Goal: Task Accomplishment & Management: Use online tool/utility

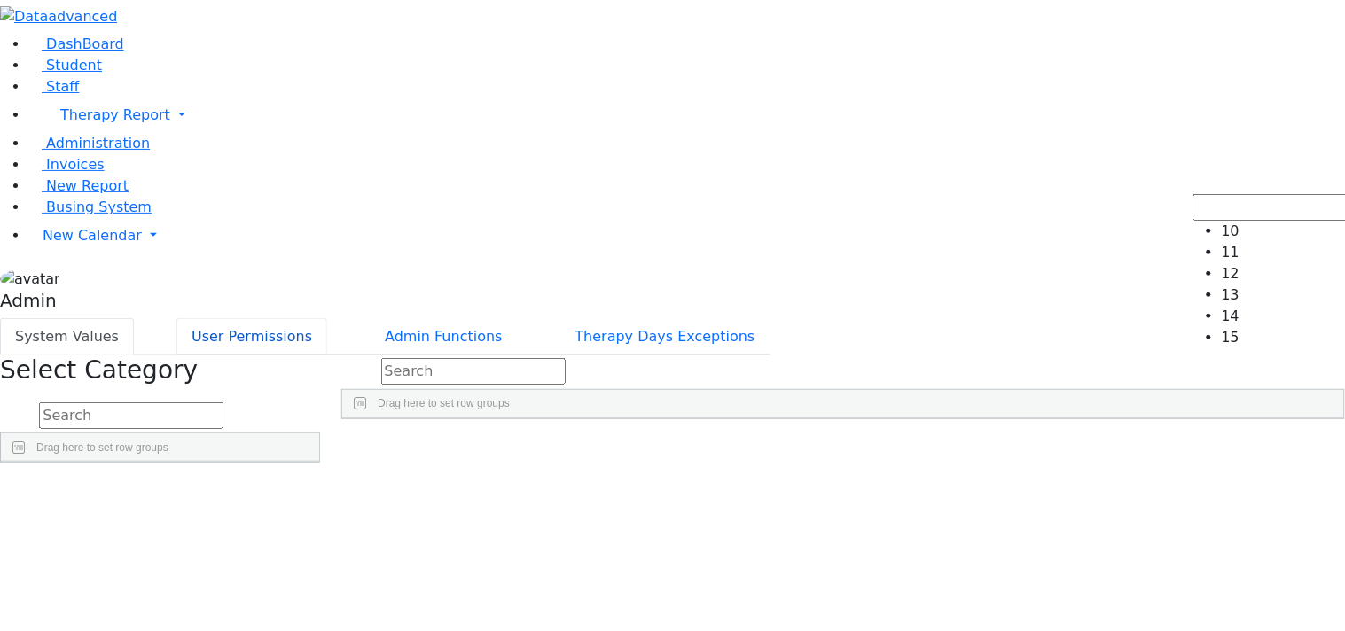
scroll to position [809, 0]
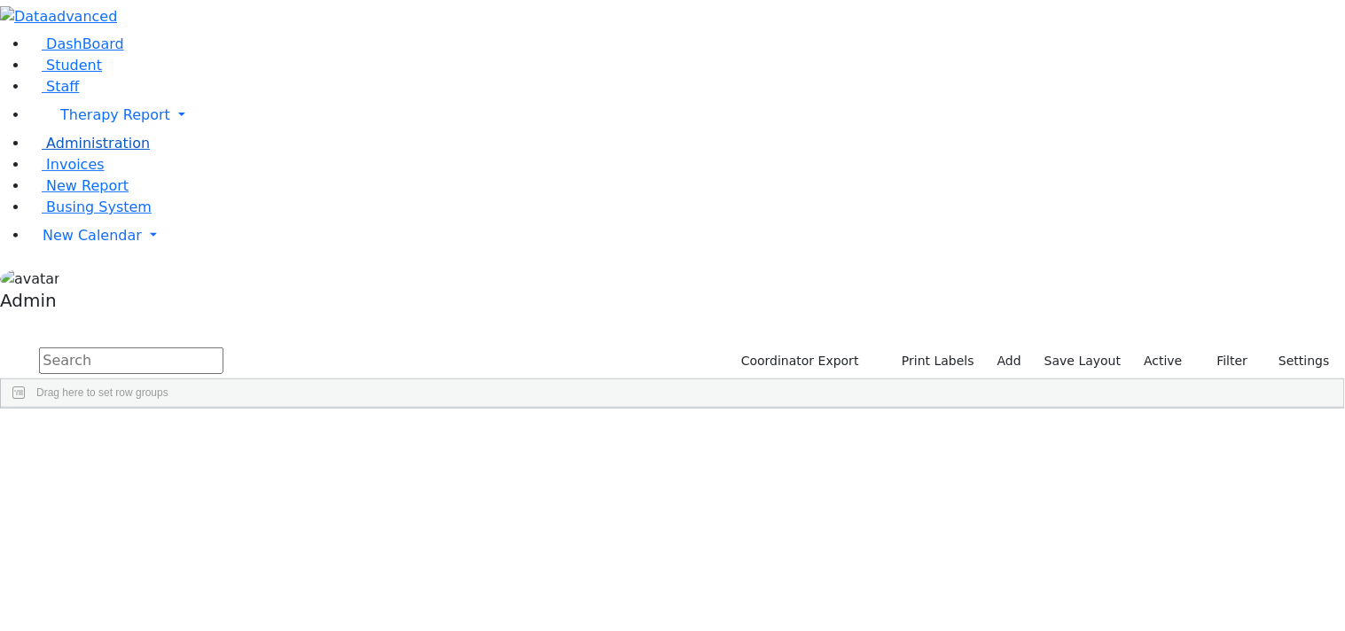
click at [66, 152] on span "Administration" at bounding box center [98, 143] width 104 height 17
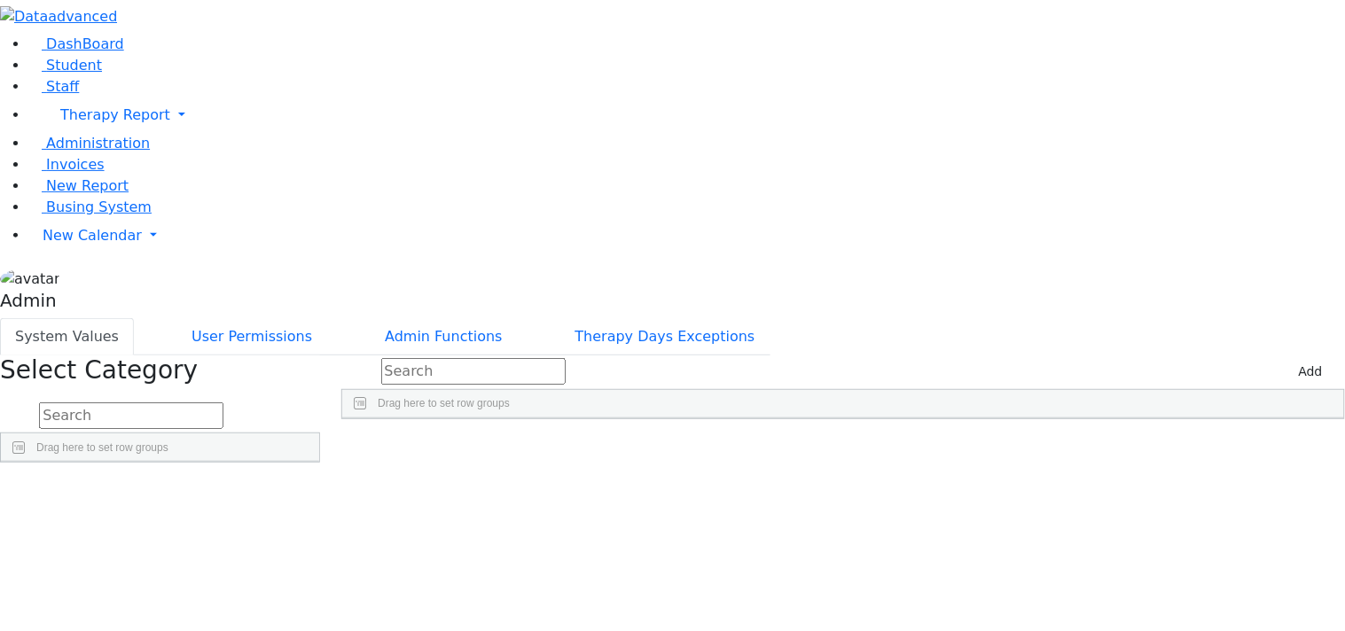
scroll to position [809, 0]
click at [481, 447] on div "14" at bounding box center [411, 459] width 139 height 24
click at [621, 447] on div "11" at bounding box center [550, 459] width 139 height 24
click at [760, 447] on div "106" at bounding box center [690, 459] width 139 height 24
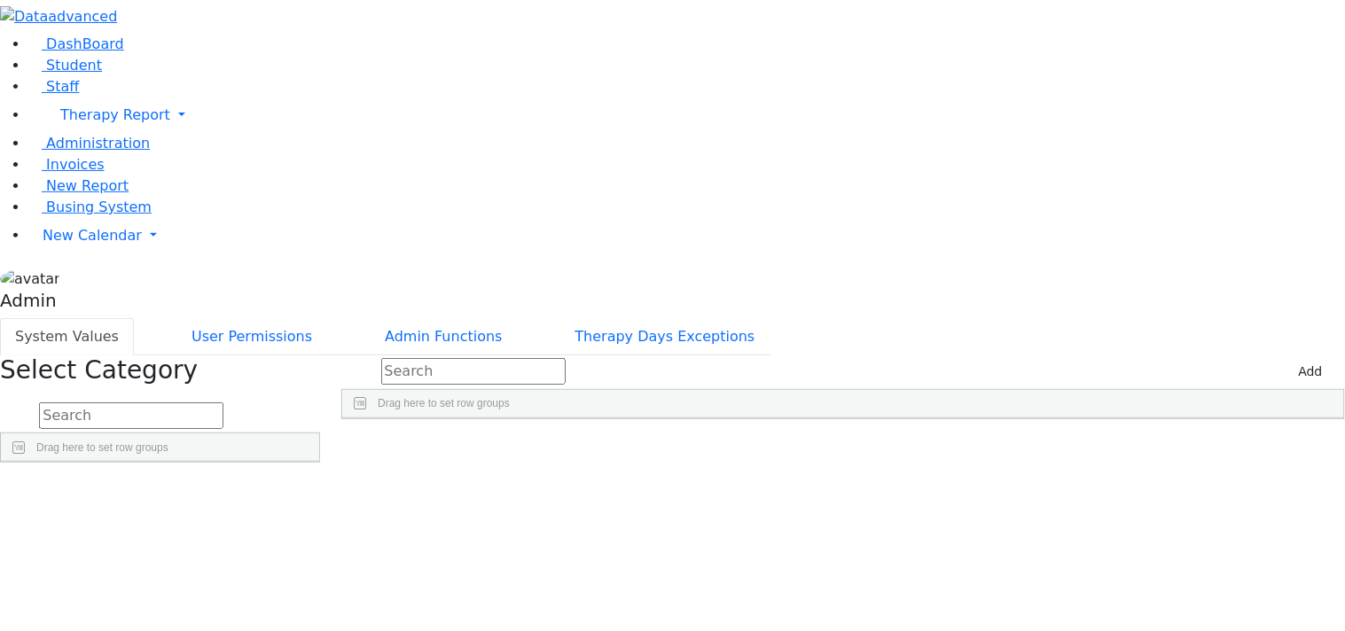
scroll to position [809, 0]
click at [760, 447] on div "106" at bounding box center [690, 459] width 139 height 24
click at [899, 447] on div "'Poppins', sans-serif" at bounding box center [829, 459] width 139 height 24
click at [1038, 447] on div "200" at bounding box center [968, 459] width 139 height 24
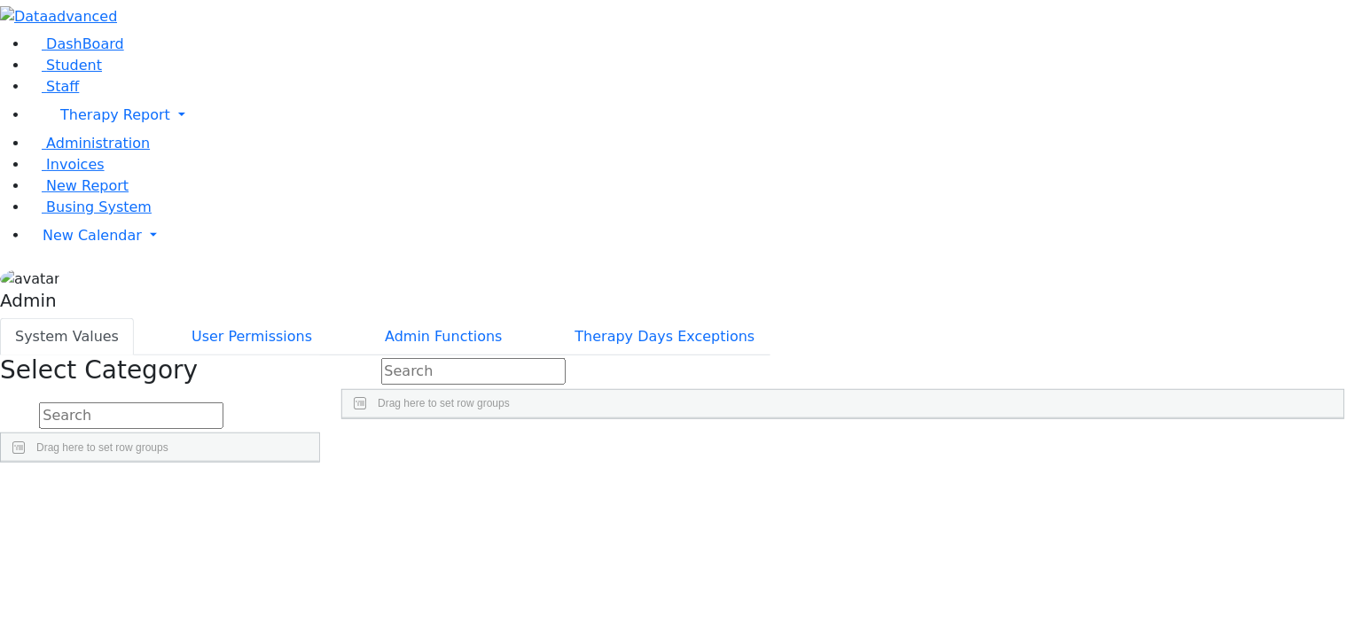
click at [1177, 447] on div "15" at bounding box center [1107, 459] width 139 height 24
click at [1035, 447] on div "13 10 105 'Poppins', sans-serif 200 15" at bounding box center [843, 459] width 1002 height 24
click at [1177, 447] on div "15" at bounding box center [1107, 459] width 139 height 24
click at [1038, 447] on div "200" at bounding box center [968, 459] width 139 height 24
click at [899, 447] on div "'Poppins', sans-serif" at bounding box center [829, 459] width 139 height 24
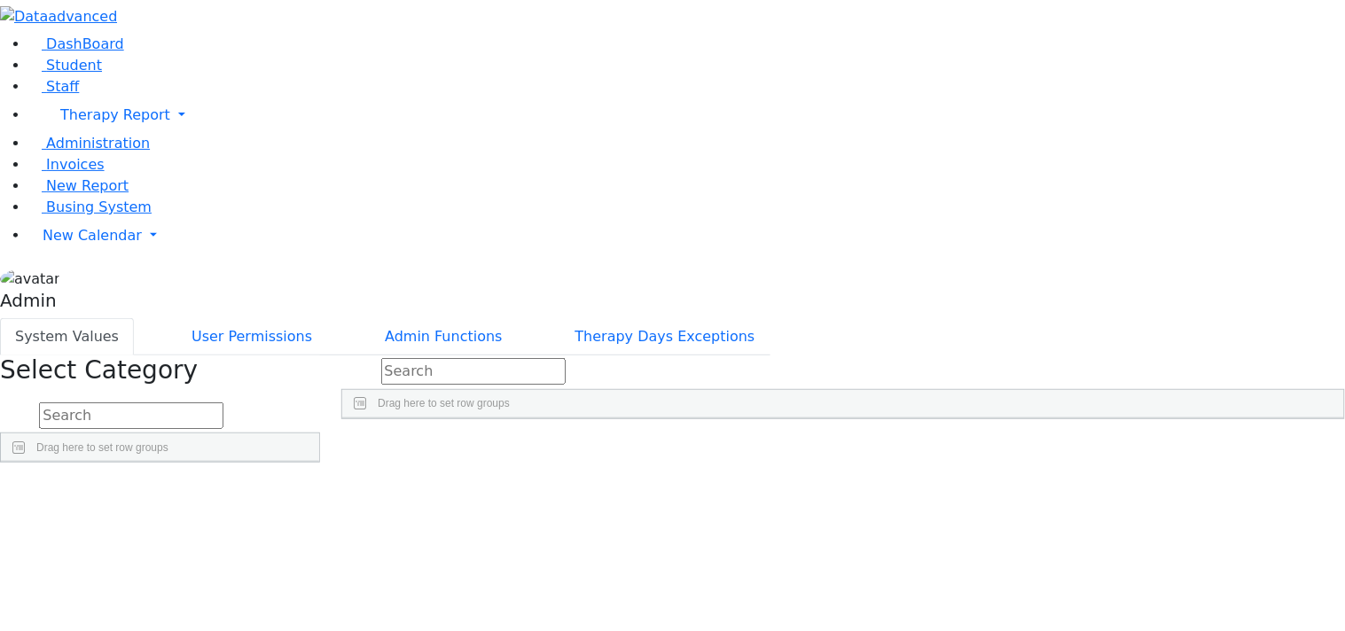
click at [760, 447] on div "105" at bounding box center [690, 459] width 139 height 24
click at [621, 447] on div "10" at bounding box center [550, 459] width 139 height 24
click at [481, 447] on div "13" at bounding box center [411, 459] width 139 height 24
click at [481, 447] on div "15" at bounding box center [411, 459] width 139 height 24
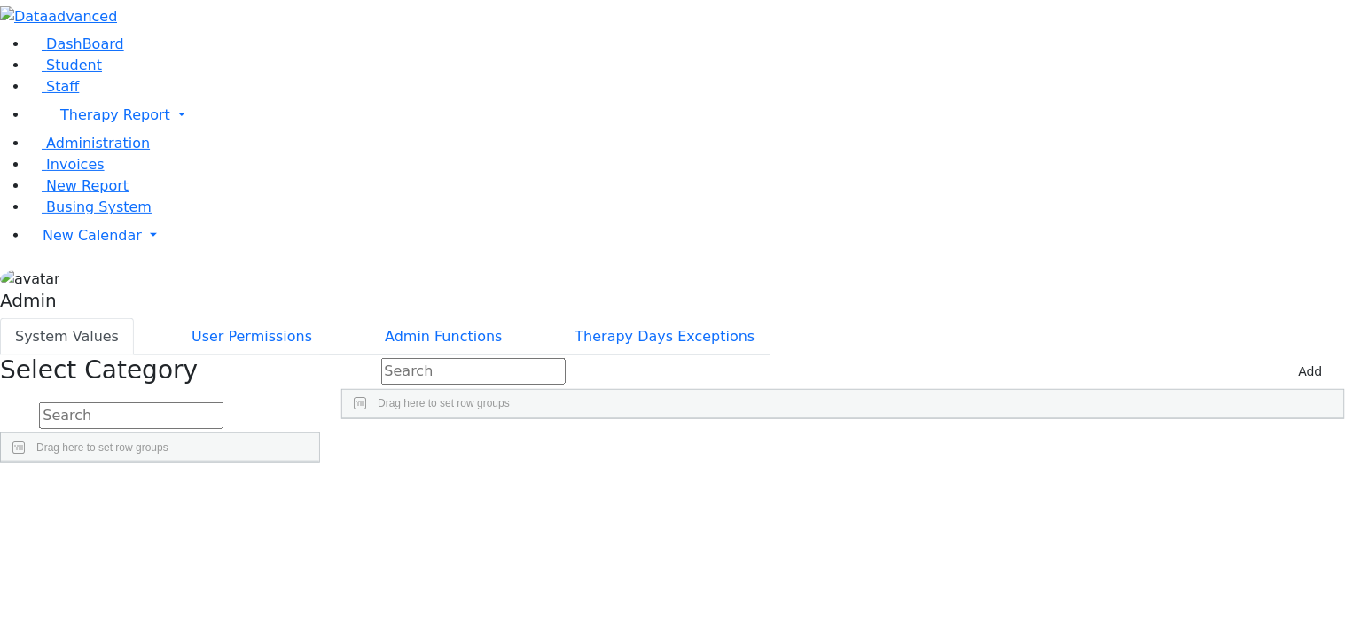
scroll to position [809, 0]
click at [899, 447] on div "'Poppins', sans-serif" at bounding box center [829, 459] width 139 height 24
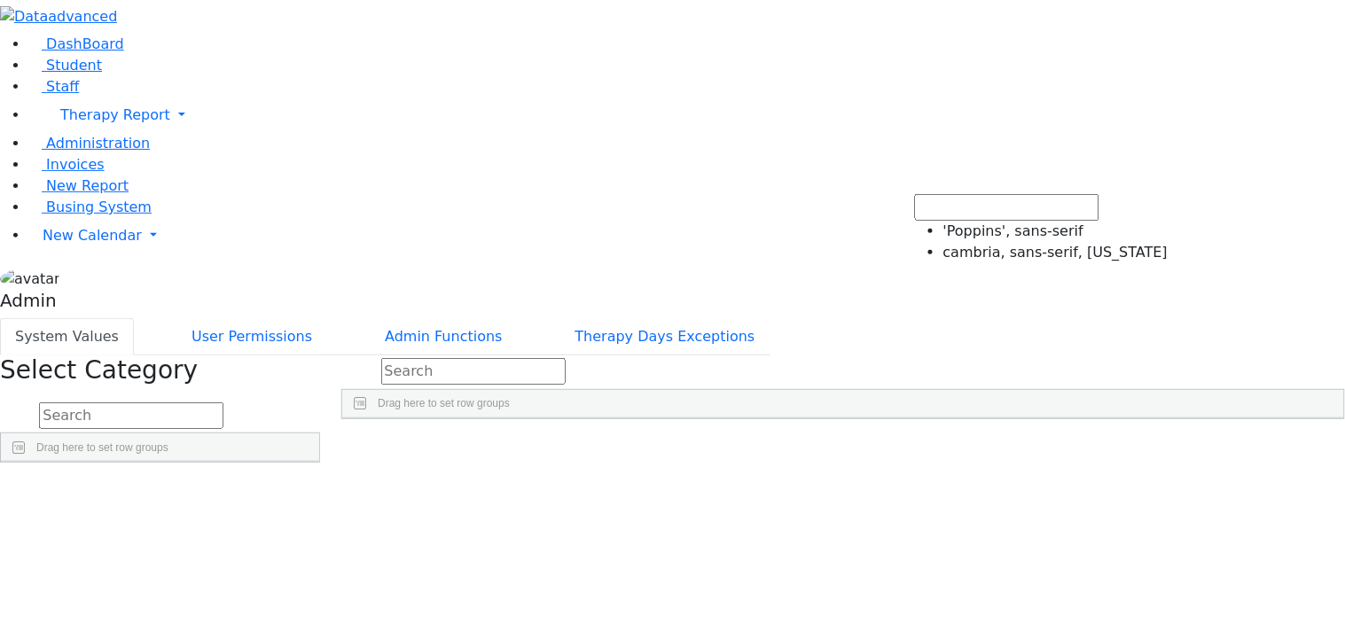
click at [747, 447] on div "14 11 106 'Poppins', sans-serif 400 14" at bounding box center [843, 459] width 1002 height 24
click at [899, 447] on div "'Poppins', sans-serif" at bounding box center [829, 459] width 139 height 24
click at [825, 447] on div "14 11 106 'Poppins', sans-serif 400 14" at bounding box center [843, 459] width 1002 height 24
click at [899, 447] on div "'Poppins', sans-serif" at bounding box center [829, 459] width 139 height 24
click at [842, 447] on div "14 11 106 'Poppins', sans-serif 400 14" at bounding box center [843, 459] width 1002 height 24
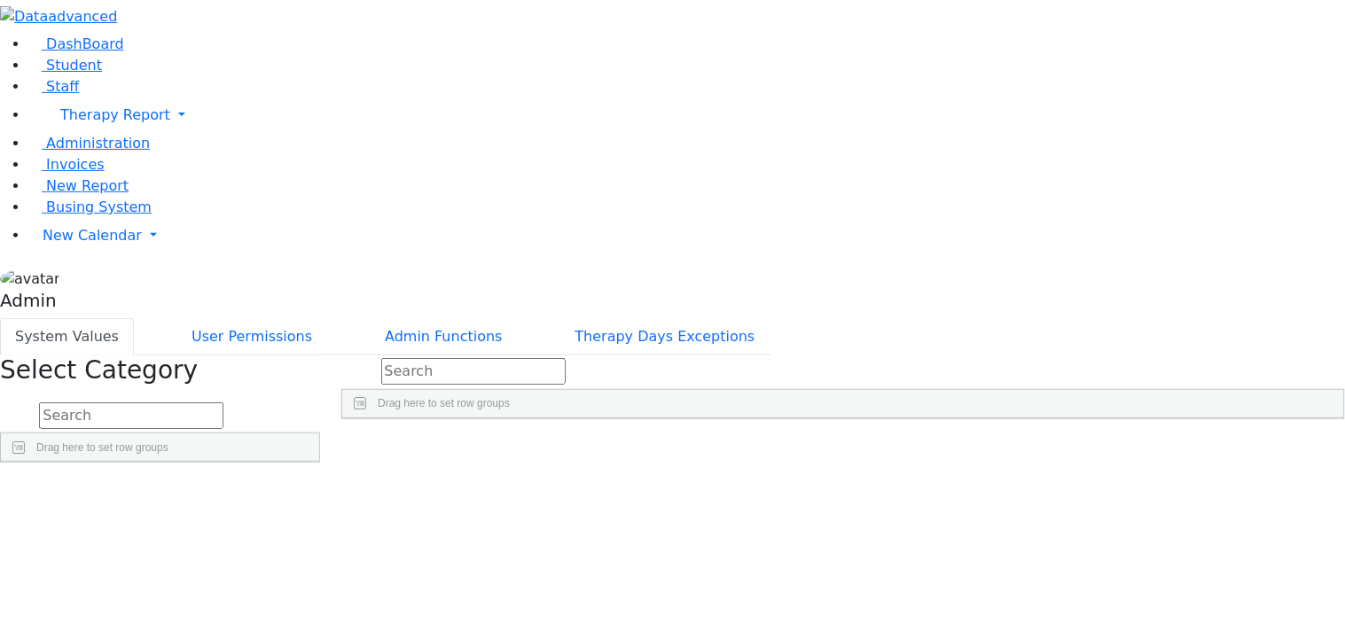
click at [899, 447] on div "'Poppins', sans-serif" at bounding box center [829, 459] width 139 height 24
click at [834, 447] on div "14 11 106 'Poppins', sans-serif 400 14" at bounding box center [843, 459] width 1002 height 24
click at [899, 447] on div "'Poppins', sans-serif" at bounding box center [829, 459] width 139 height 24
click at [847, 447] on div "14 11 106 'Poppins', sans-serif 400 14" at bounding box center [843, 459] width 1002 height 24
click at [899, 447] on div "'Poppins', sans-serif" at bounding box center [829, 459] width 139 height 24
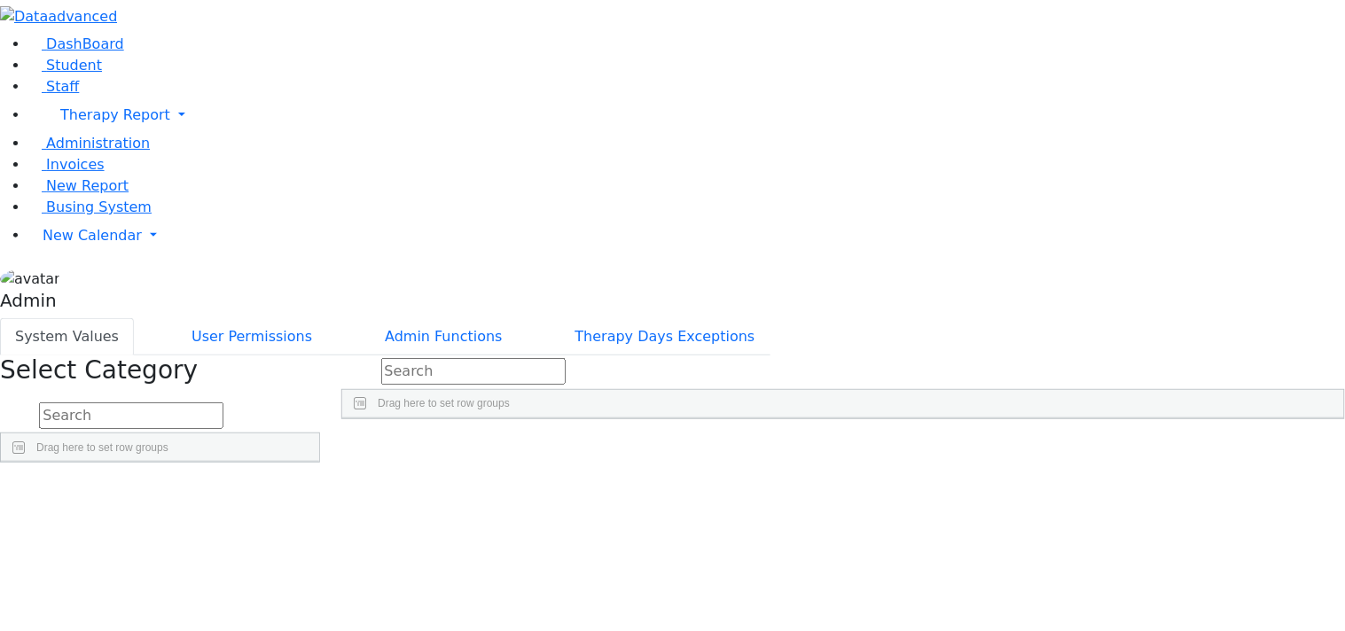
click at [825, 447] on div "14 11 106 'Poppins', sans-serif 400 14" at bounding box center [843, 459] width 1002 height 24
click at [76, 152] on span "Administration" at bounding box center [98, 143] width 104 height 17
click at [75, 74] on span "Student" at bounding box center [74, 65] width 56 height 17
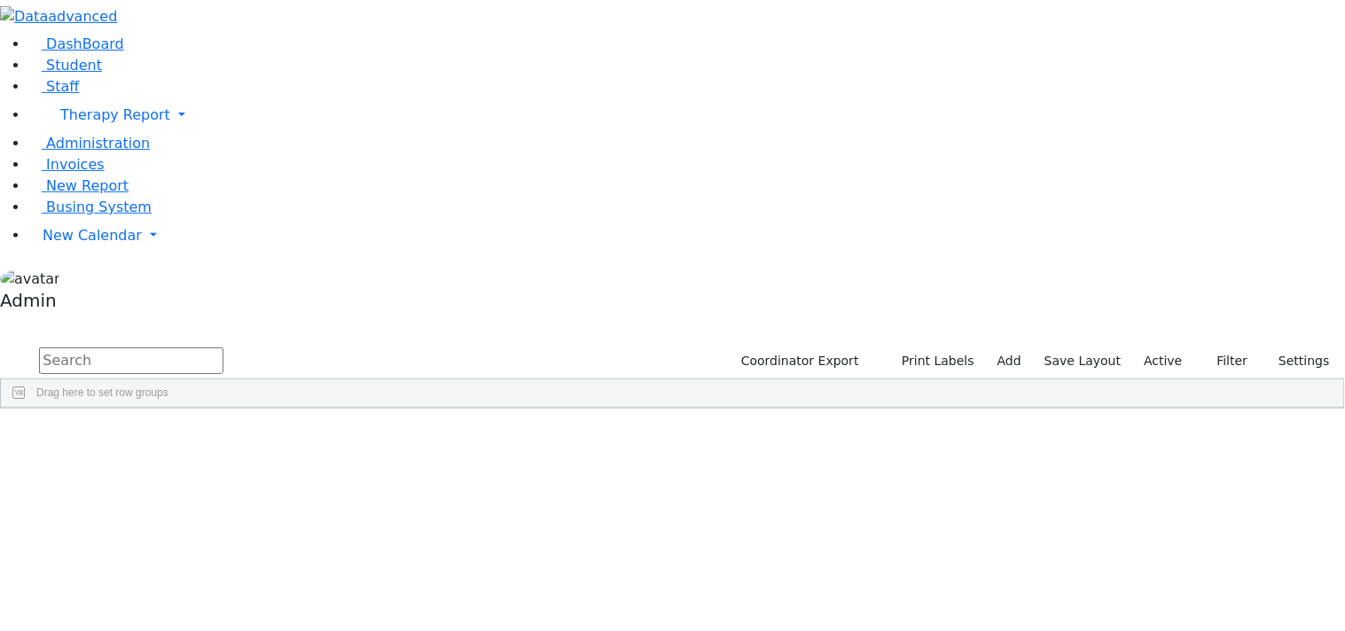
click at [223, 348] on input "text" at bounding box center [131, 361] width 184 height 27
click at [938, 348] on button "Print Labels" at bounding box center [931, 361] width 101 height 27
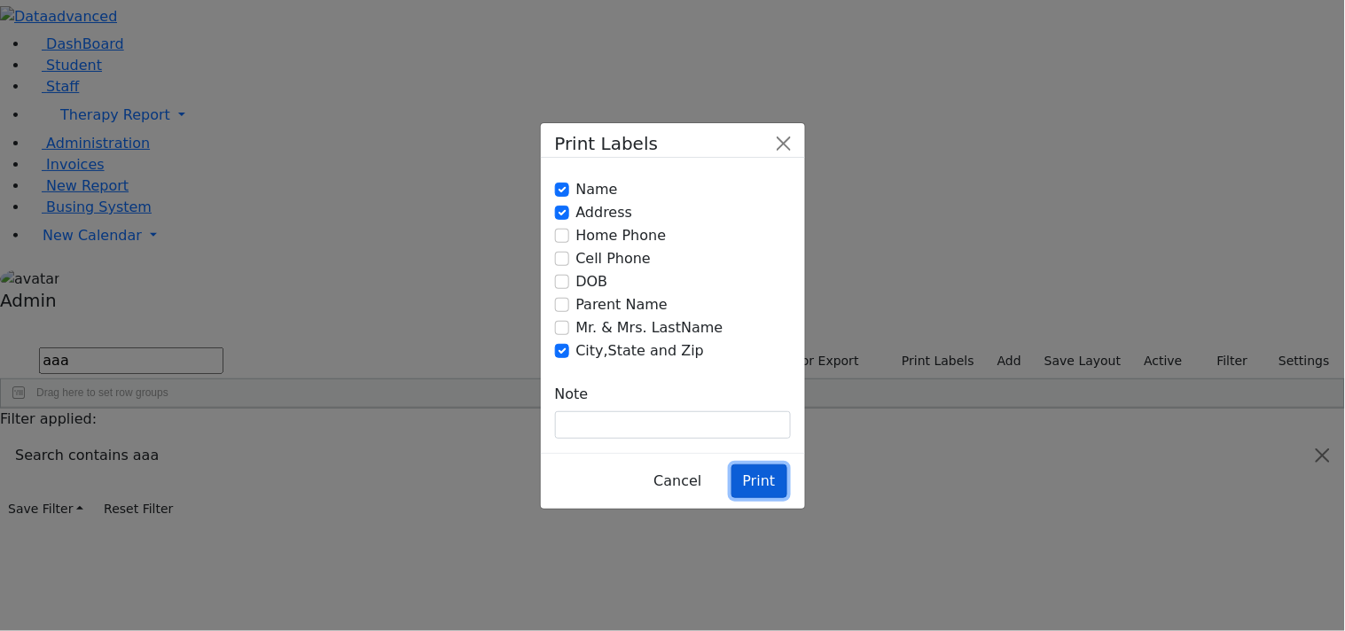
click at [745, 465] on button "Print" at bounding box center [759, 482] width 56 height 34
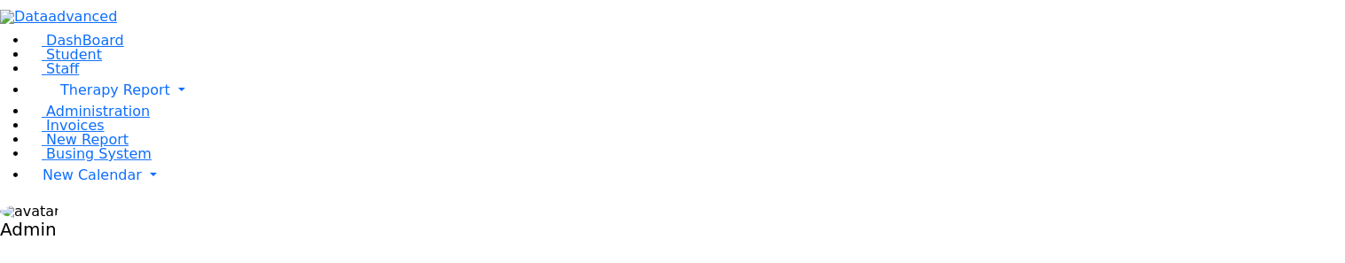
type input "aa"
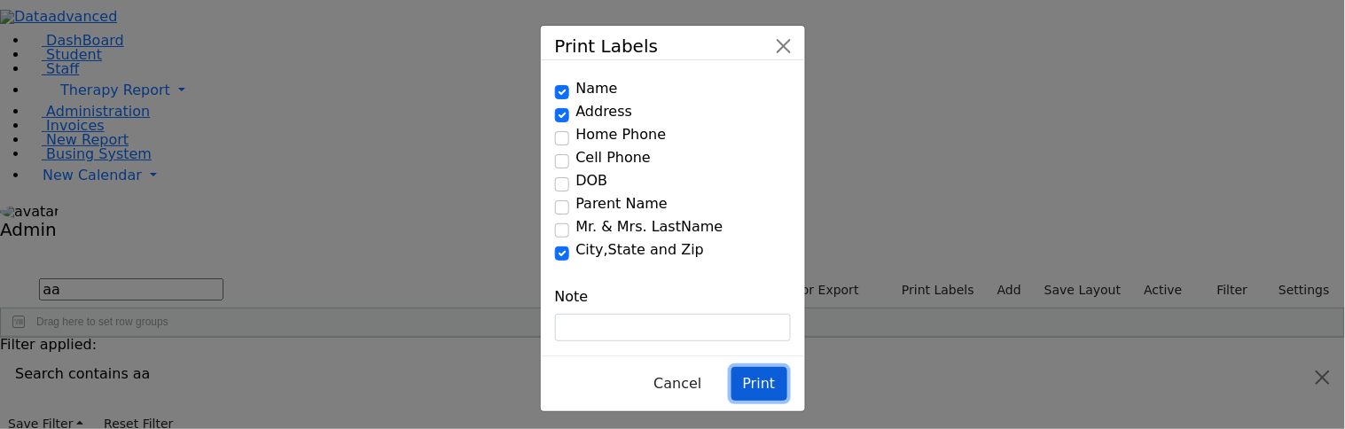
click at [759, 367] on button "Print" at bounding box center [759, 384] width 56 height 34
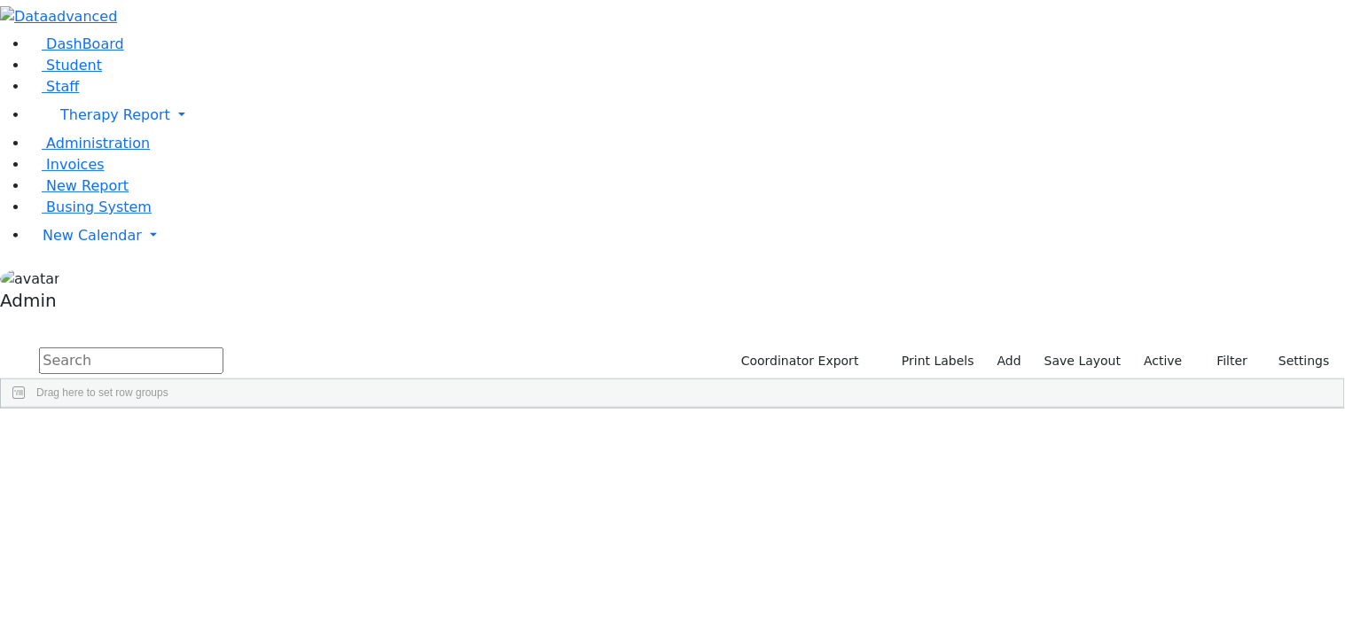
click at [223, 348] on input "text" at bounding box center [131, 361] width 184 height 27
type input "aa"
click at [924, 348] on button "Print Labels" at bounding box center [931, 361] width 101 height 27
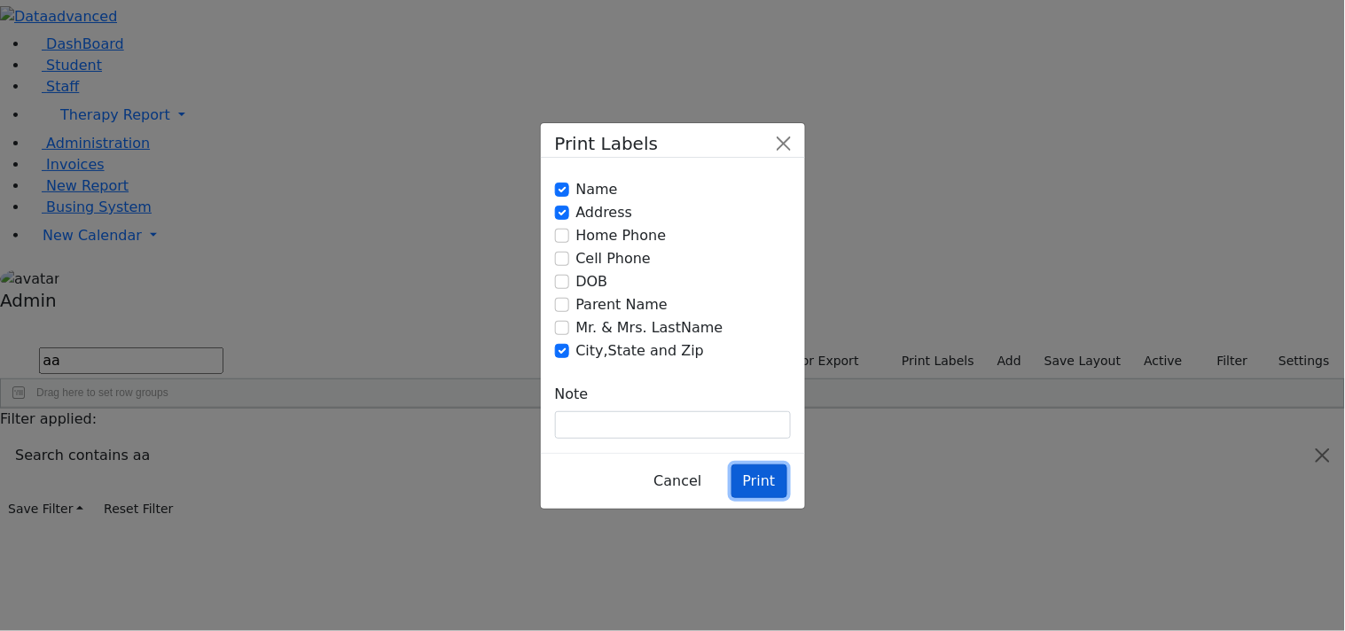
click at [755, 465] on button "Print" at bounding box center [759, 482] width 56 height 34
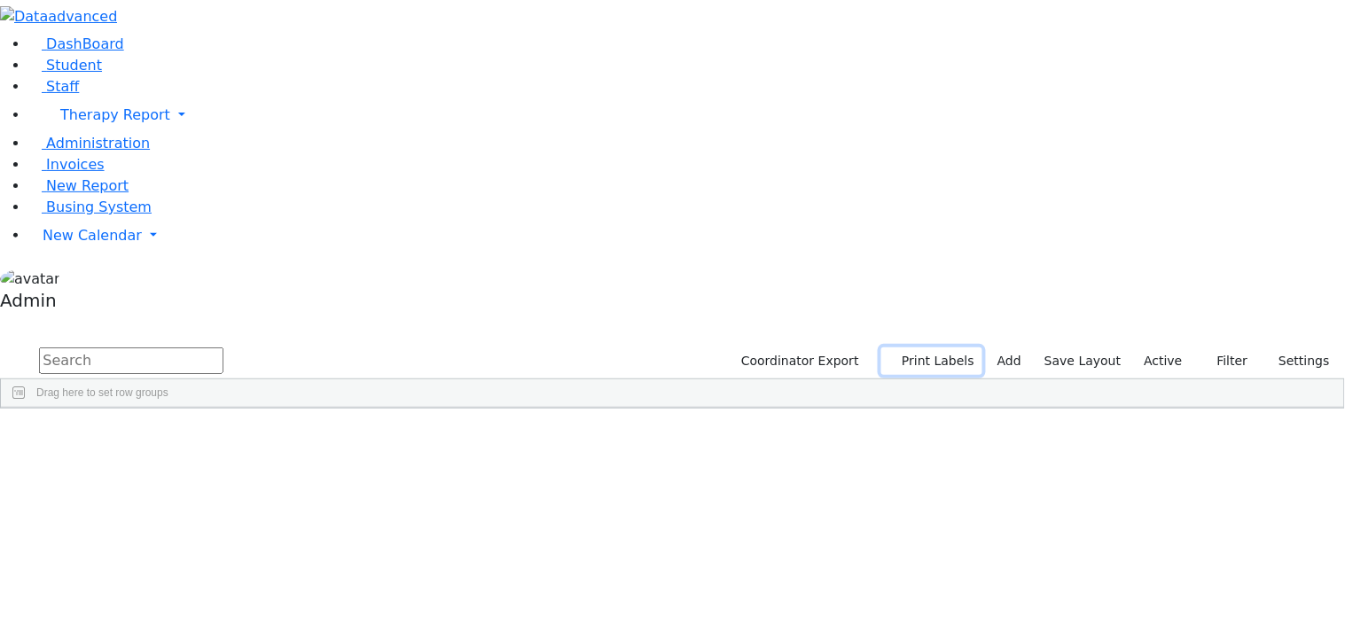
click at [932, 348] on button "Print Labels" at bounding box center [931, 361] width 101 height 27
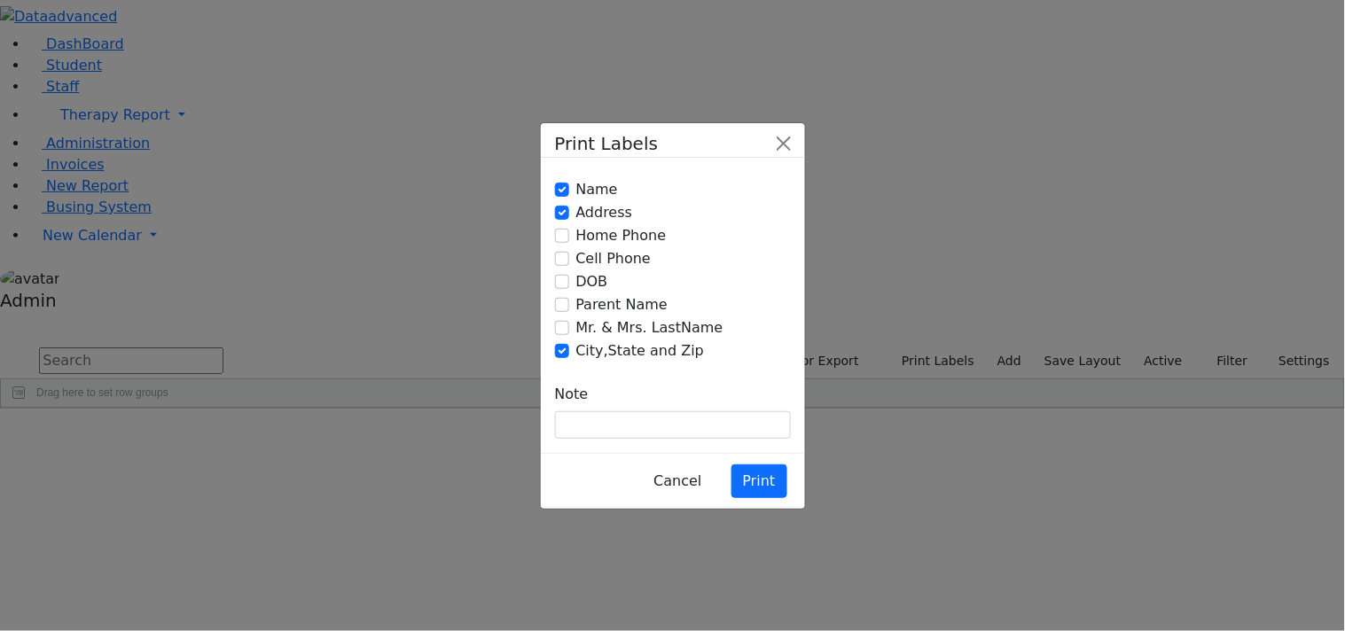
click at [360, 62] on div "Print Labels Name Address Home Phone Cell Phone Note" at bounding box center [672, 315] width 1345 height 631
click at [679, 465] on button "Cancel" at bounding box center [677, 482] width 71 height 34
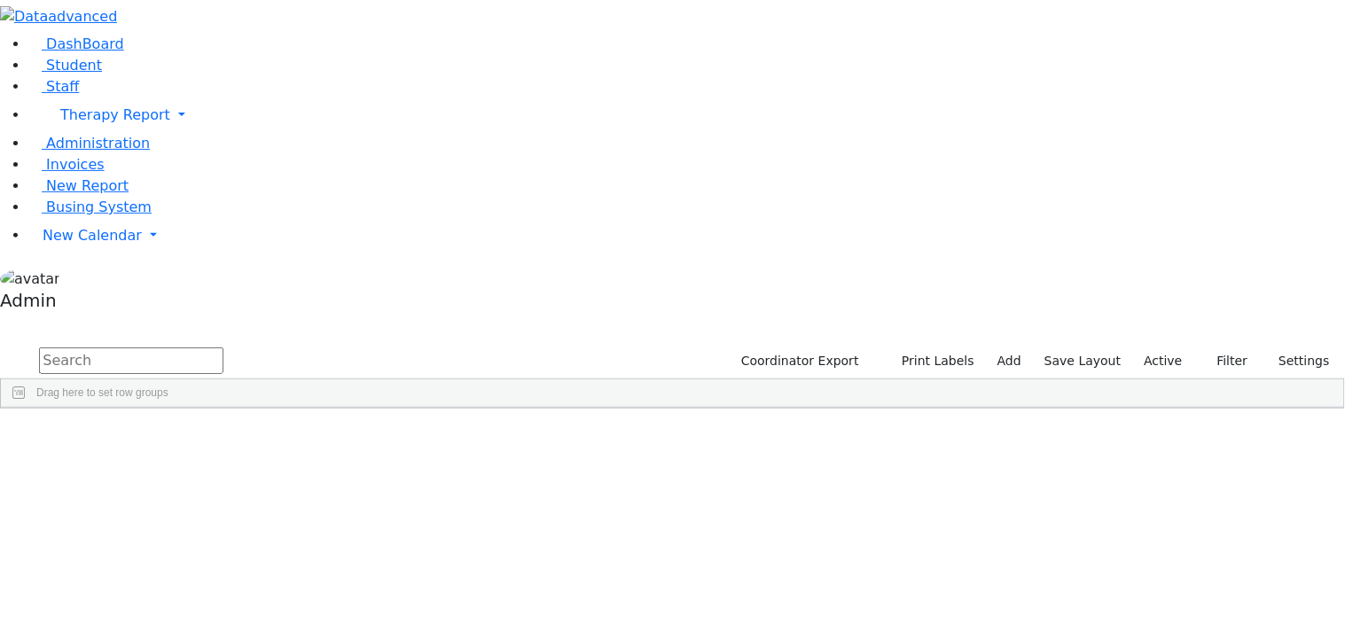
click at [223, 348] on input "text" at bounding box center [131, 361] width 184 height 27
type input "aa"
click at [923, 348] on button "Print Labels" at bounding box center [931, 361] width 101 height 27
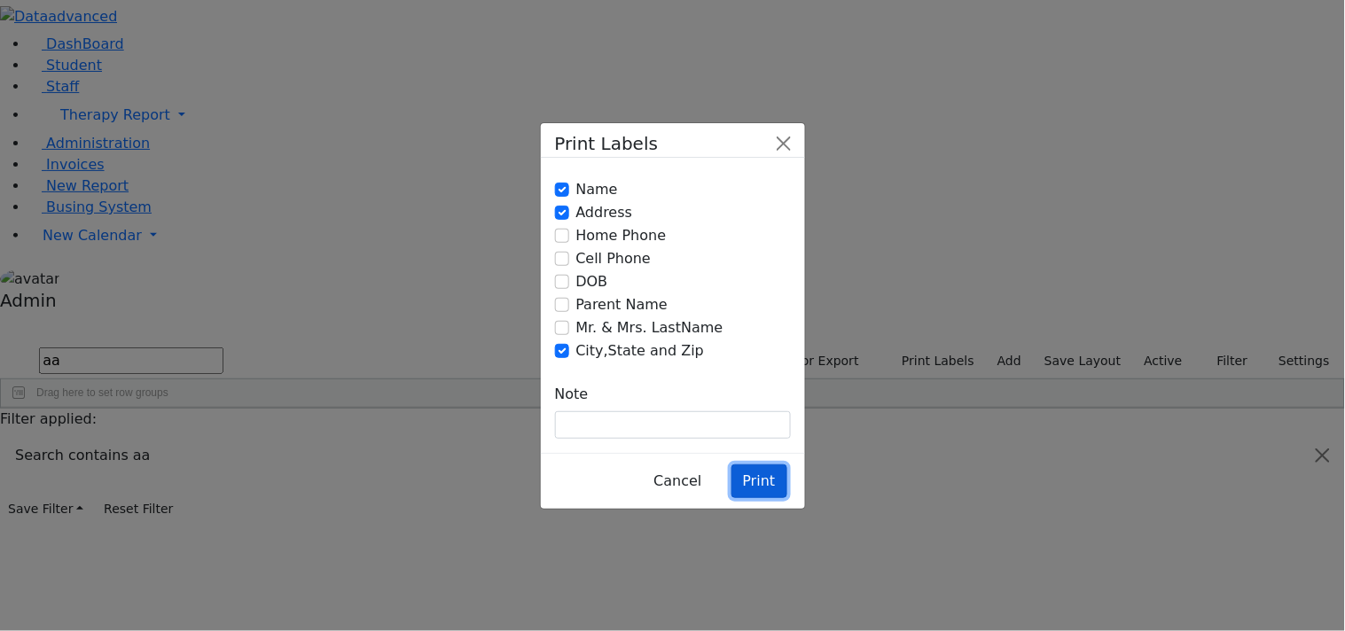
click at [748, 465] on button "Print" at bounding box center [759, 482] width 56 height 34
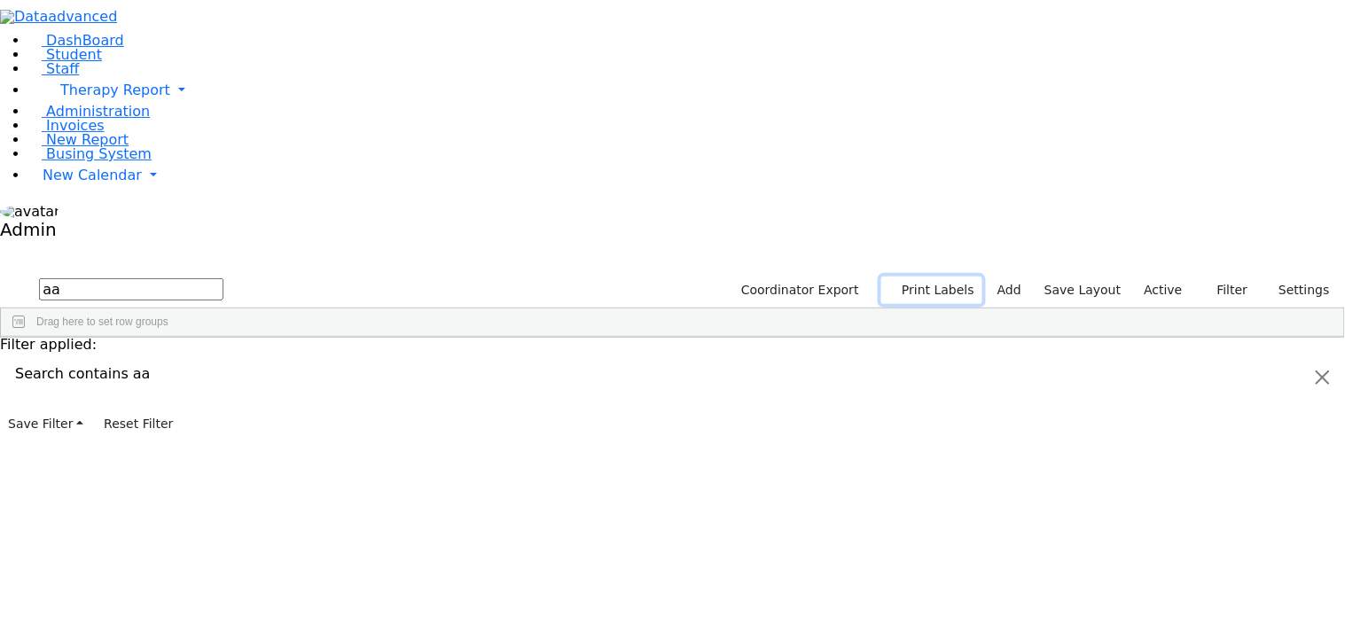
click at [951, 277] on button "Print Labels" at bounding box center [931, 290] width 101 height 27
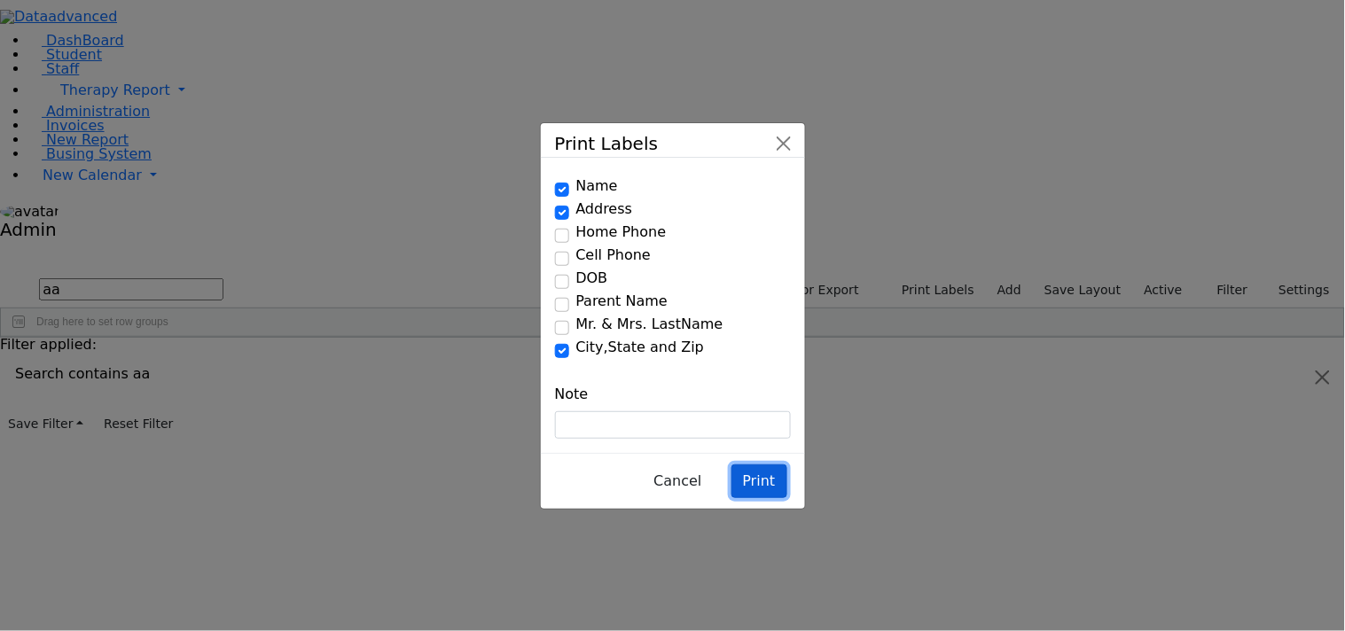
click at [771, 465] on button "Print" at bounding box center [759, 482] width 56 height 34
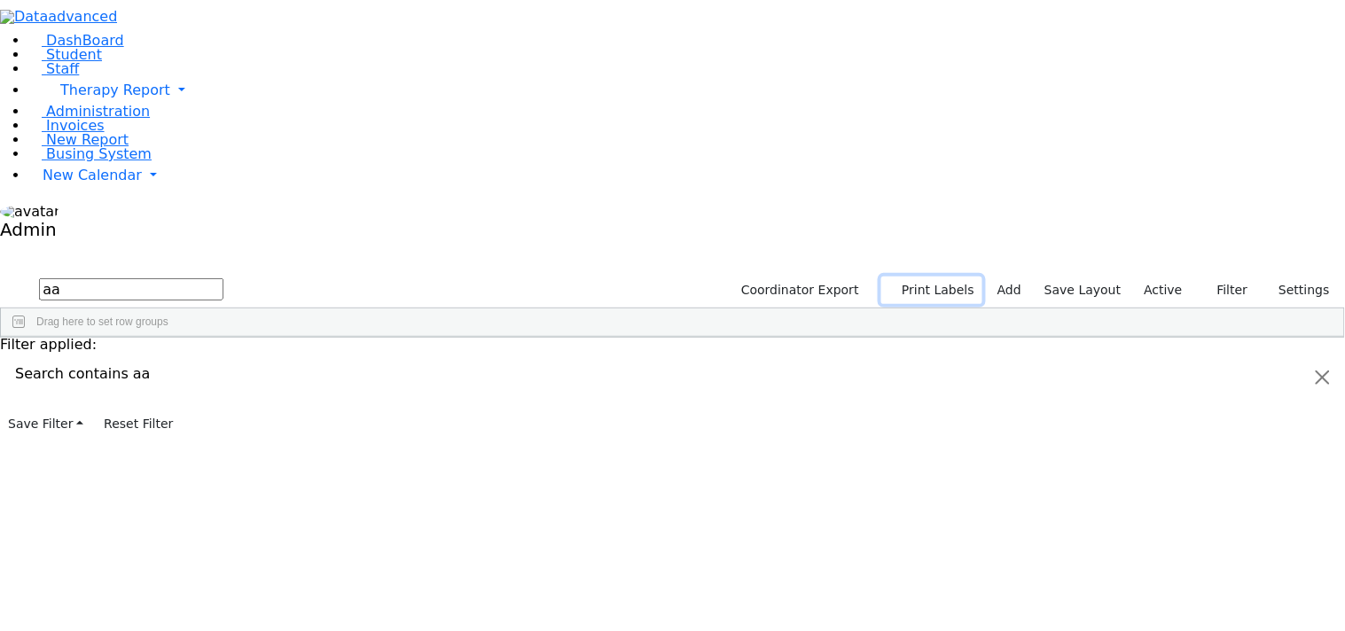
click at [964, 277] on button "Print Labels" at bounding box center [931, 290] width 101 height 27
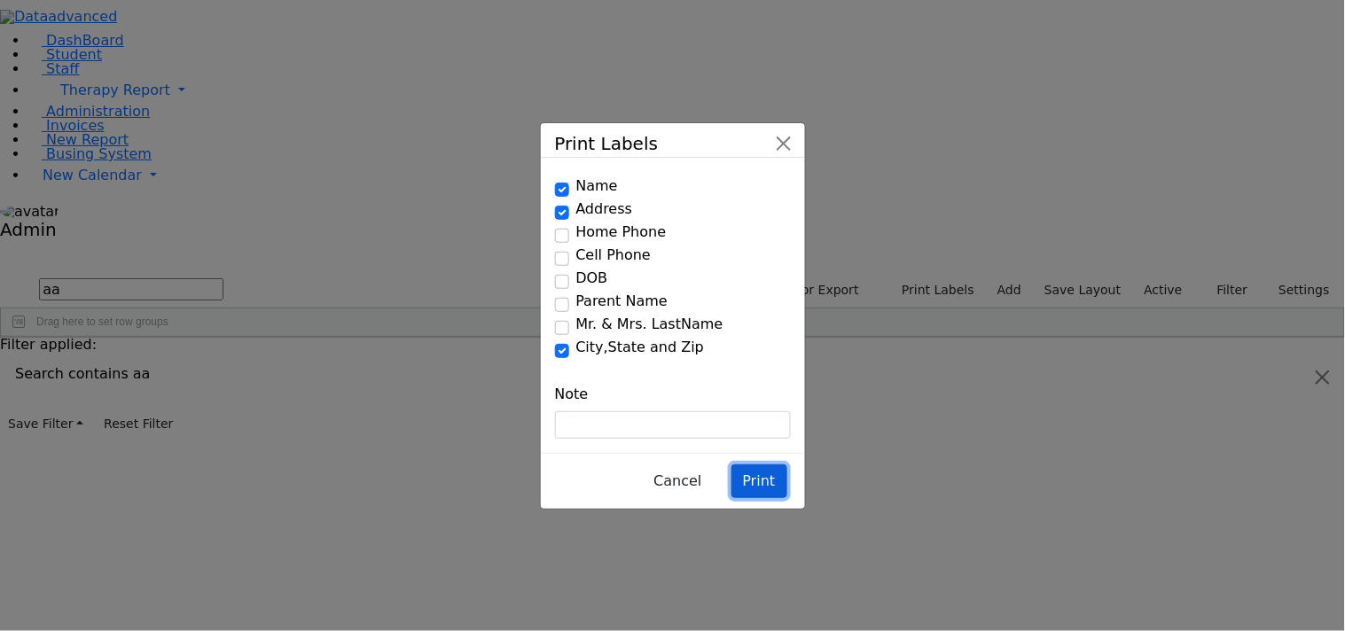
click at [745, 465] on button "Print" at bounding box center [759, 482] width 56 height 34
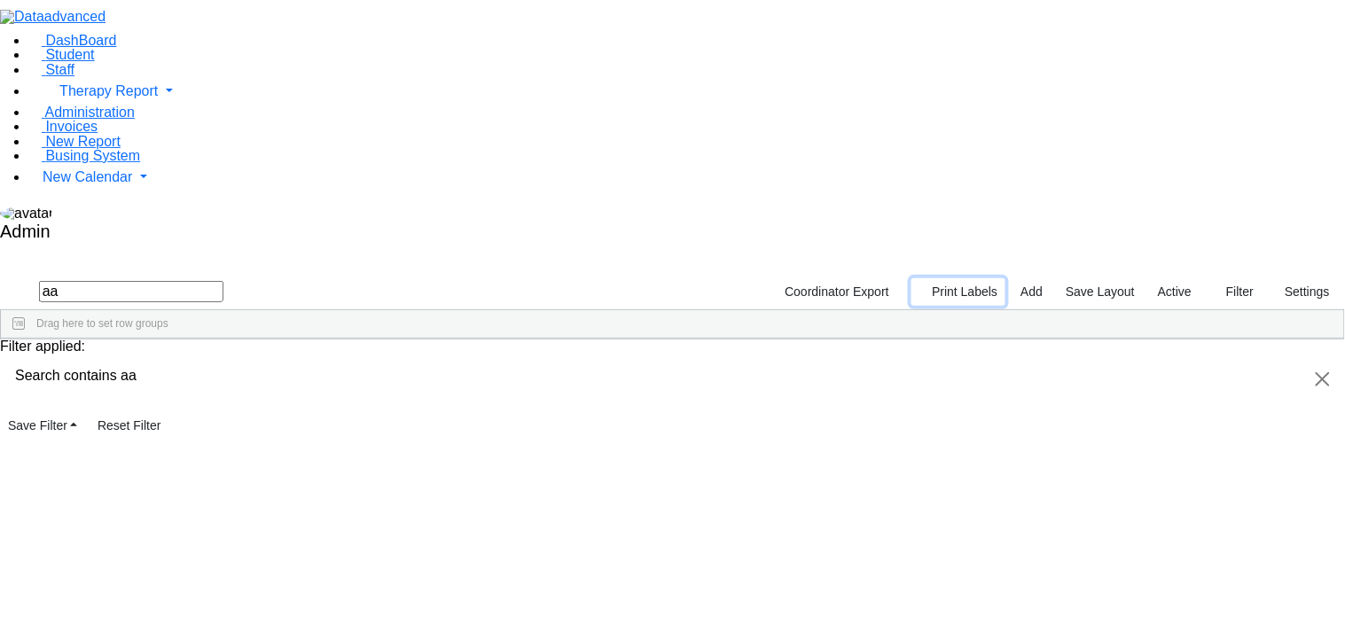
click at [960, 278] on button "Print Labels" at bounding box center [958, 291] width 94 height 27
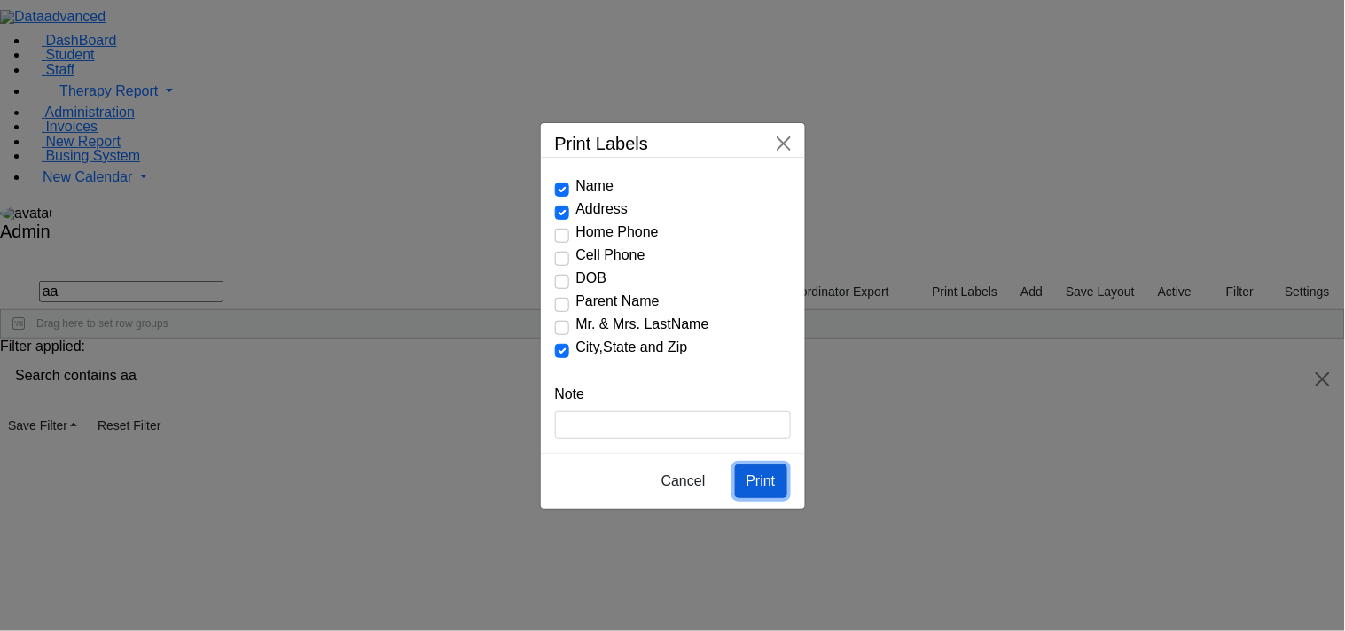
click at [761, 465] on button "Print" at bounding box center [761, 482] width 52 height 34
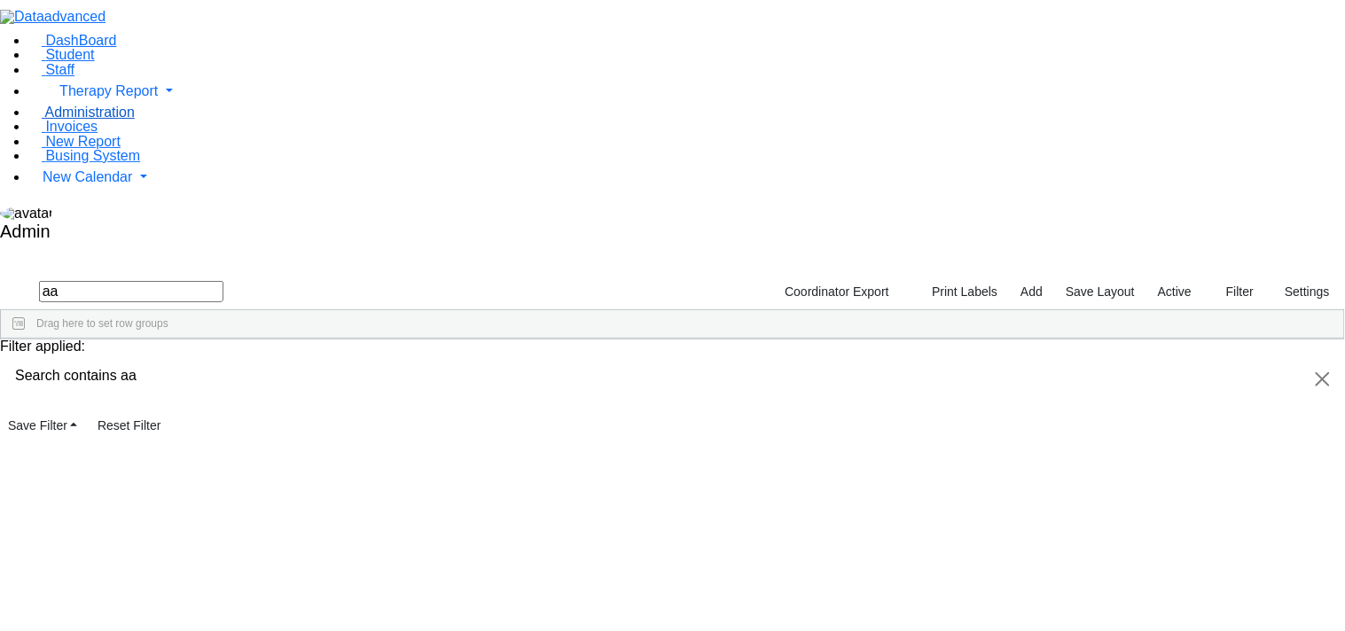
click at [80, 120] on span "Administration" at bounding box center [90, 112] width 90 height 15
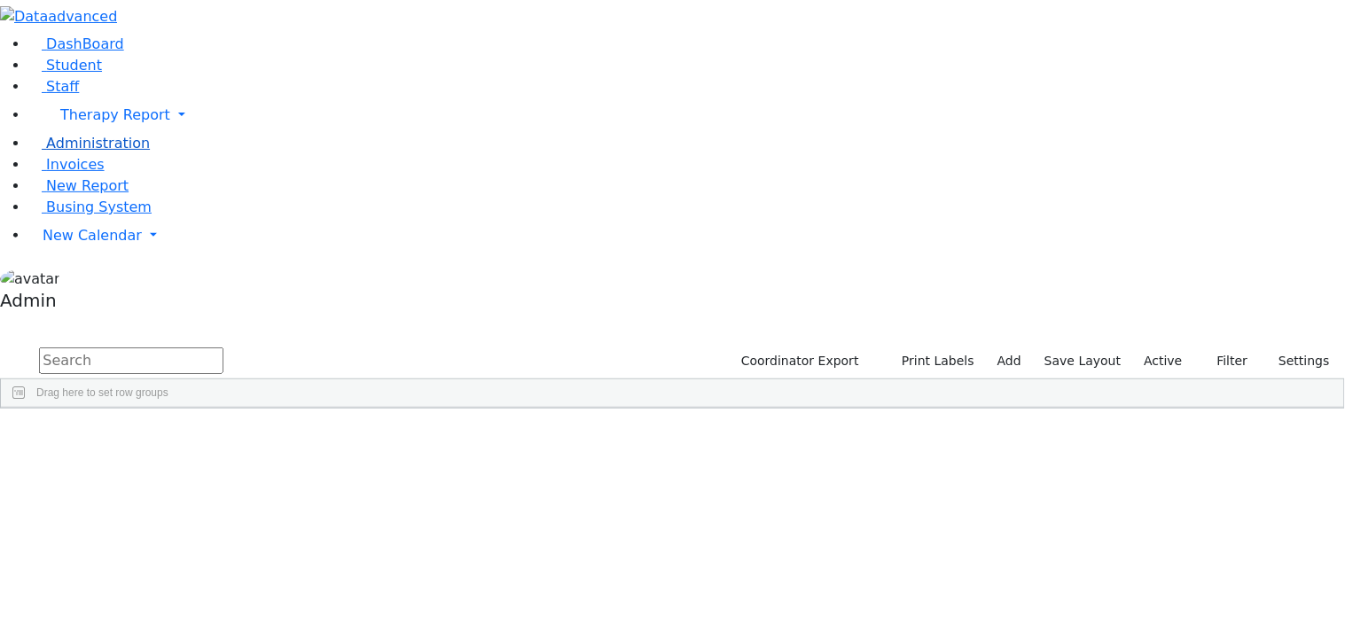
click at [86, 152] on span "Administration" at bounding box center [98, 143] width 104 height 17
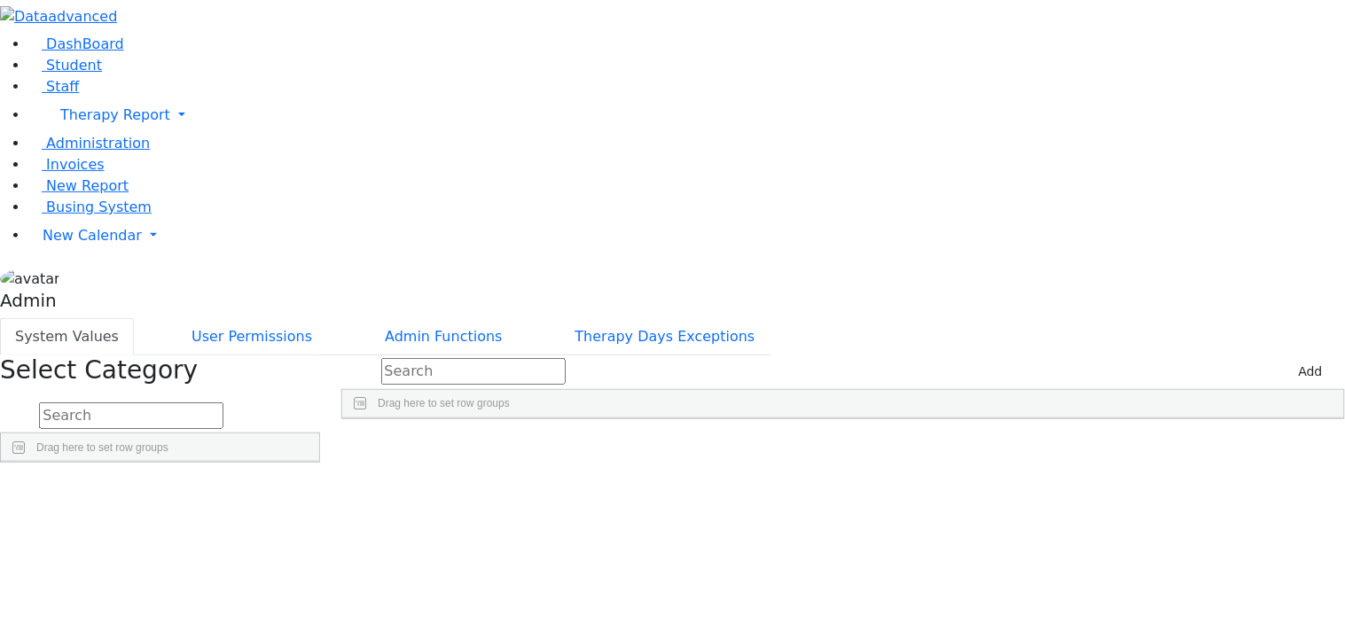
scroll to position [809, 0]
click at [1038, 447] on div "400" at bounding box center [968, 459] width 139 height 24
click at [899, 447] on div "'Poppins', sans-serif" at bounding box center [829, 459] width 139 height 24
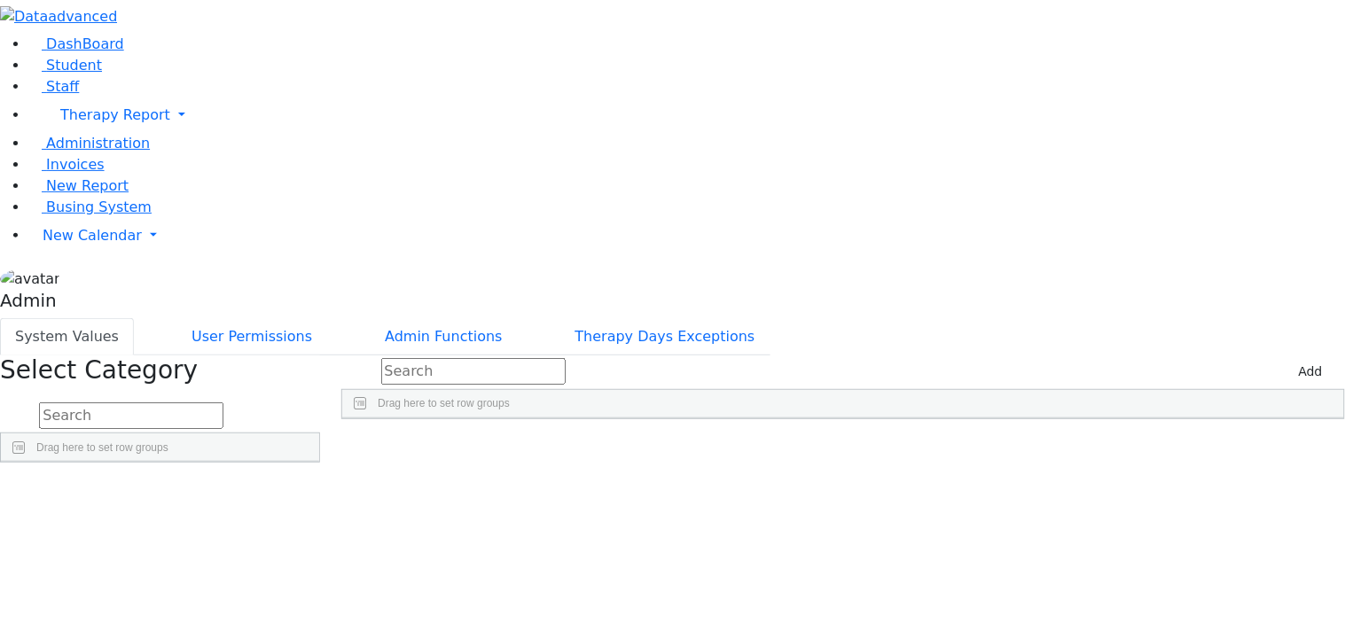
click at [899, 447] on div "cambria, sans-serif, georgia" at bounding box center [829, 459] width 139 height 24
click at [66, 74] on span "Student" at bounding box center [74, 65] width 56 height 17
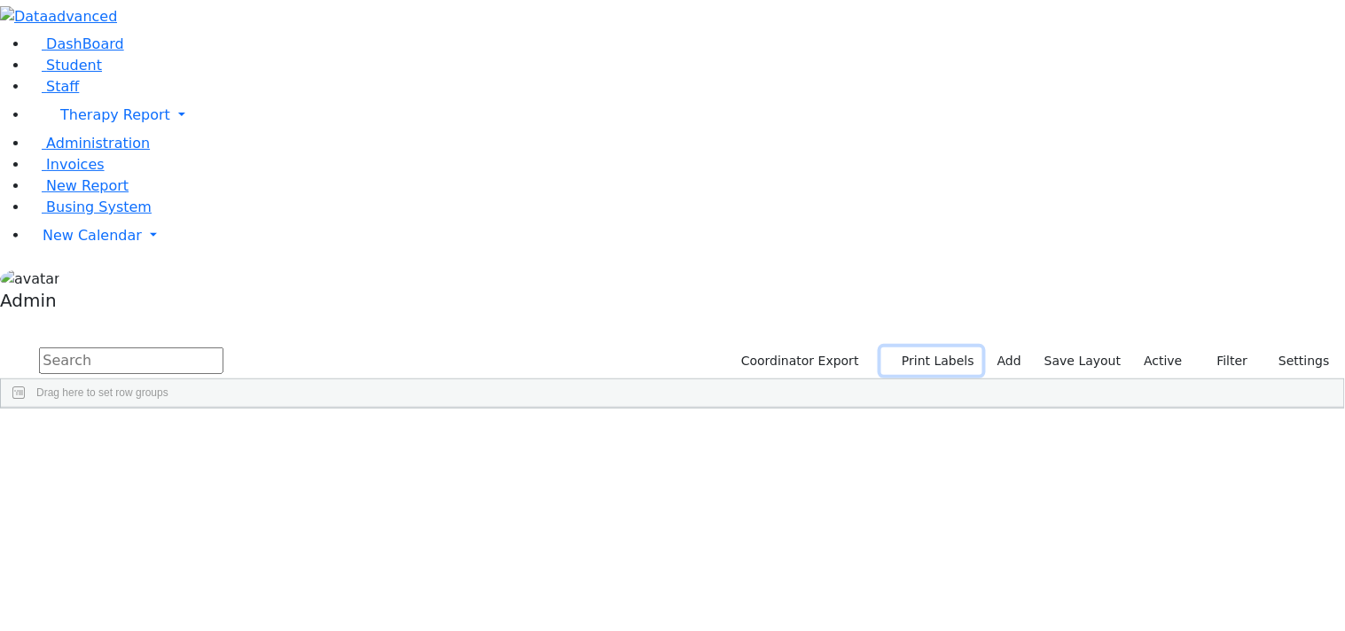
click at [954, 348] on button "Print Labels" at bounding box center [931, 361] width 101 height 27
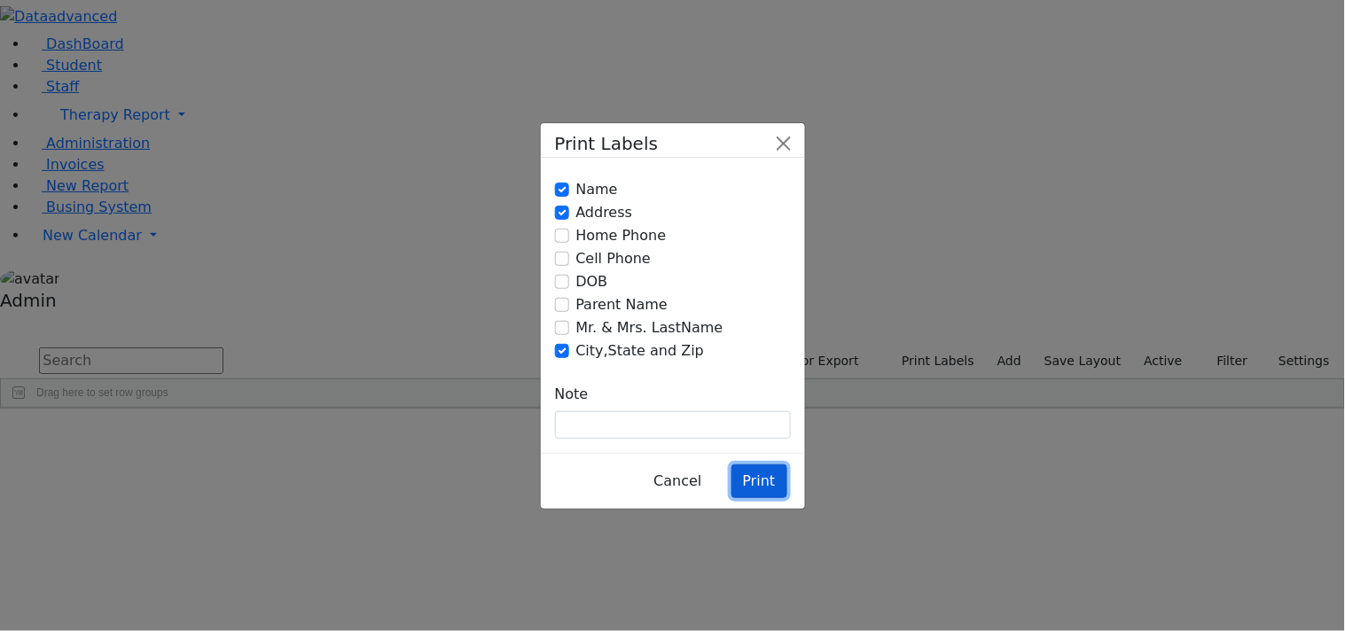
click at [765, 465] on button "Print" at bounding box center [759, 482] width 56 height 34
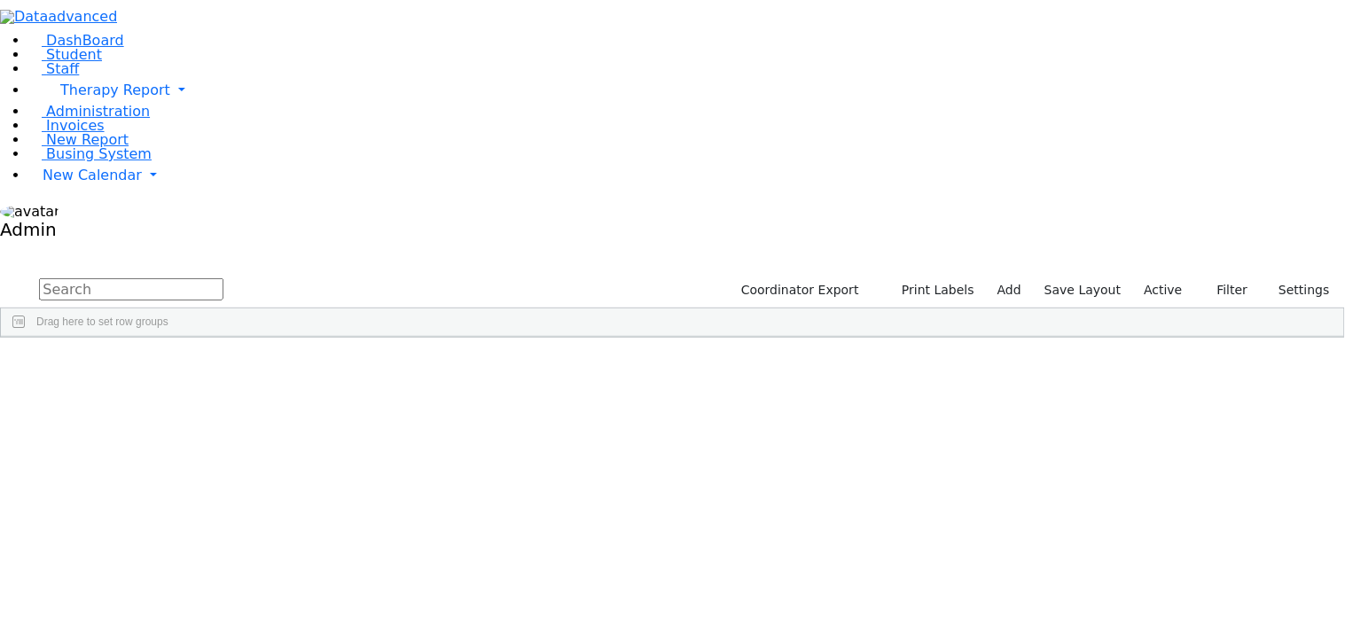
drag, startPoint x: 358, startPoint y: 80, endPoint x: 598, endPoint y: 652, distance: 620.2
click at [598, 338] on html "Printing Please wait. Remaining time 10 seconds. Print Schedule Options Show Bi…" at bounding box center [672, 169] width 1345 height 338
type input "aa"
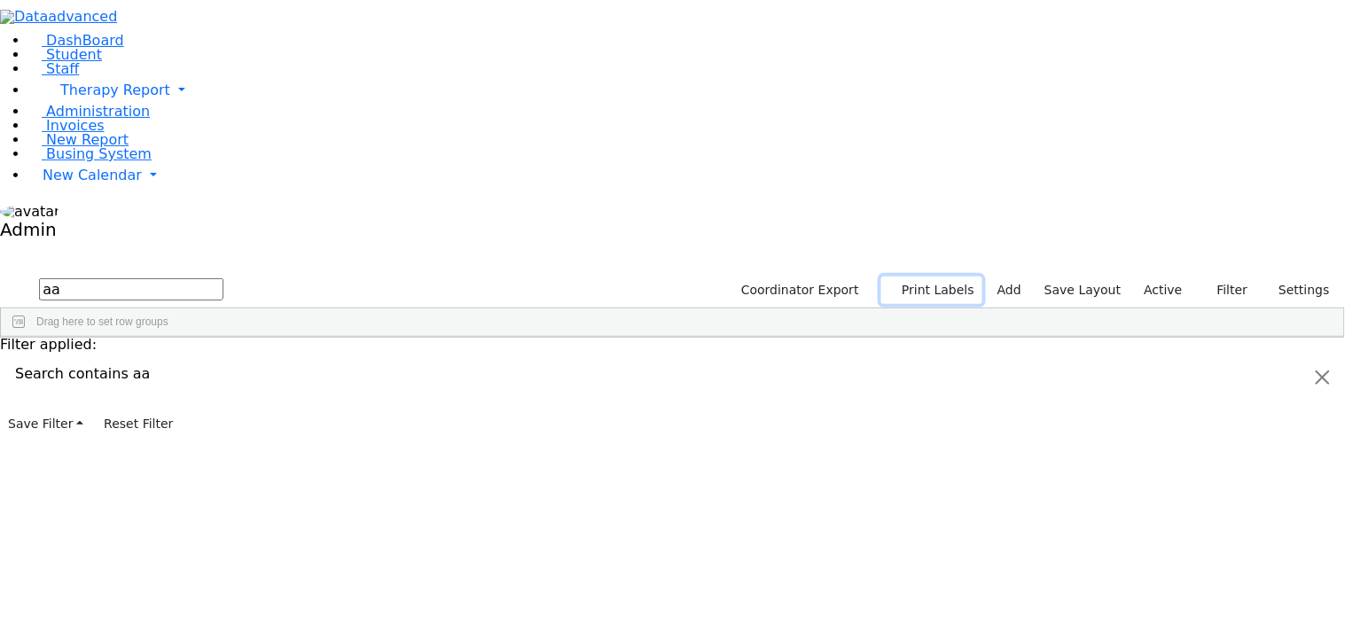
click at [959, 277] on button "Print Labels" at bounding box center [931, 290] width 101 height 27
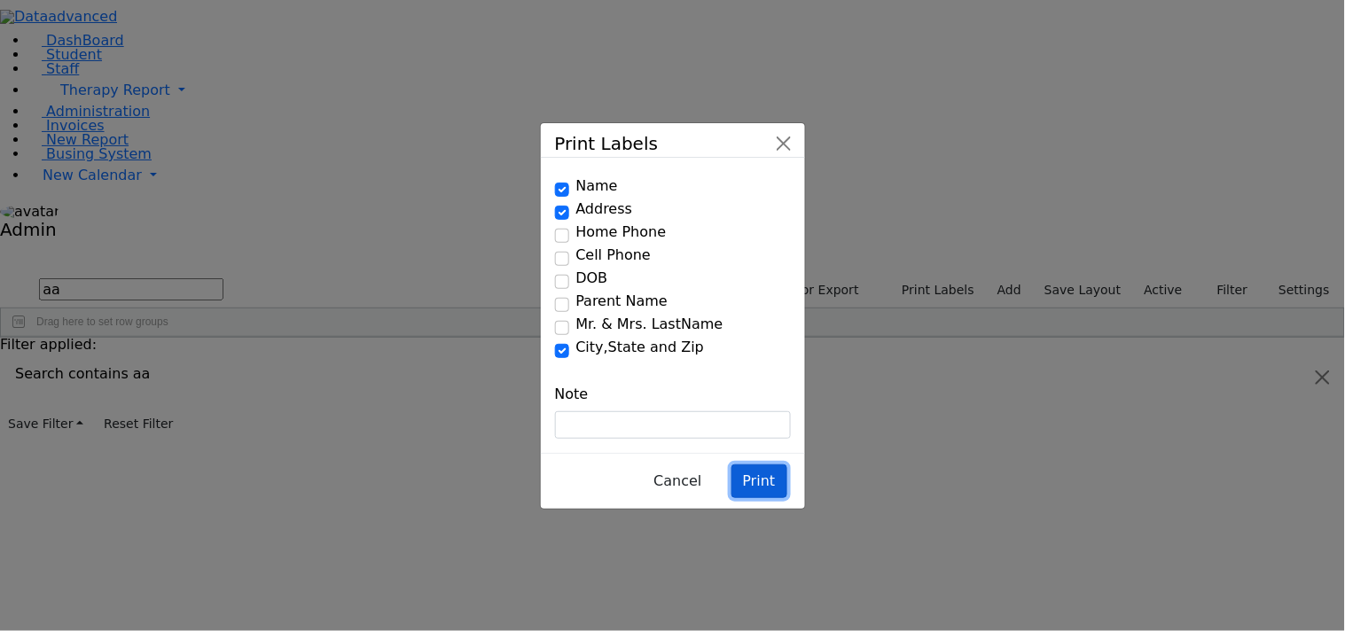
click at [769, 465] on button "Print" at bounding box center [759, 482] width 56 height 34
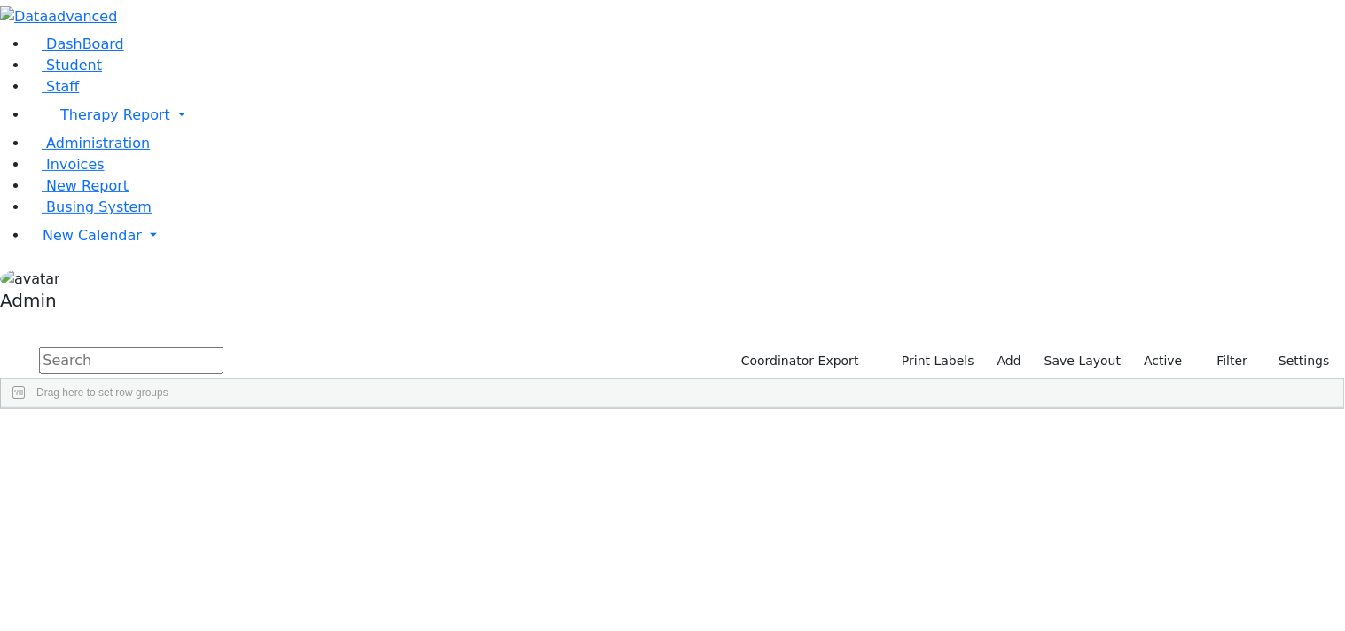
click at [223, 348] on input "text" at bounding box center [131, 361] width 184 height 27
type input "aa"
click at [933, 348] on button "Print Labels" at bounding box center [931, 361] width 101 height 27
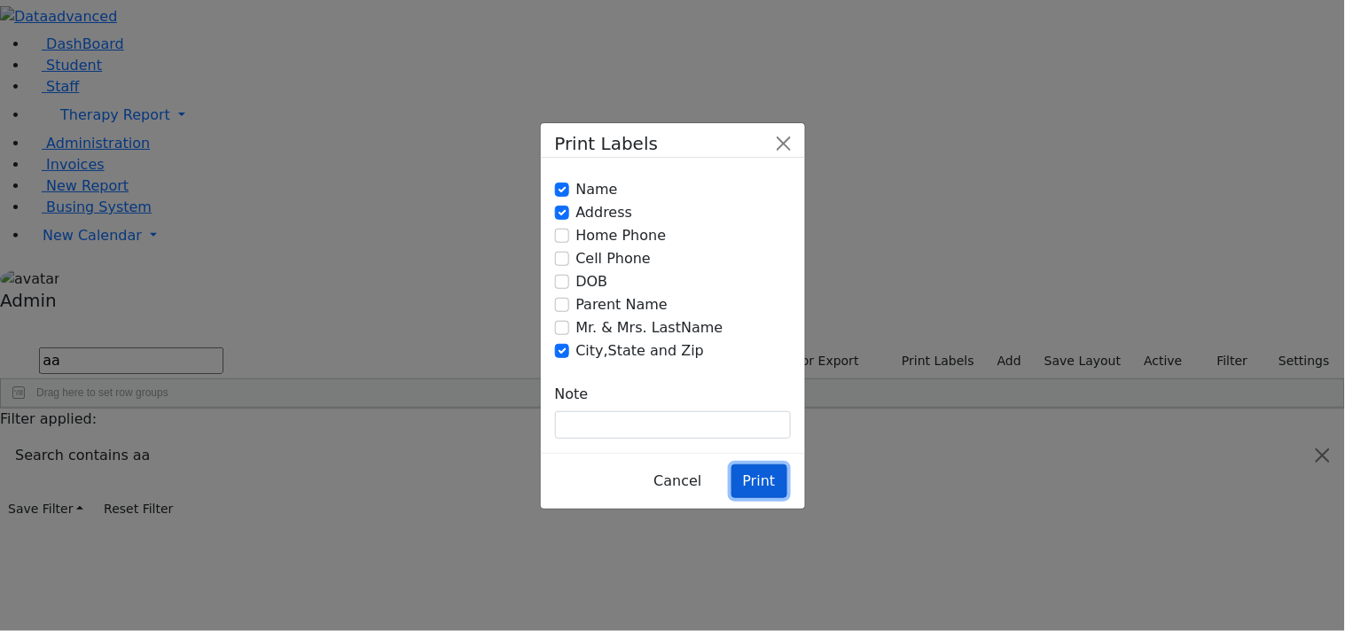
click at [756, 465] on button "Print" at bounding box center [759, 482] width 56 height 34
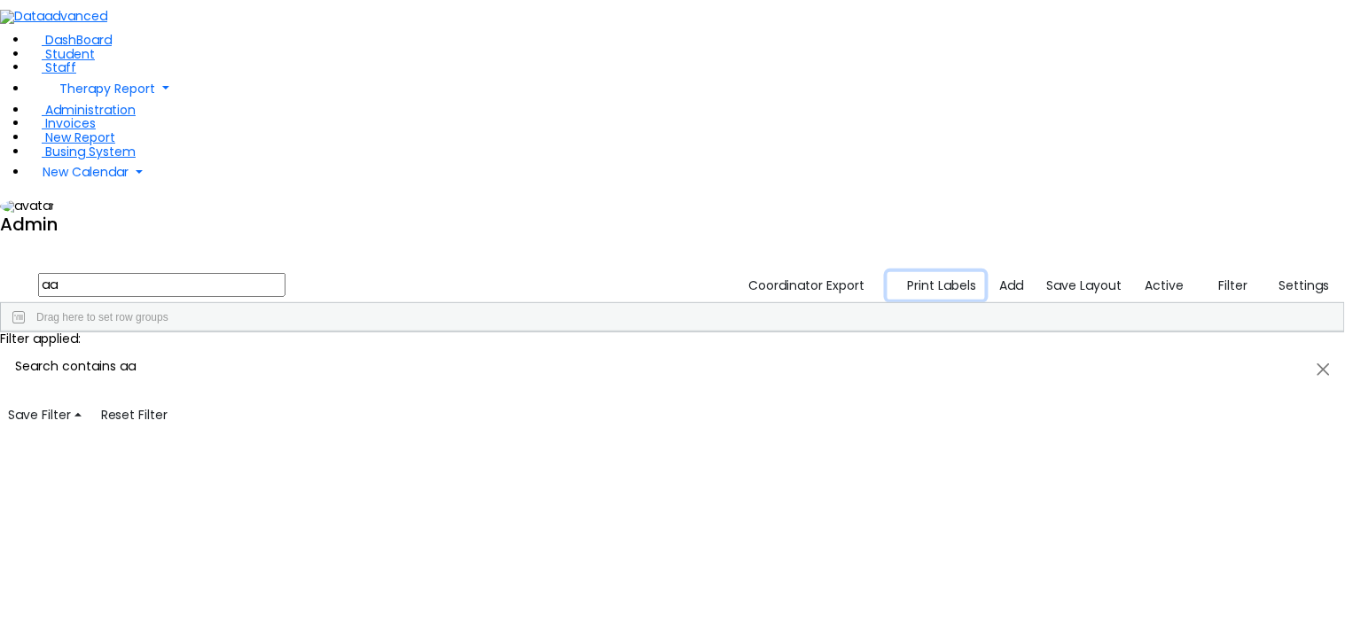
click at [946, 272] on button "Print Labels" at bounding box center [936, 285] width 98 height 27
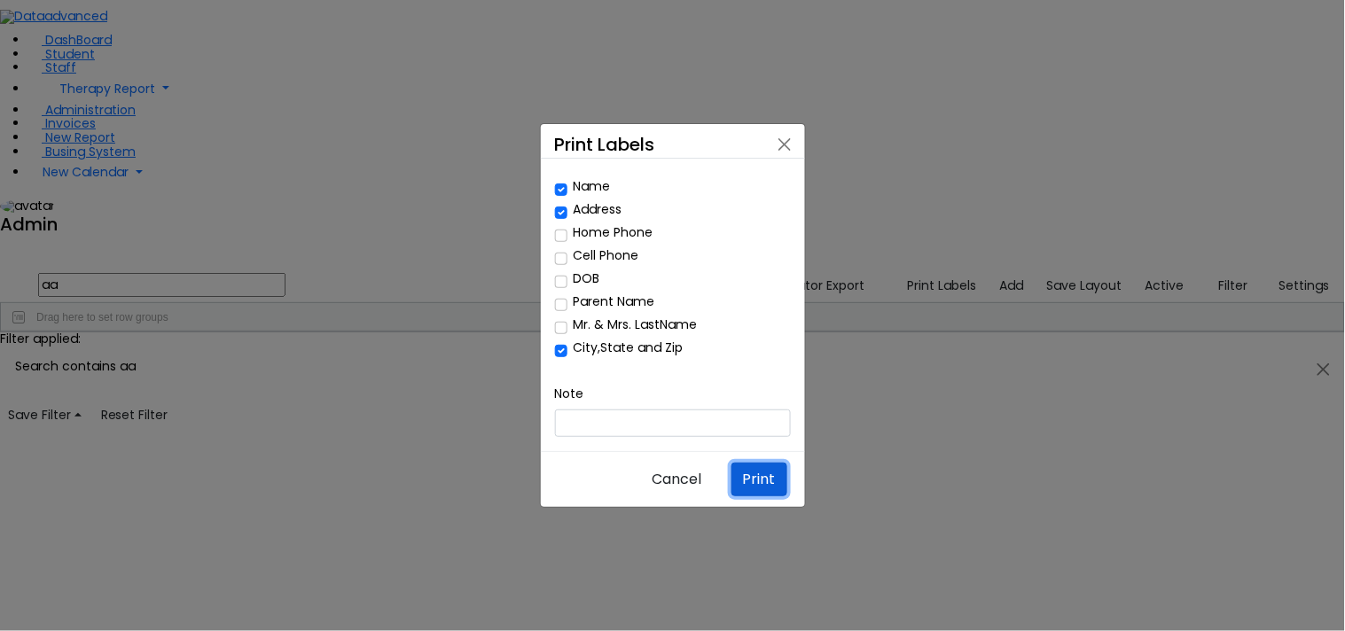
click at [745, 463] on button "Print" at bounding box center [759, 480] width 56 height 34
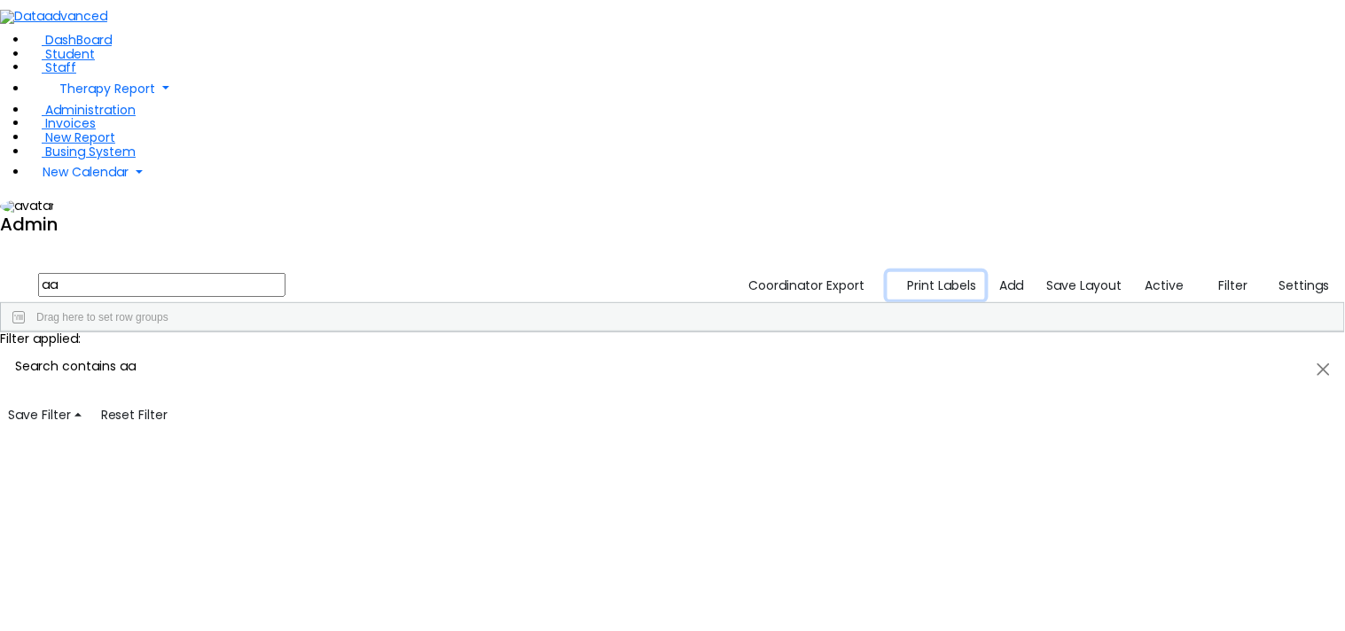
click at [935, 272] on button "Print Labels" at bounding box center [936, 285] width 98 height 27
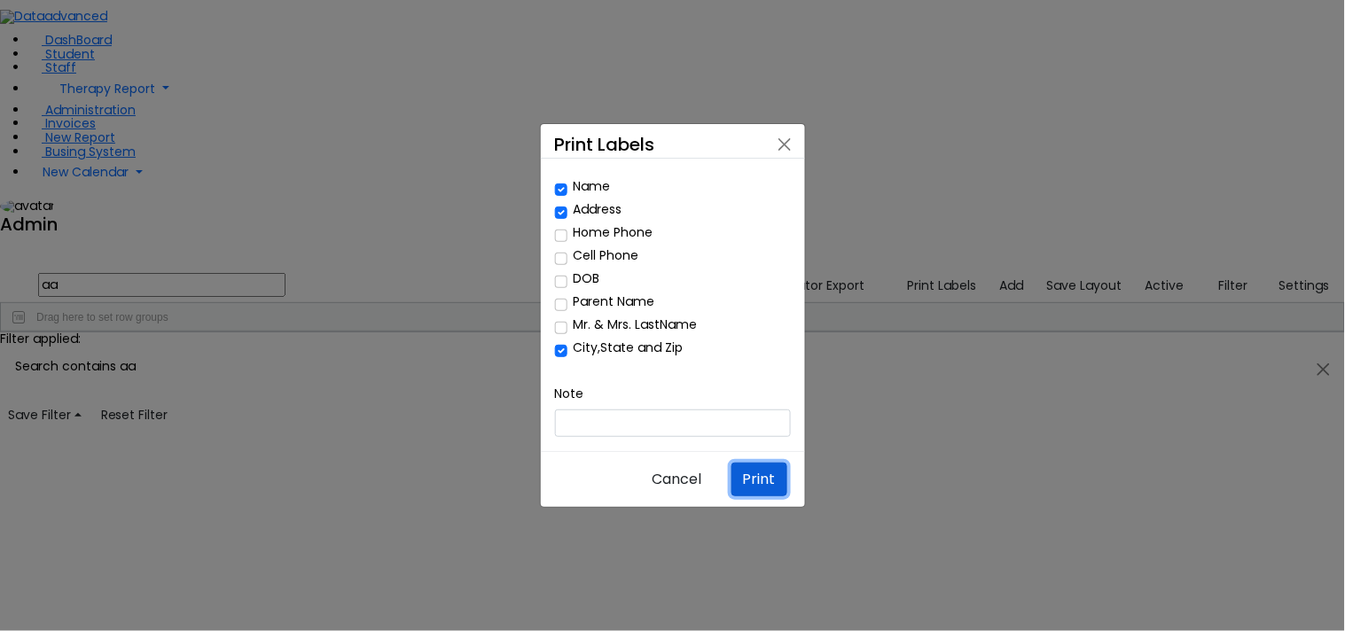
click at [738, 463] on button "Print" at bounding box center [759, 480] width 56 height 34
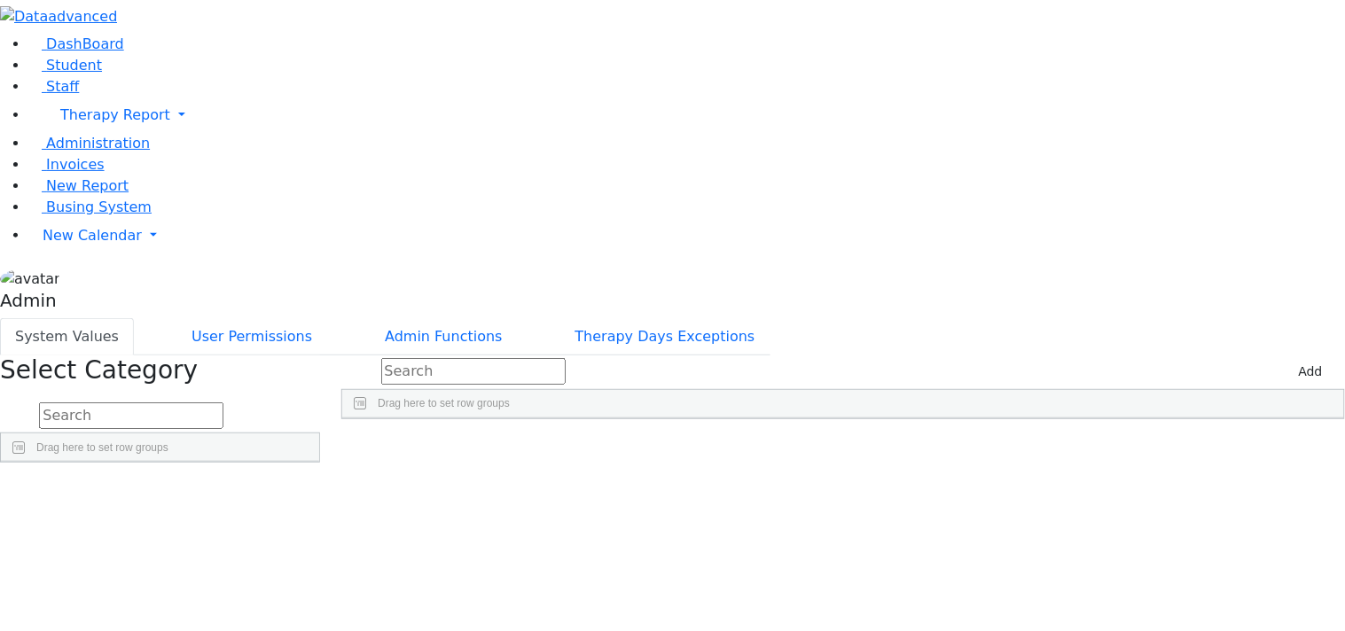
scroll to position [809, 0]
click at [899, 447] on div "'Poppins', sans-serif" at bounding box center [829, 459] width 139 height 24
click at [899, 447] on div "'Verdana', sans-serif" at bounding box center [829, 459] width 139 height 24
click at [899, 447] on div "'Arial', sans-serif" at bounding box center [829, 459] width 139 height 24
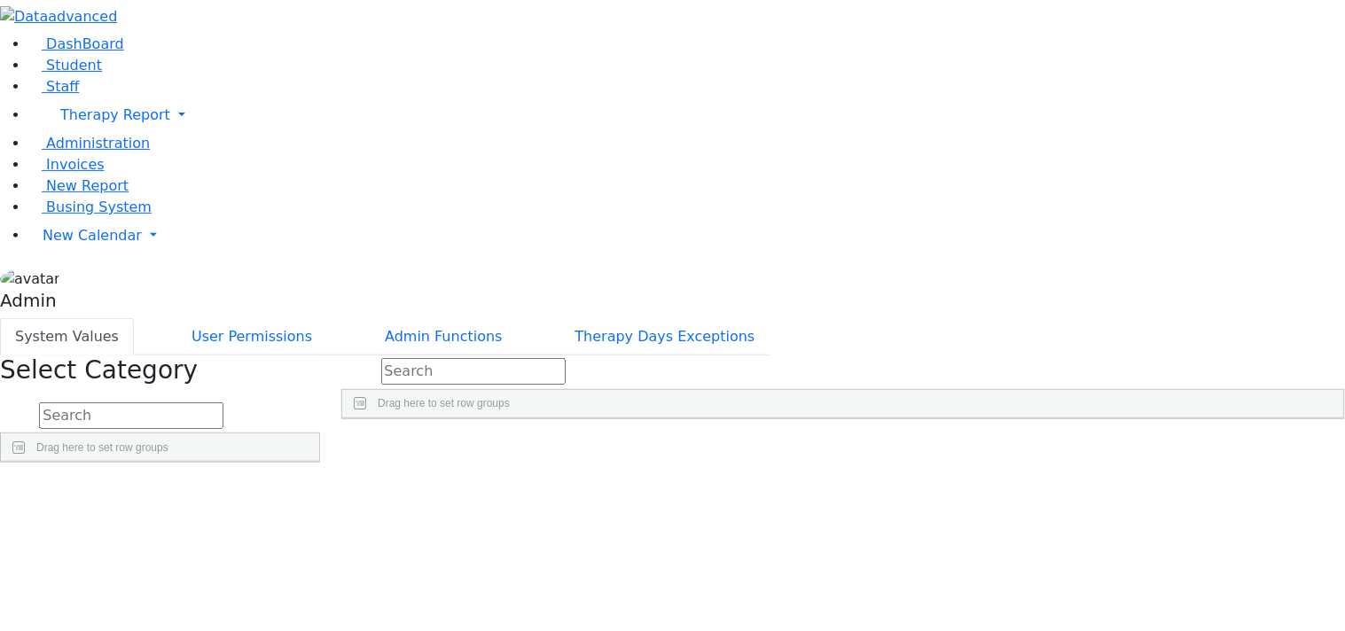
click at [899, 447] on div "'Arial', sans-serif" at bounding box center [829, 459] width 139 height 24
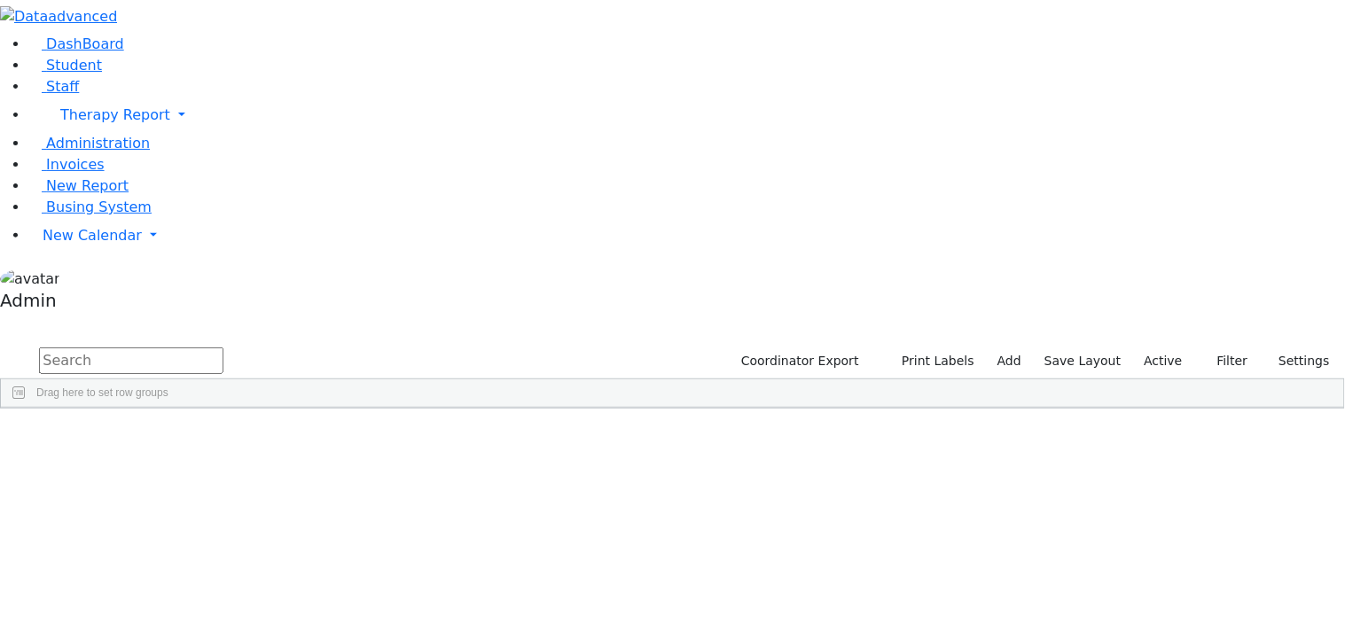
click at [223, 348] on input "text" at bounding box center [131, 361] width 184 height 27
type input "aa"
click at [889, 357] on use "button" at bounding box center [889, 357] width 0 height 0
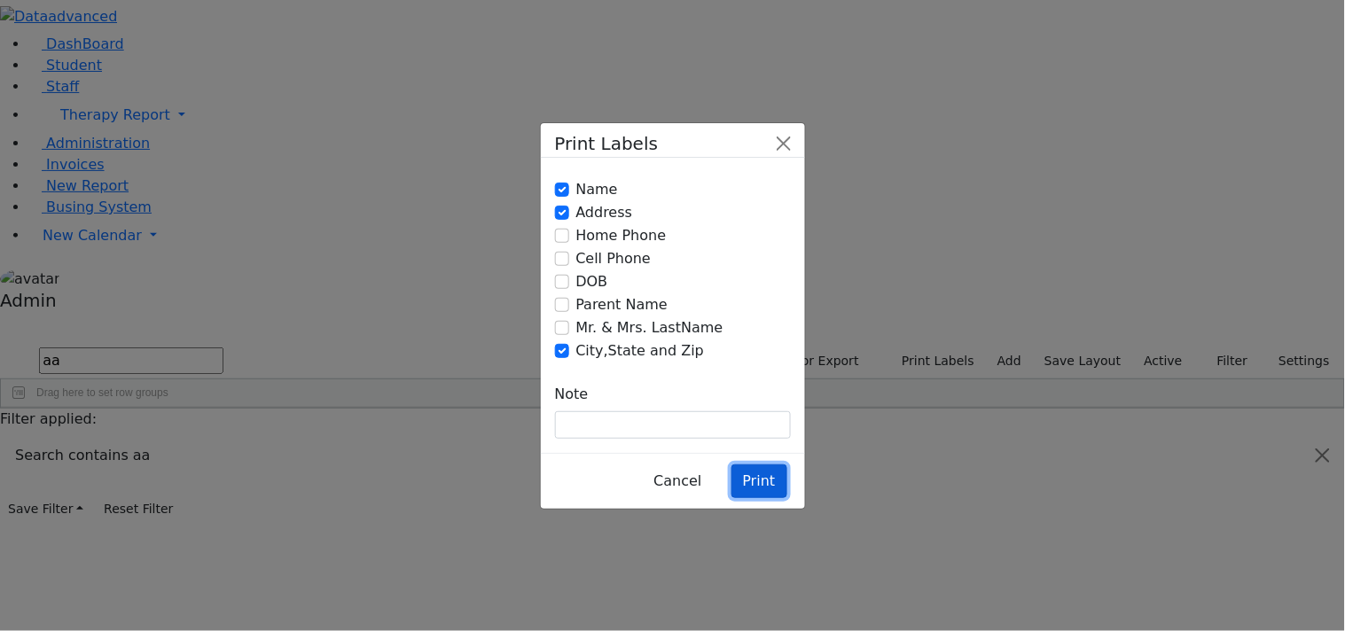
click at [776, 465] on button "Print" at bounding box center [759, 482] width 56 height 34
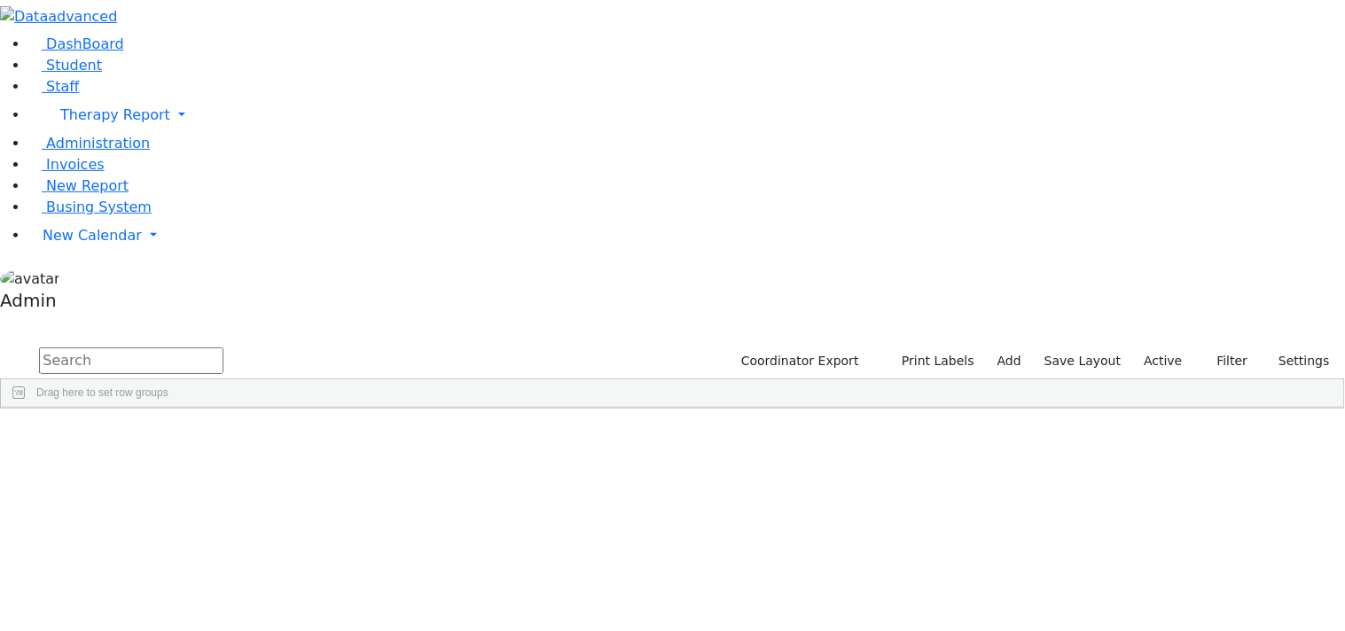
click at [223, 348] on input "text" at bounding box center [131, 361] width 184 height 27
type input "aa"
click at [932, 348] on button "Print Labels" at bounding box center [931, 361] width 101 height 27
checkbox input "true"
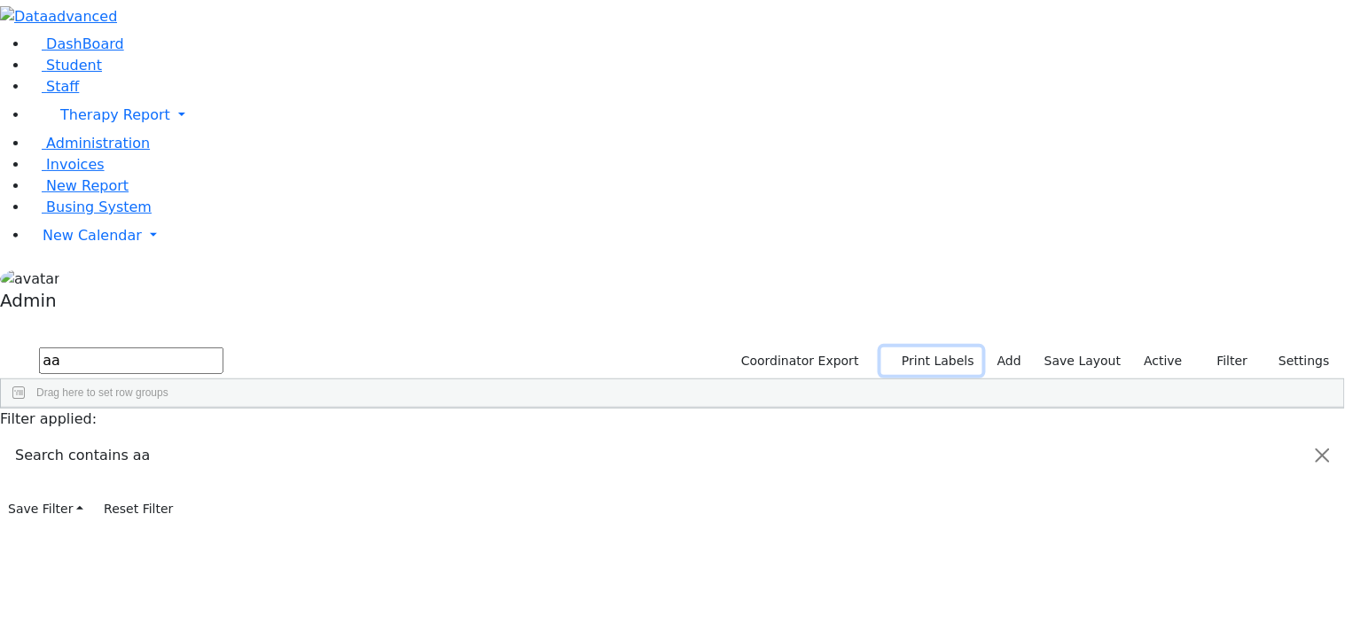
checkbox input "true"
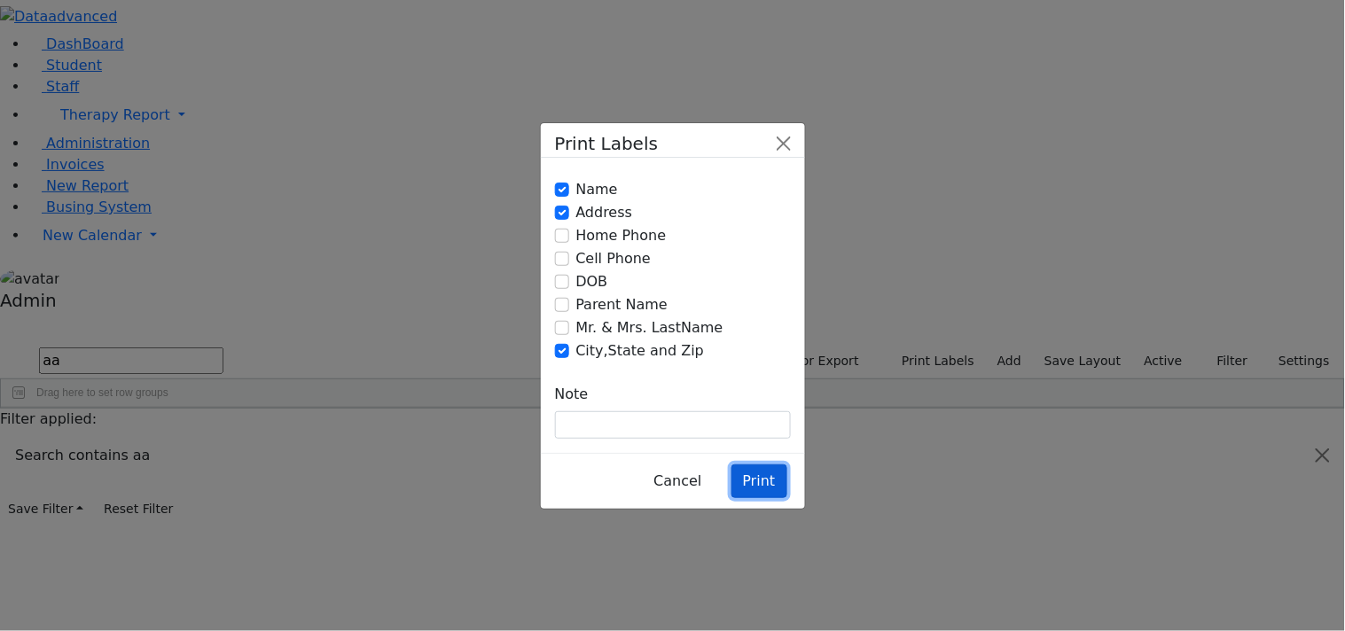
click at [758, 465] on button "Print" at bounding box center [759, 482] width 56 height 34
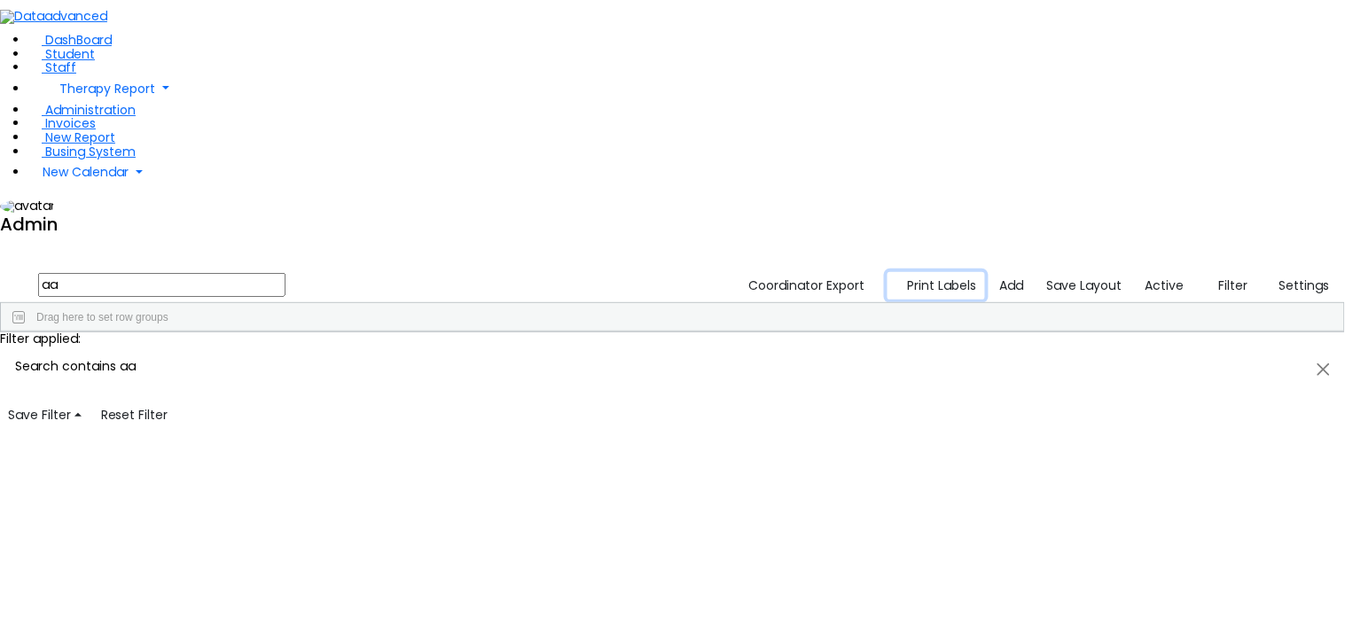
click at [936, 272] on button "Print Labels" at bounding box center [936, 285] width 98 height 27
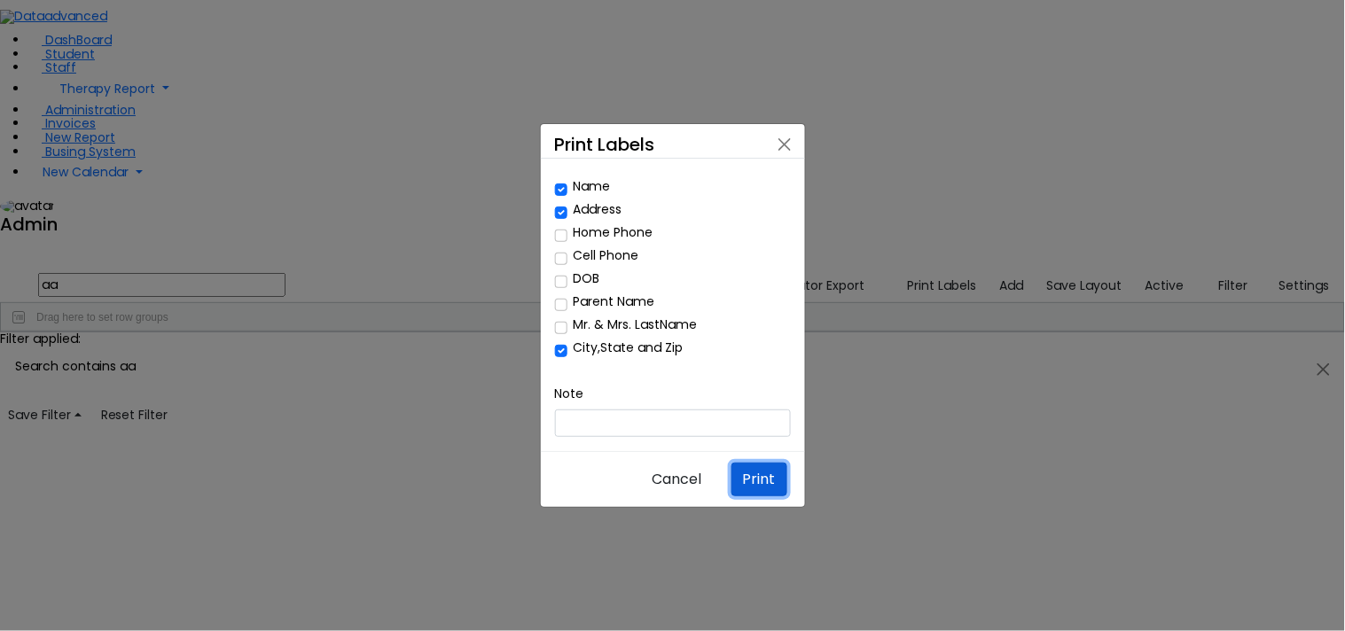
click at [769, 463] on button "Print" at bounding box center [759, 480] width 56 height 34
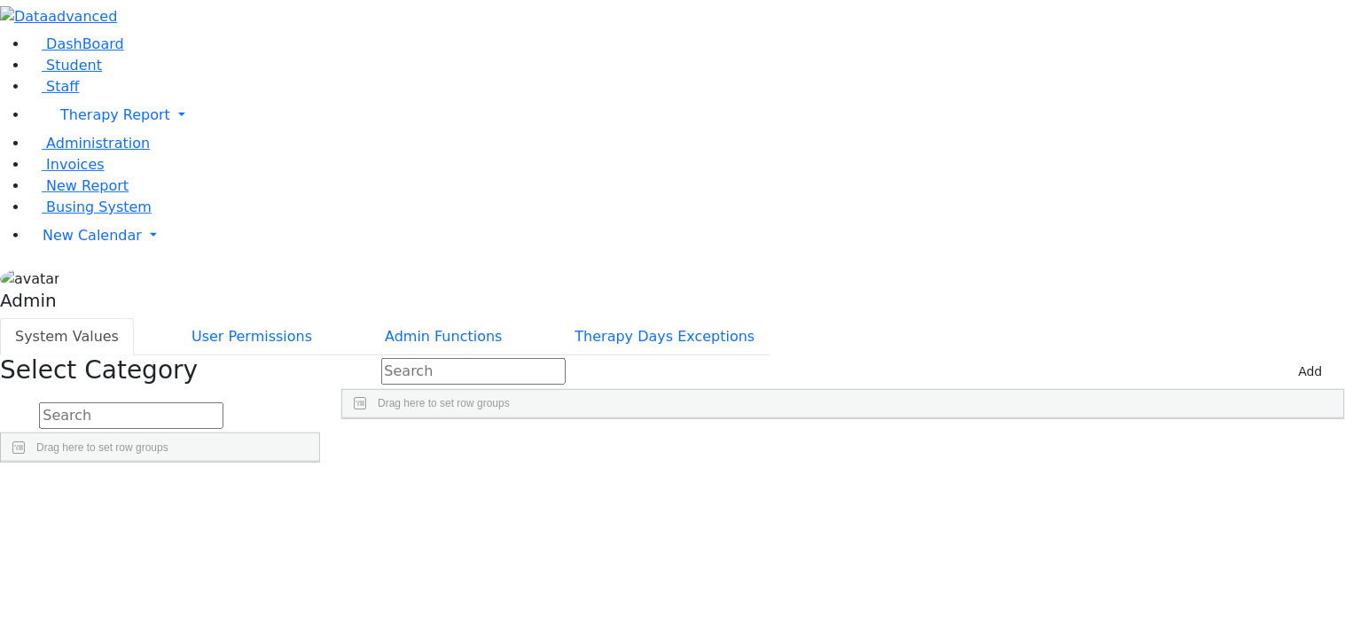
scroll to position [809, 0]
click at [899, 447] on div "'Arial', sans-serif" at bounding box center [829, 459] width 139 height 24
click at [899, 447] on div "'[US_STATE]', serif" at bounding box center [829, 459] width 139 height 24
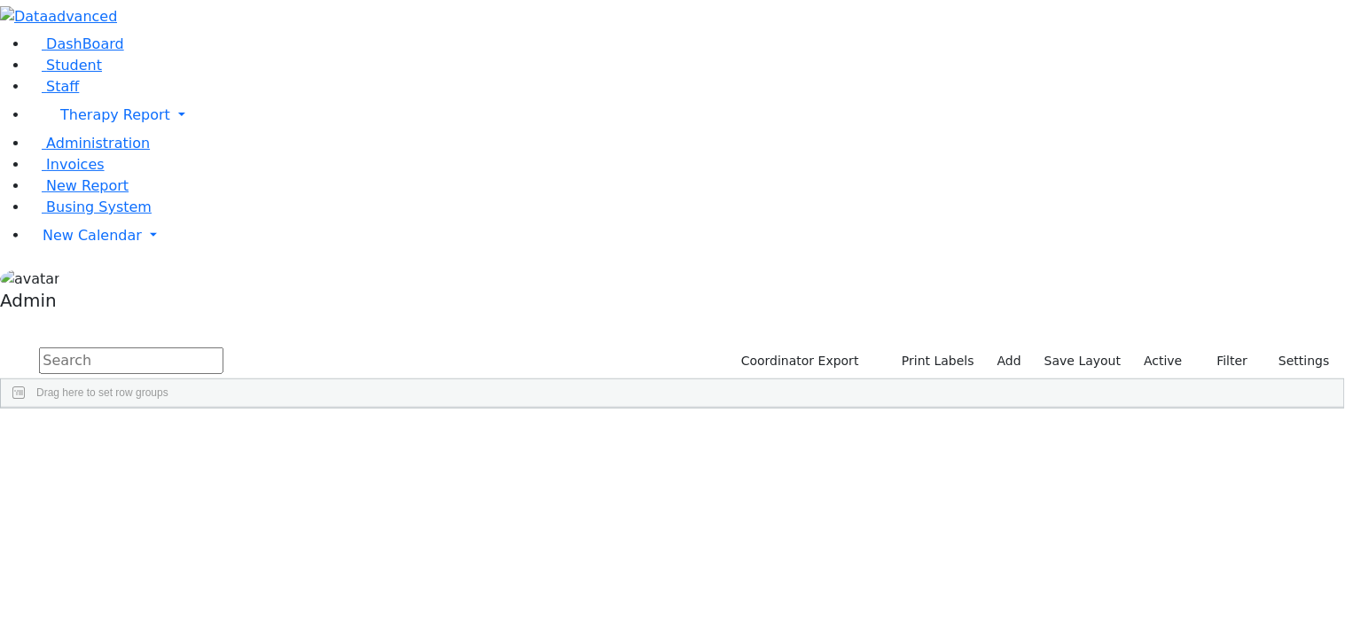
click at [223, 348] on input "text" at bounding box center [131, 361] width 184 height 27
type input "aa"
click at [956, 348] on button "Print Labels" at bounding box center [931, 361] width 101 height 27
checkbox input "true"
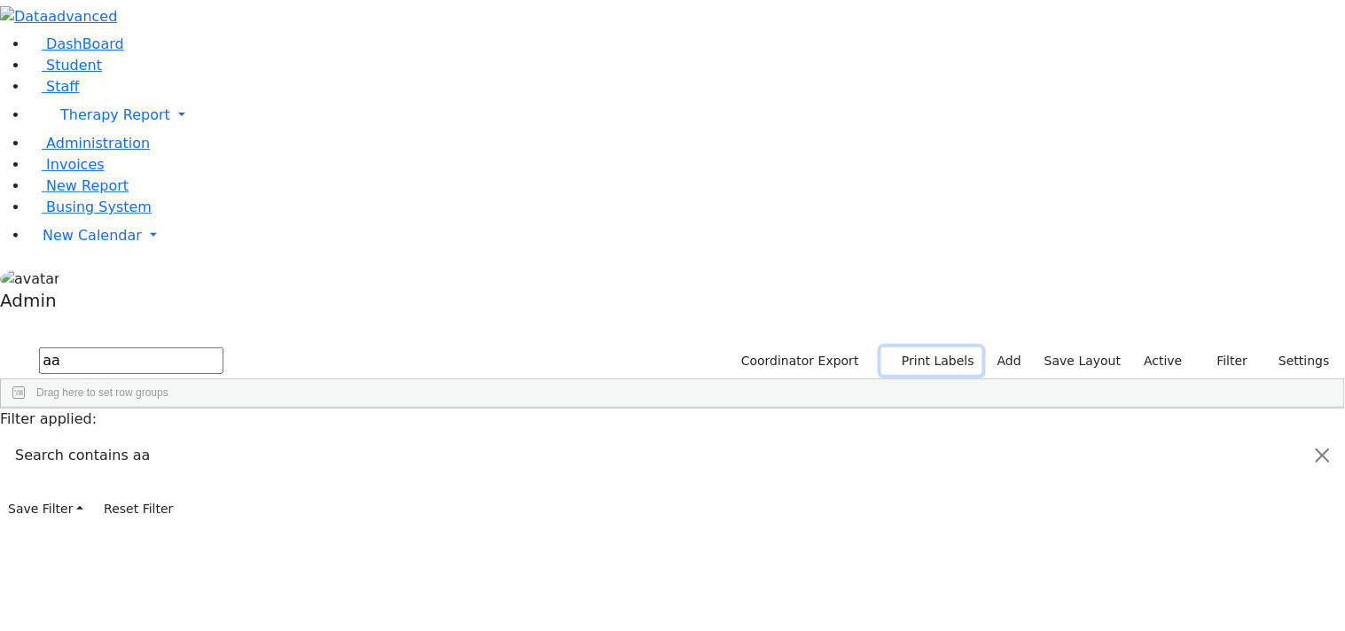
checkbox input "true"
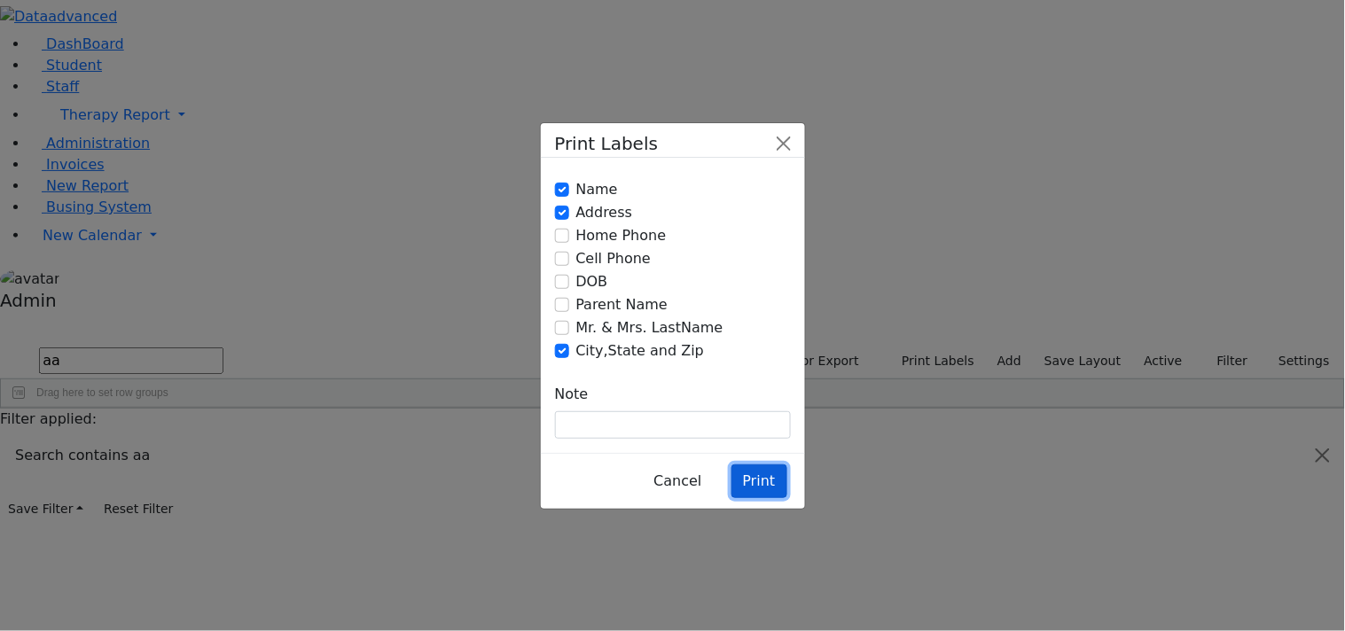
click at [767, 465] on button "Print" at bounding box center [759, 482] width 56 height 34
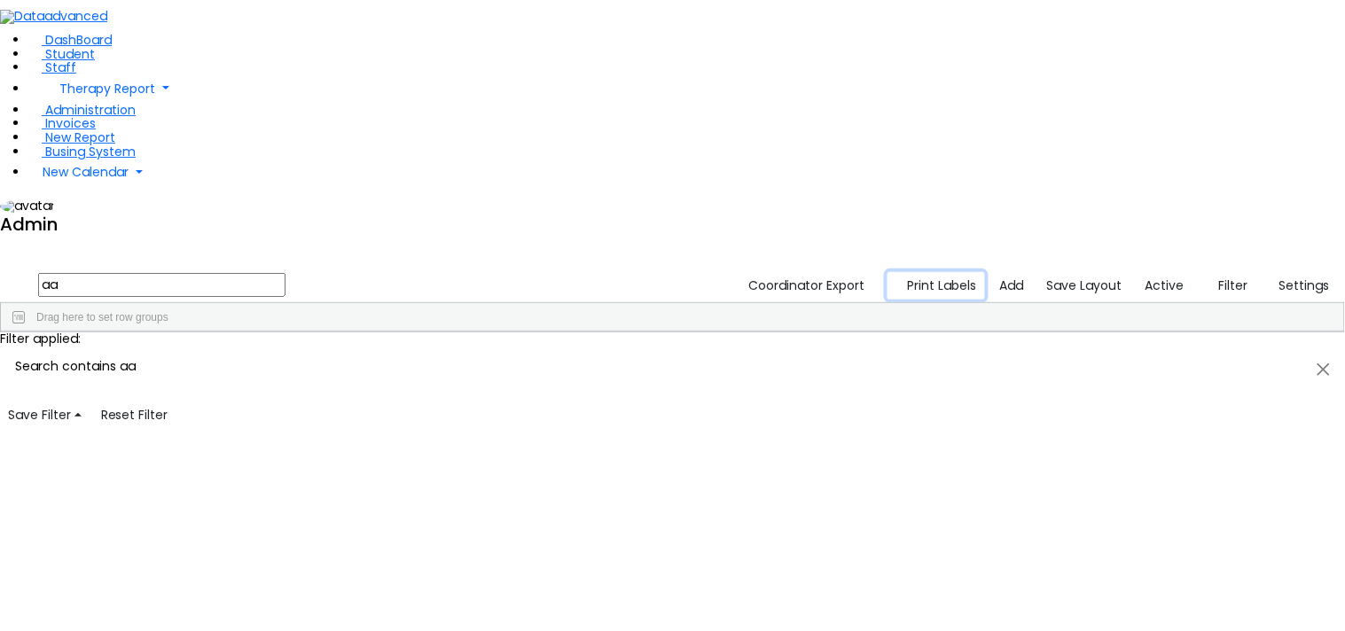
click at [929, 272] on button "Print Labels" at bounding box center [936, 285] width 98 height 27
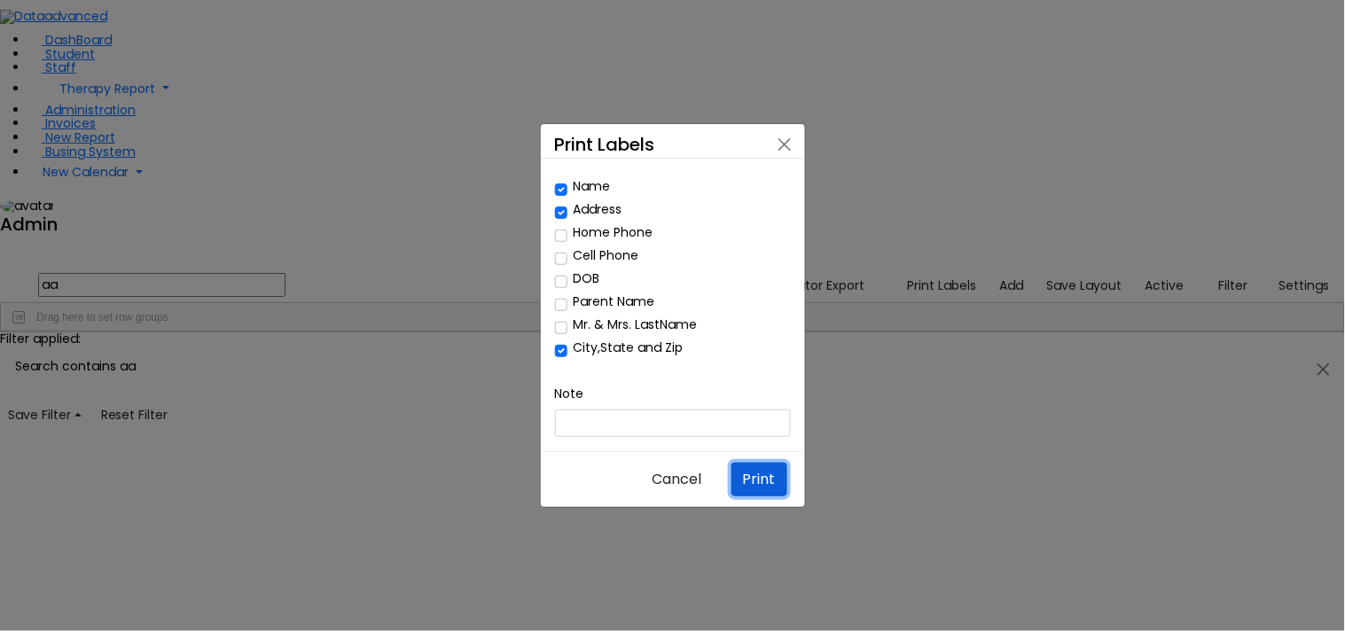
drag, startPoint x: 772, startPoint y: 443, endPoint x: 590, endPoint y: 651, distance: 276.4
click at [590, 429] on html "Printing Please wait. Remaining time 10 seconds. Print Schedule Options Show Bi…" at bounding box center [672, 214] width 1345 height 429
drag, startPoint x: 751, startPoint y: 445, endPoint x: 598, endPoint y: 590, distance: 210.1
click at [598, 586] on div "Print Labels Name Address Home Phone Cell Phone Note" at bounding box center [672, 315] width 1345 height 631
click at [750, 463] on button "Print" at bounding box center [759, 480] width 56 height 34
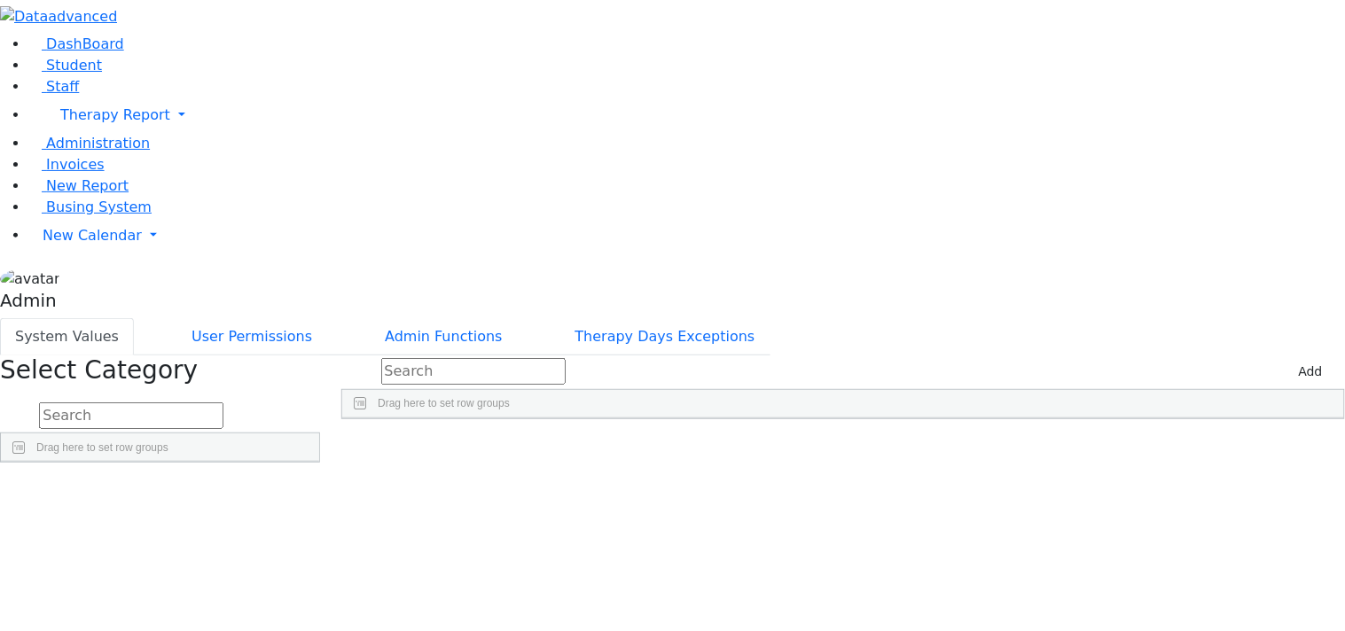
scroll to position [809, 0]
click at [899, 447] on div "'Times New Roman', serif" at bounding box center [829, 459] width 139 height 24
click at [899, 447] on div "'Times New Roman', Times, serif" at bounding box center [829, 459] width 139 height 24
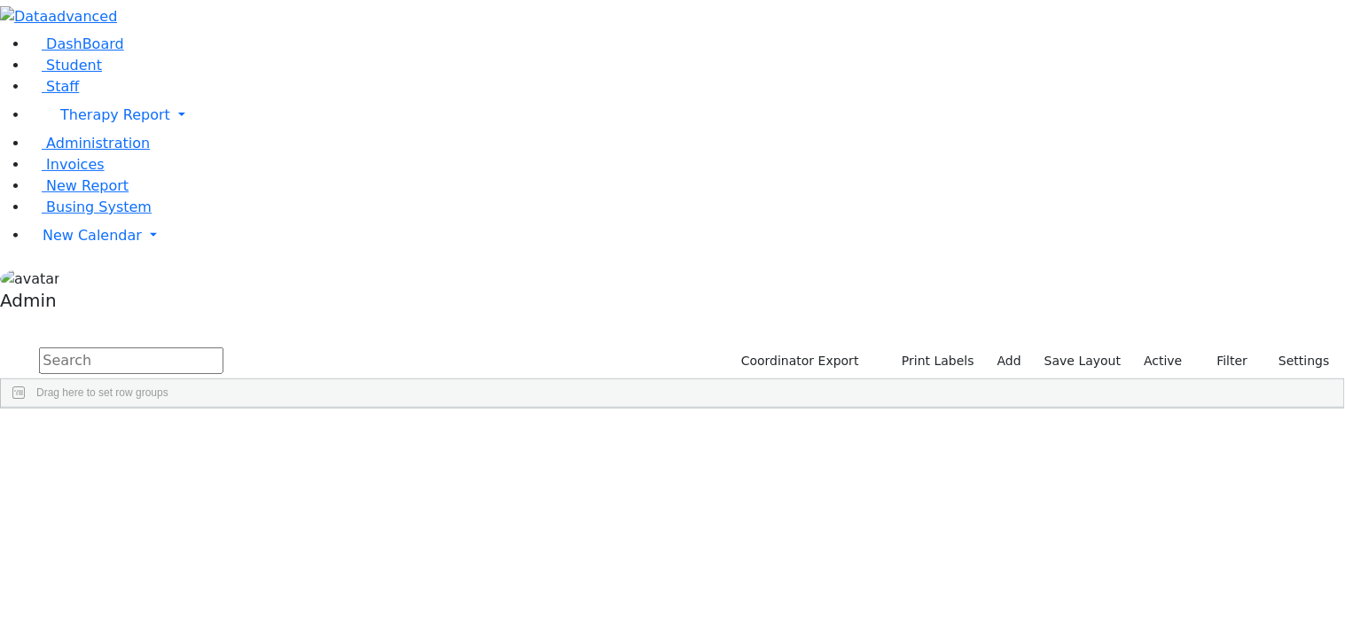
click at [223, 348] on input "text" at bounding box center [131, 361] width 184 height 27
type input "aa"
click at [960, 348] on button "Print Labels" at bounding box center [931, 361] width 101 height 27
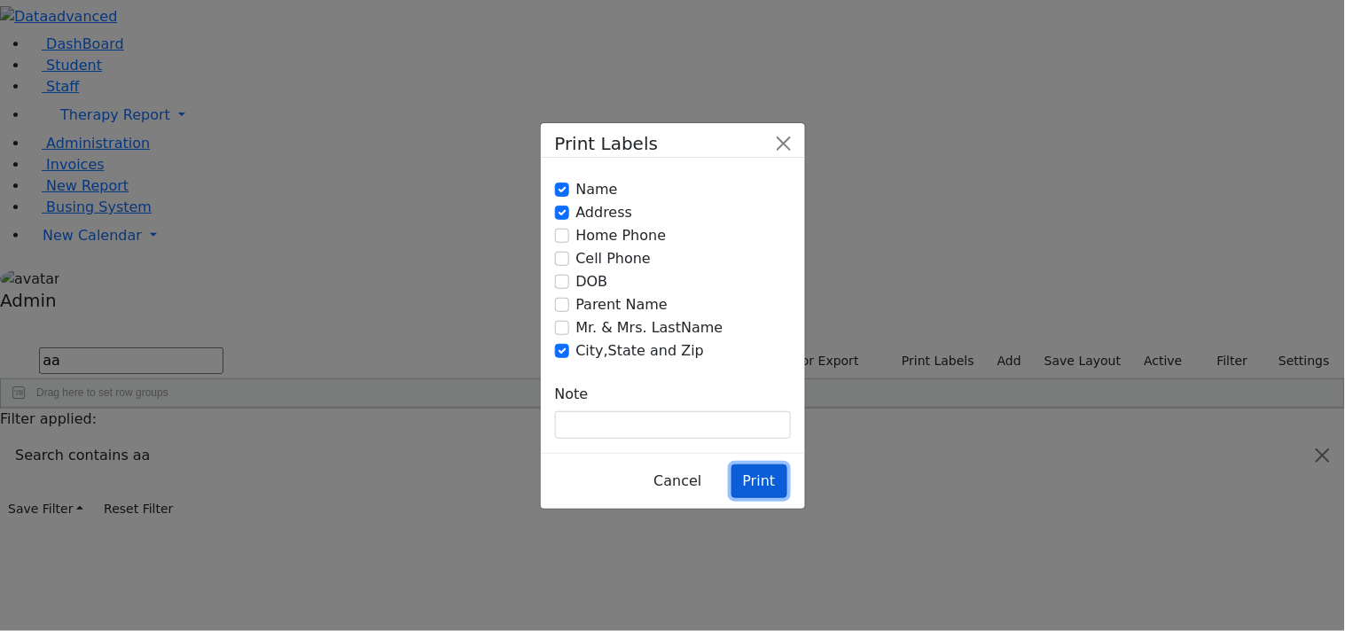
click at [751, 465] on button "Print" at bounding box center [759, 482] width 56 height 34
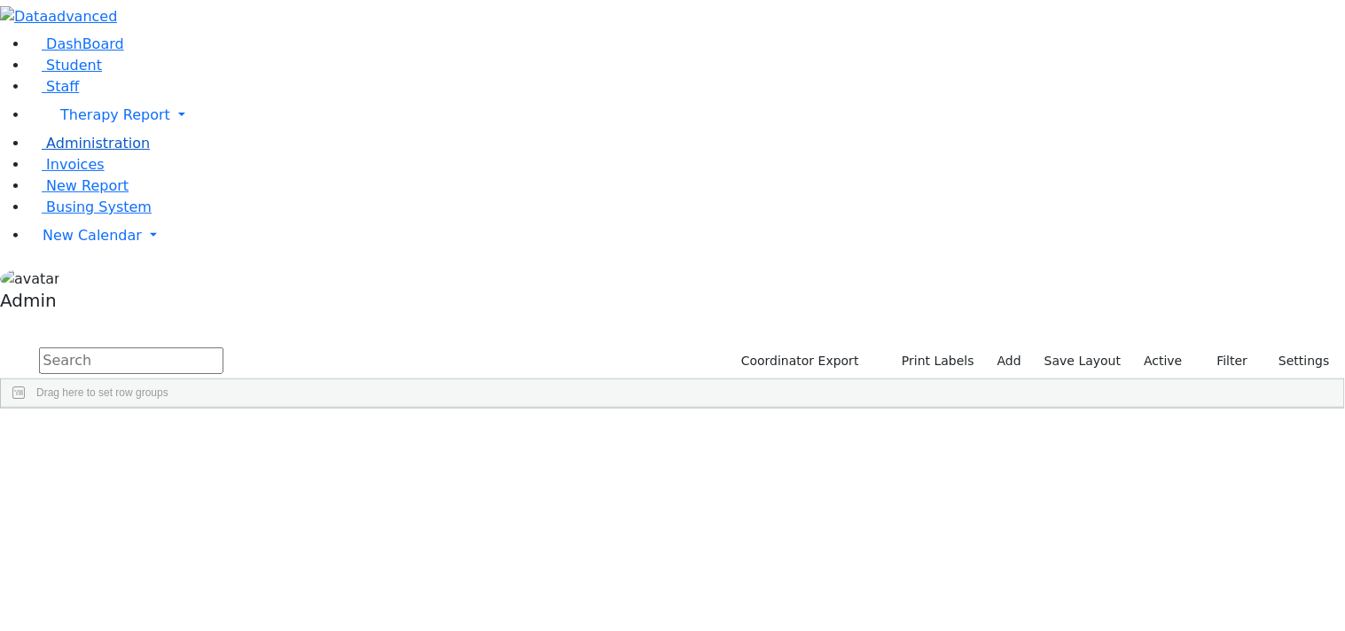
click at [96, 152] on link "Administration" at bounding box center [88, 143] width 121 height 17
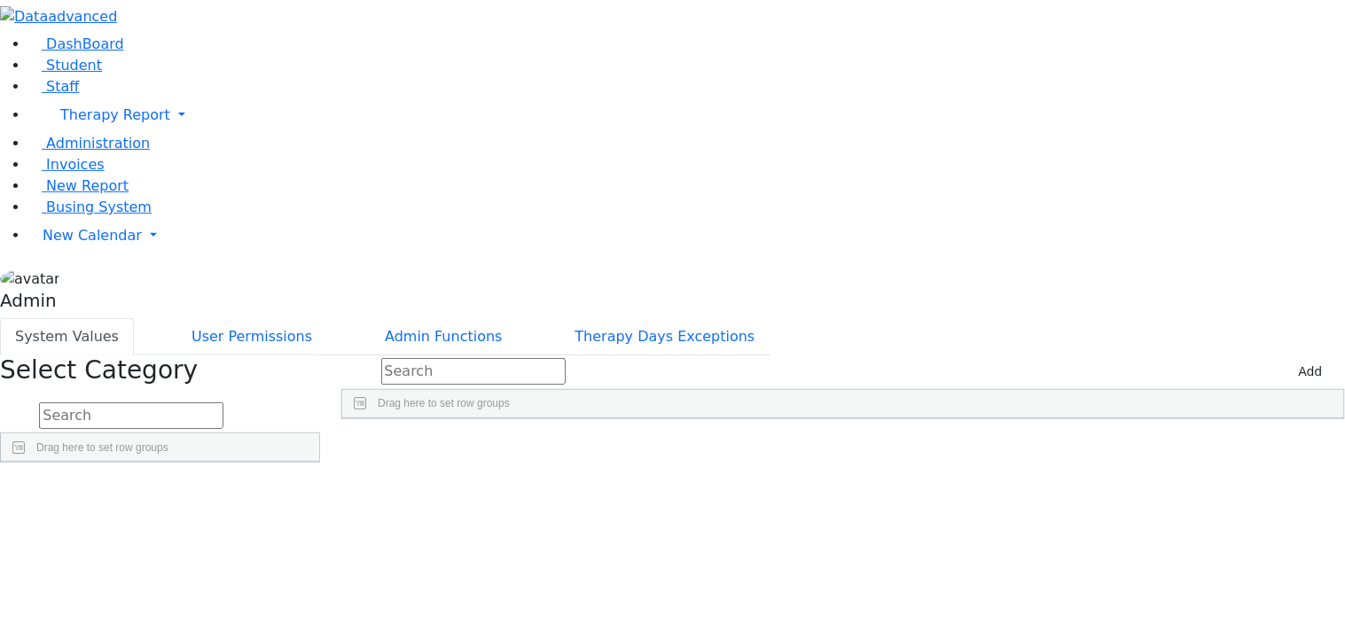
scroll to position [809, 0]
click at [899, 447] on div "'Times New Roman', Times, serif" at bounding box center [829, 459] width 139 height 24
click at [801, 447] on div "14 11 106 'Times New Roman', Times, serif 500 14" at bounding box center [843, 459] width 1002 height 24
click at [69, 74] on link "Student" at bounding box center [65, 65] width 74 height 17
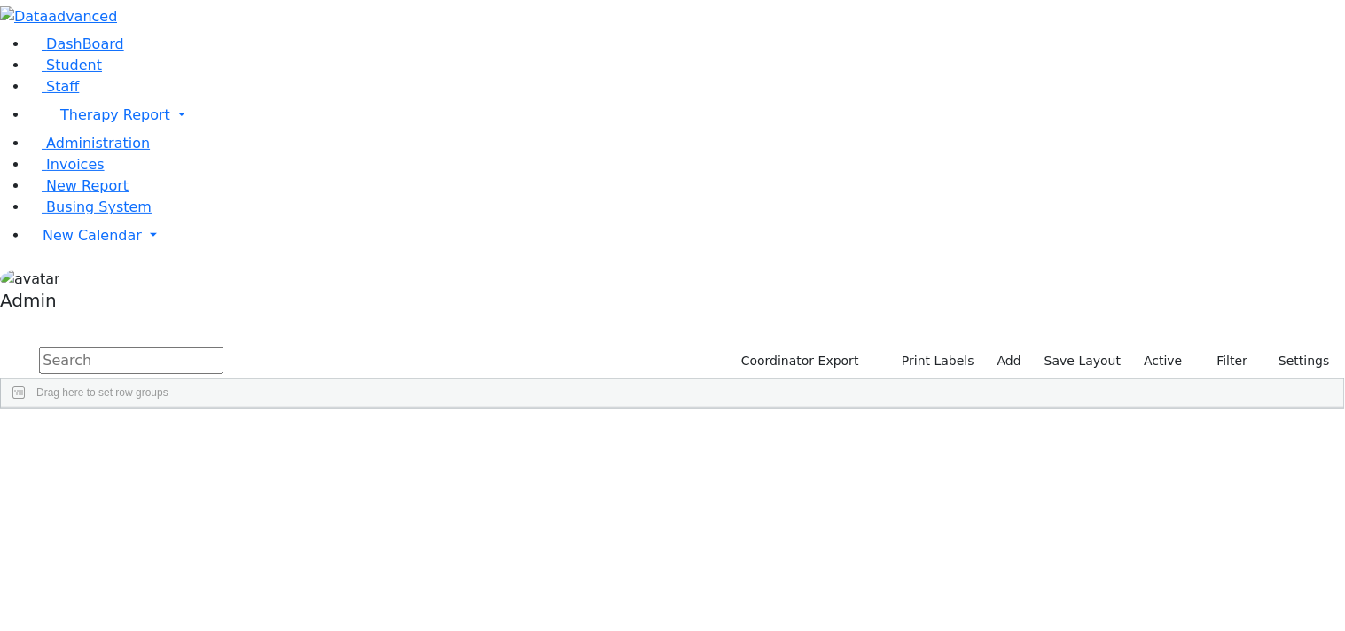
click at [223, 348] on input "text" at bounding box center [131, 361] width 184 height 27
type input "aa"
click at [950, 348] on button "Print Labels" at bounding box center [931, 361] width 101 height 27
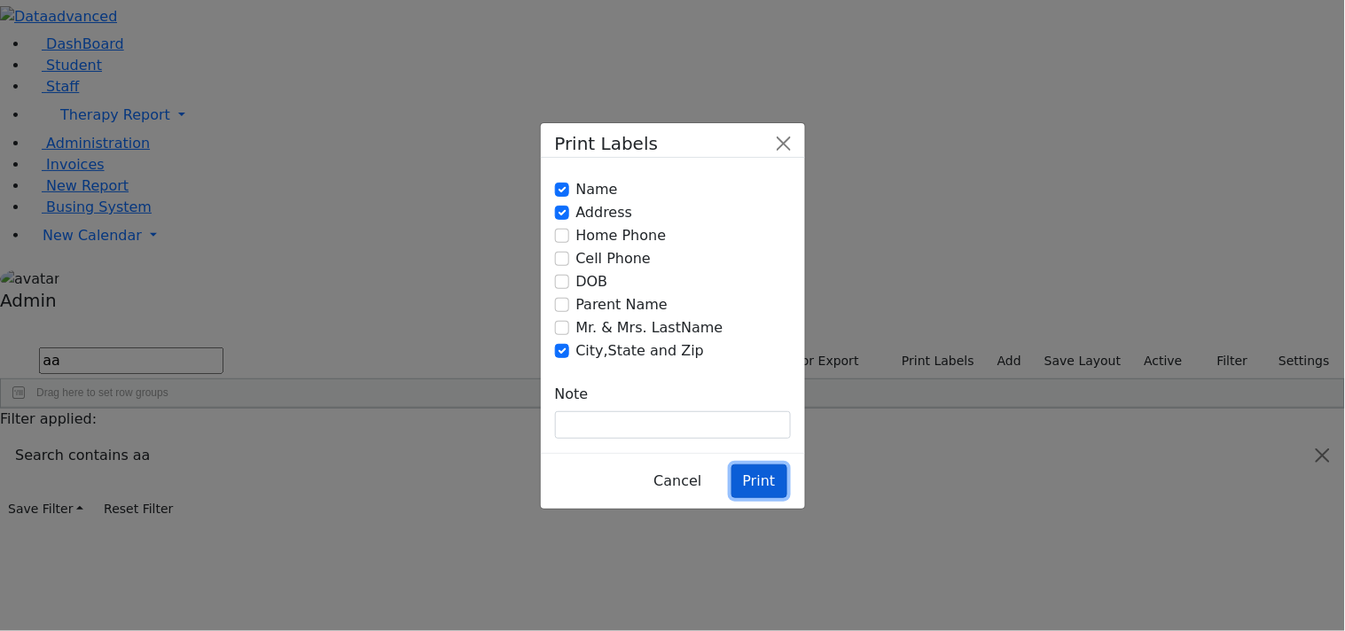
click at [768, 465] on button "Print" at bounding box center [759, 482] width 56 height 34
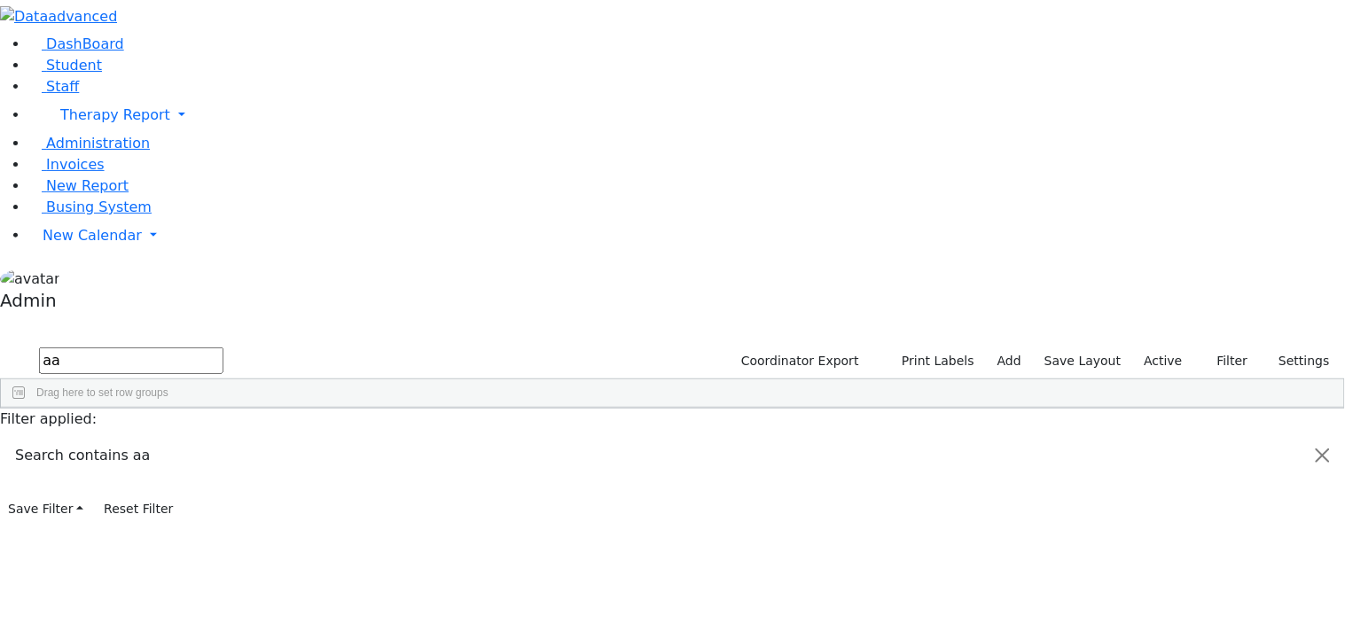
click at [768, 0] on div at bounding box center [672, 0] width 1345 height 0
click at [223, 348] on input "text" at bounding box center [131, 361] width 184 height 27
type input "aa"
click at [949, 348] on button "Print Labels" at bounding box center [931, 361] width 101 height 27
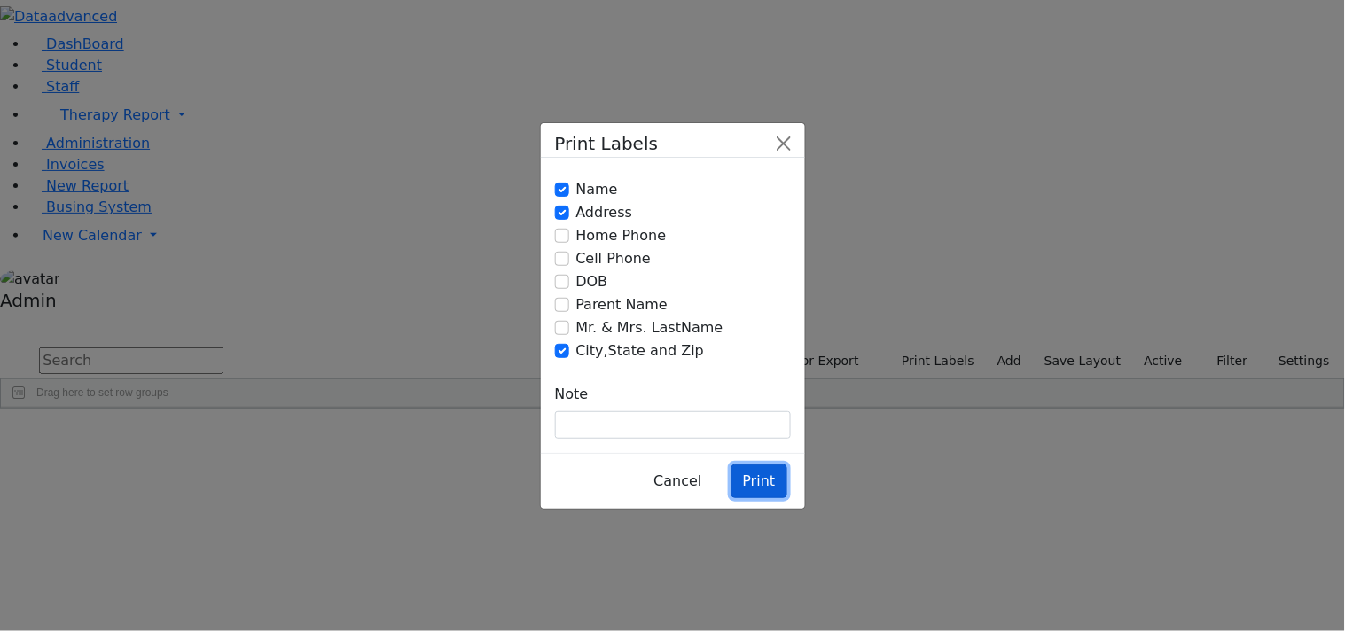
click at [769, 465] on button "Print" at bounding box center [759, 482] width 56 height 34
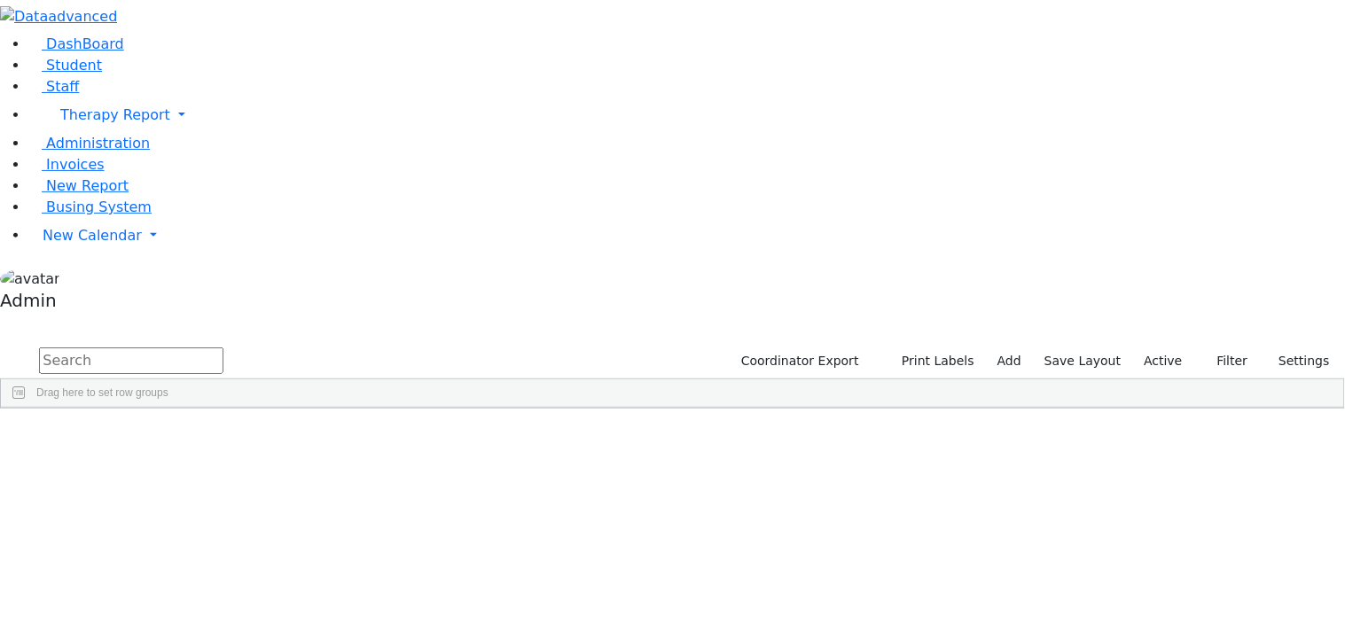
click at [223, 348] on input "text" at bounding box center [131, 361] width 184 height 27
type input "aa"
click at [929, 348] on button "Print Labels" at bounding box center [931, 361] width 101 height 27
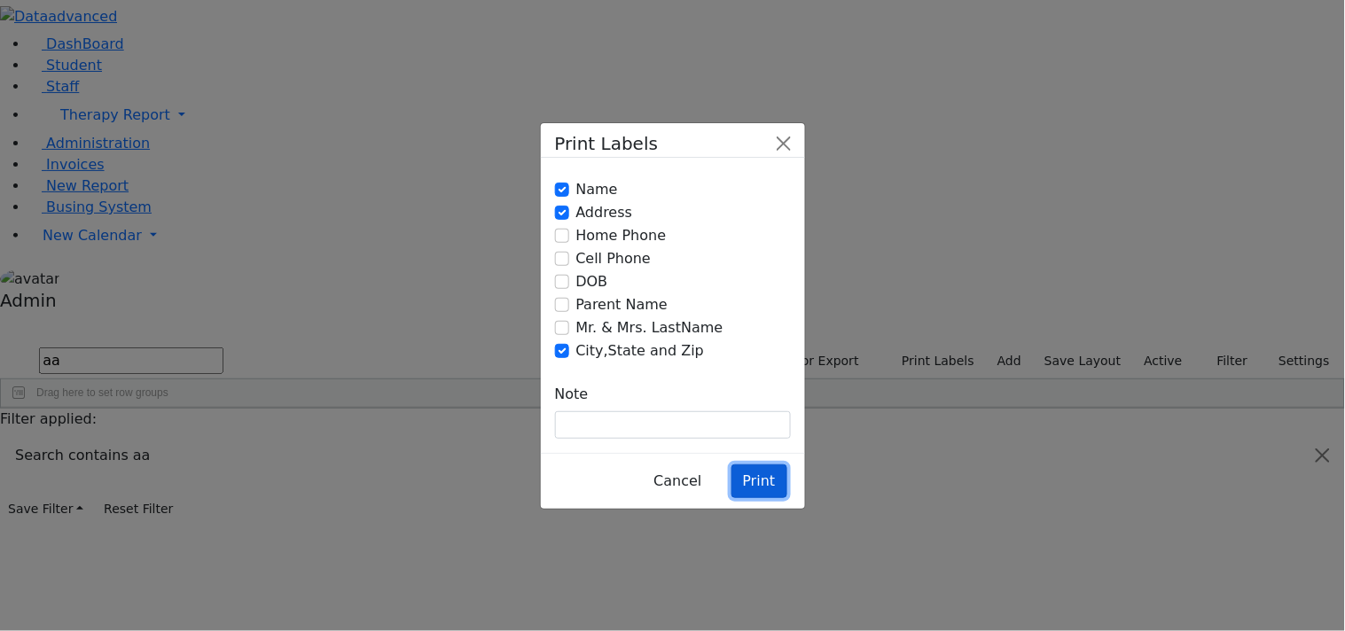
click at [754, 428] on button "Print" at bounding box center [759, 482] width 56 height 34
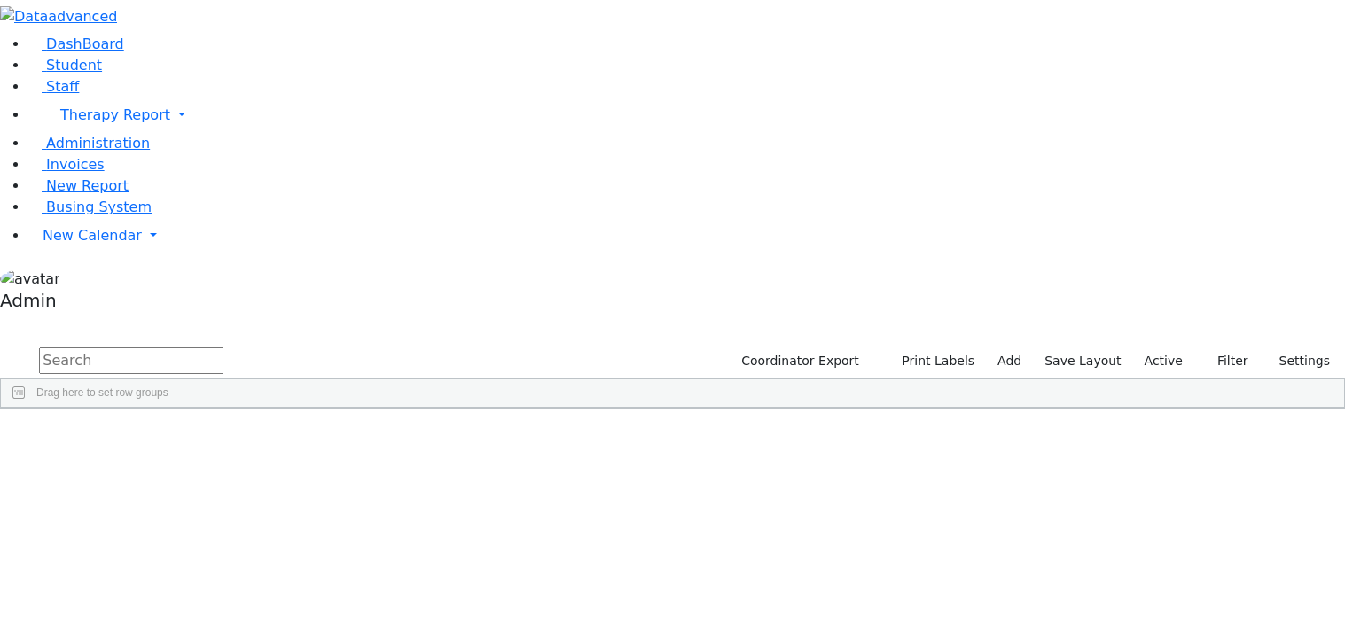
click at [223, 348] on input "text" at bounding box center [131, 361] width 184 height 27
type input "aa"
click at [918, 348] on button "Print Labels" at bounding box center [931, 361] width 101 height 27
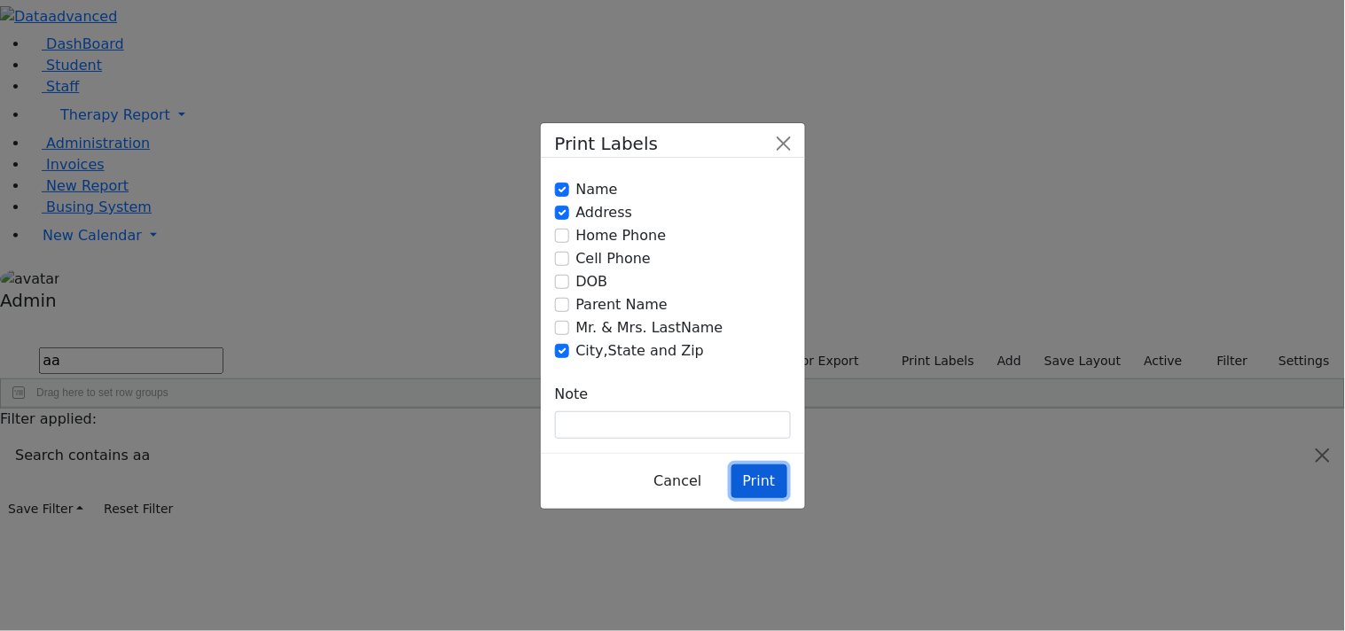
click at [763, 465] on button "Print" at bounding box center [759, 482] width 56 height 34
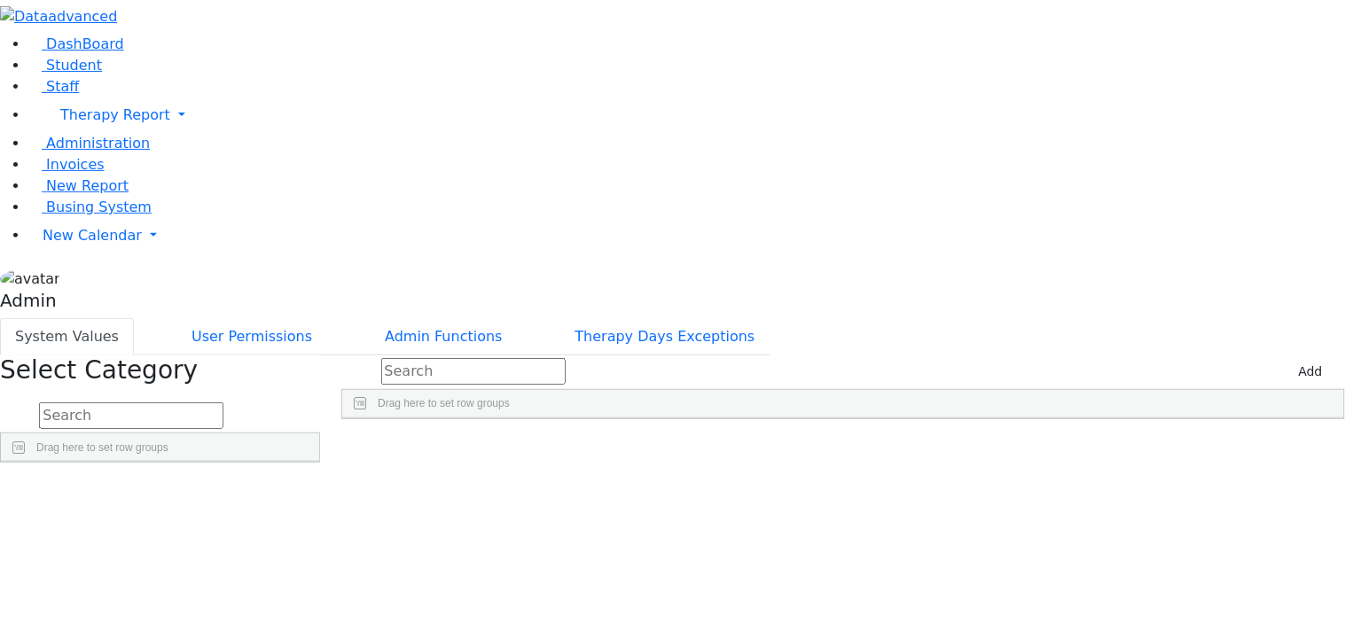
scroll to position [809, 0]
click at [899, 447] on div "'Segoe UI', sans-serif" at bounding box center [829, 459] width 139 height 24
click at [899, 447] on div "'Helvetica', sans-serif" at bounding box center [829, 459] width 139 height 24
click at [1037, 447] on div "14 11 106 'Times New Roman', Times, serif 500 14" at bounding box center [843, 459] width 1002 height 24
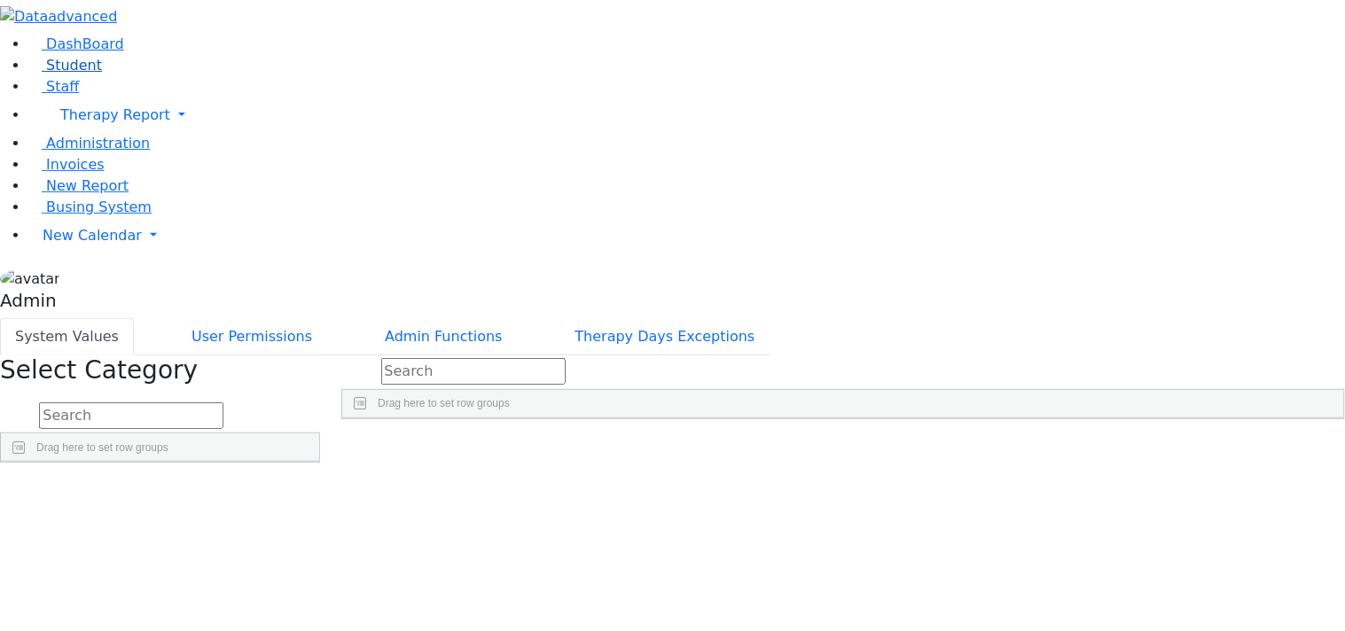
click at [47, 74] on span "Student" at bounding box center [74, 65] width 56 height 17
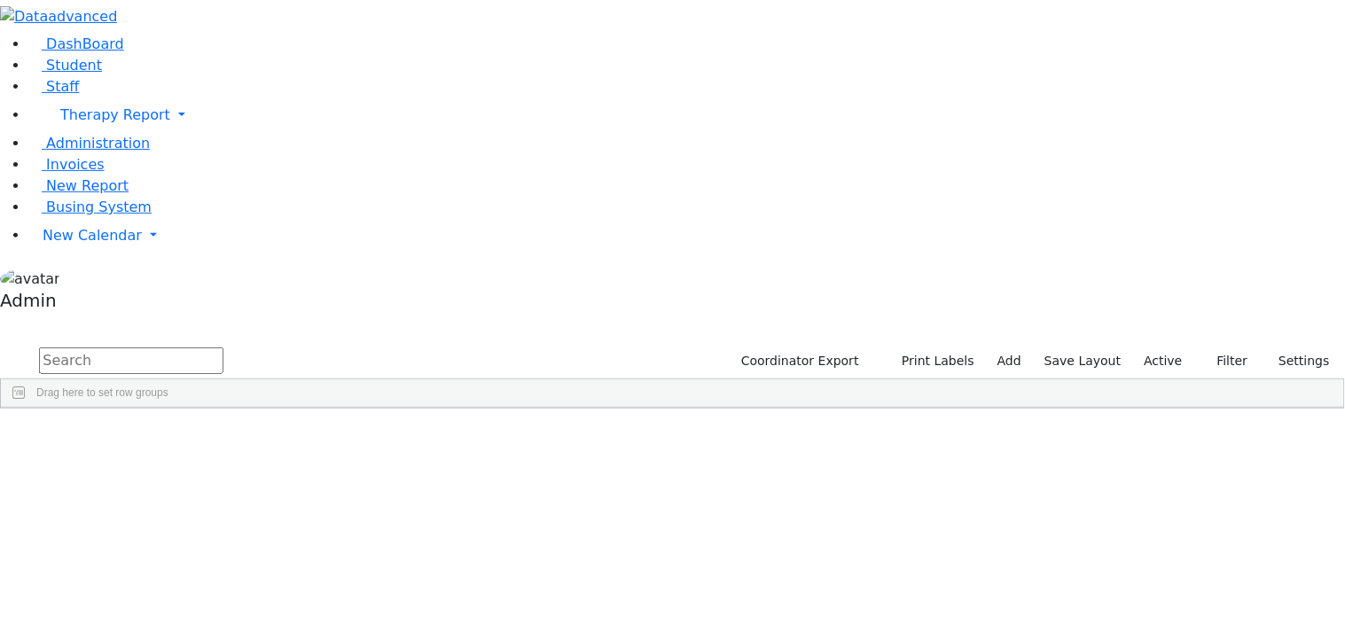
click at [223, 348] on input "text" at bounding box center [131, 361] width 184 height 27
type input "aa"
click at [940, 348] on button "Print Labels" at bounding box center [931, 361] width 101 height 27
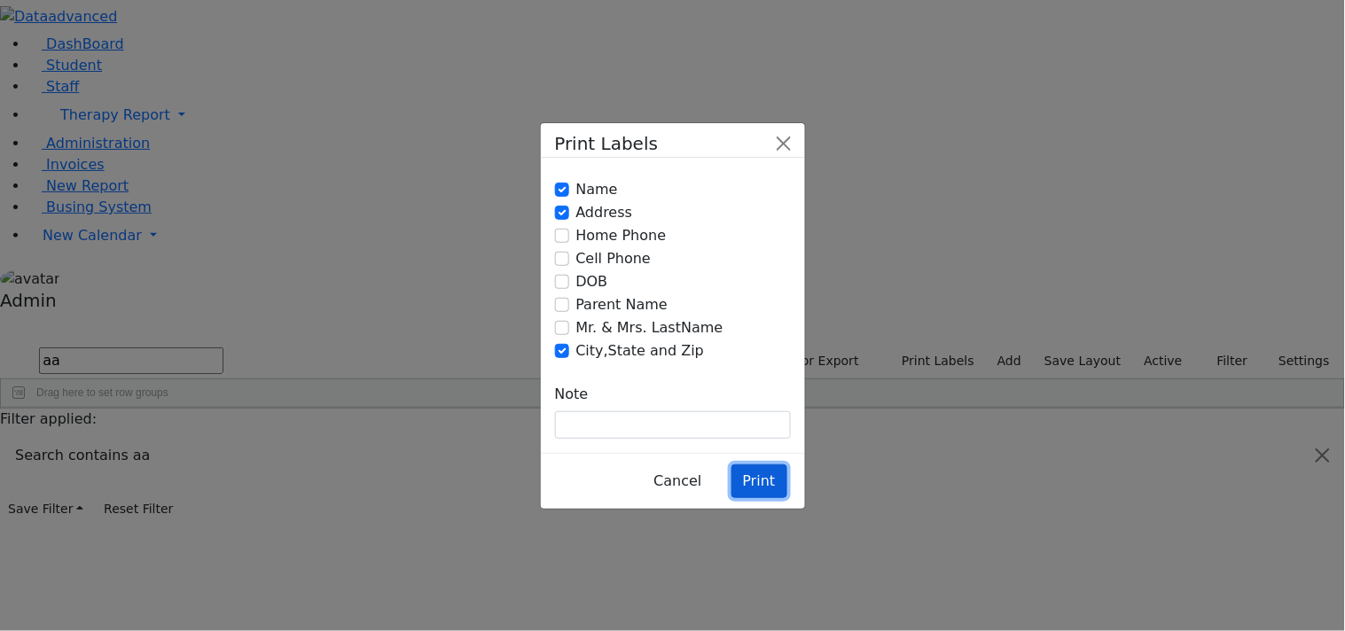
click at [751, 465] on button "Print" at bounding box center [759, 482] width 56 height 34
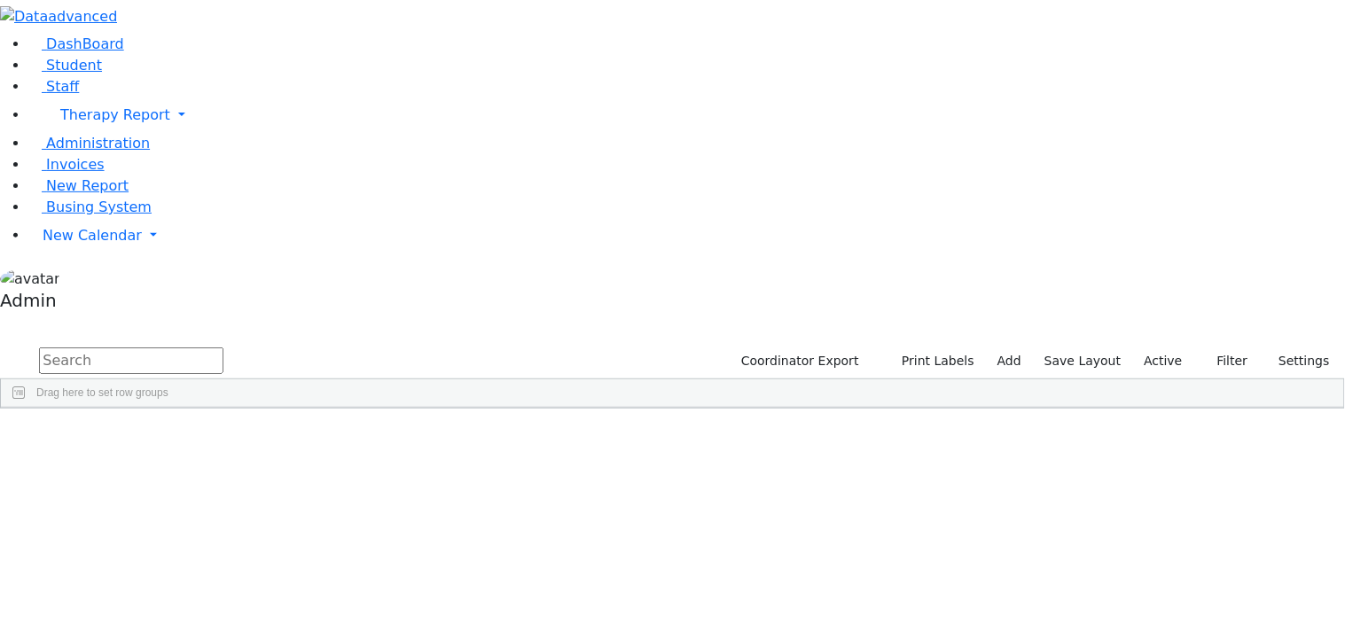
click at [223, 348] on input "text" at bounding box center [131, 361] width 184 height 27
type input "aa"
click at [960, 348] on button "Print Labels" at bounding box center [931, 361] width 101 height 27
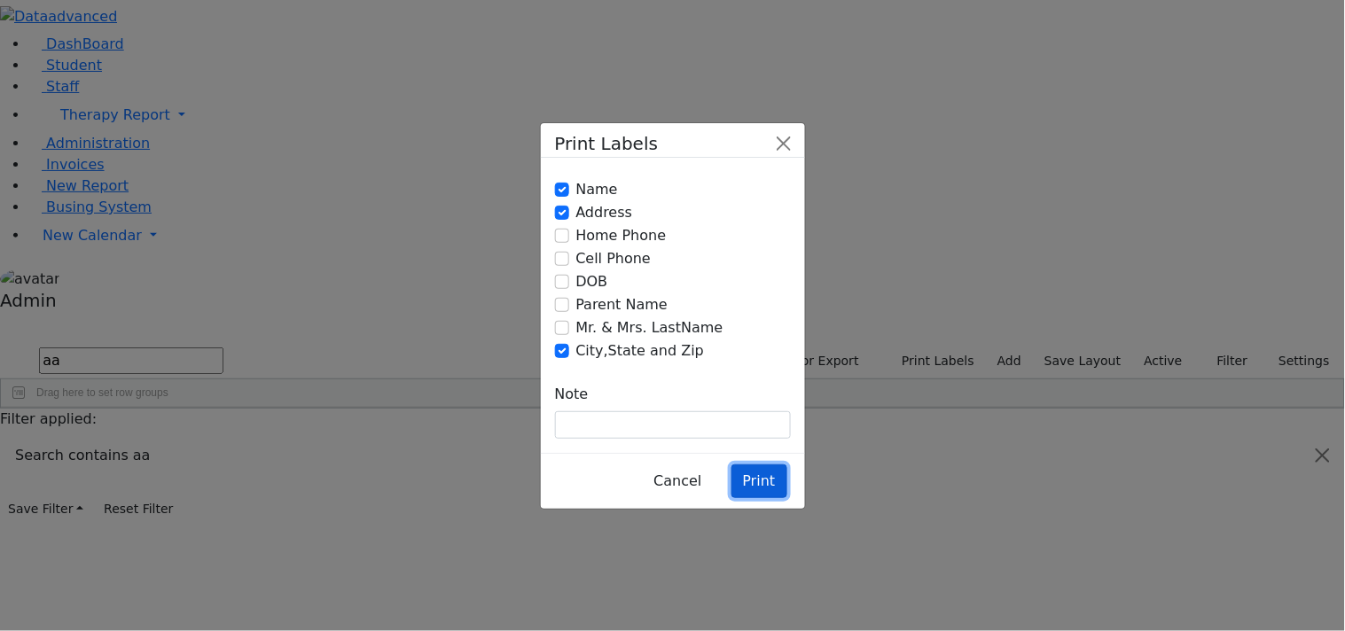
click at [775, 465] on button "Print" at bounding box center [759, 482] width 56 height 34
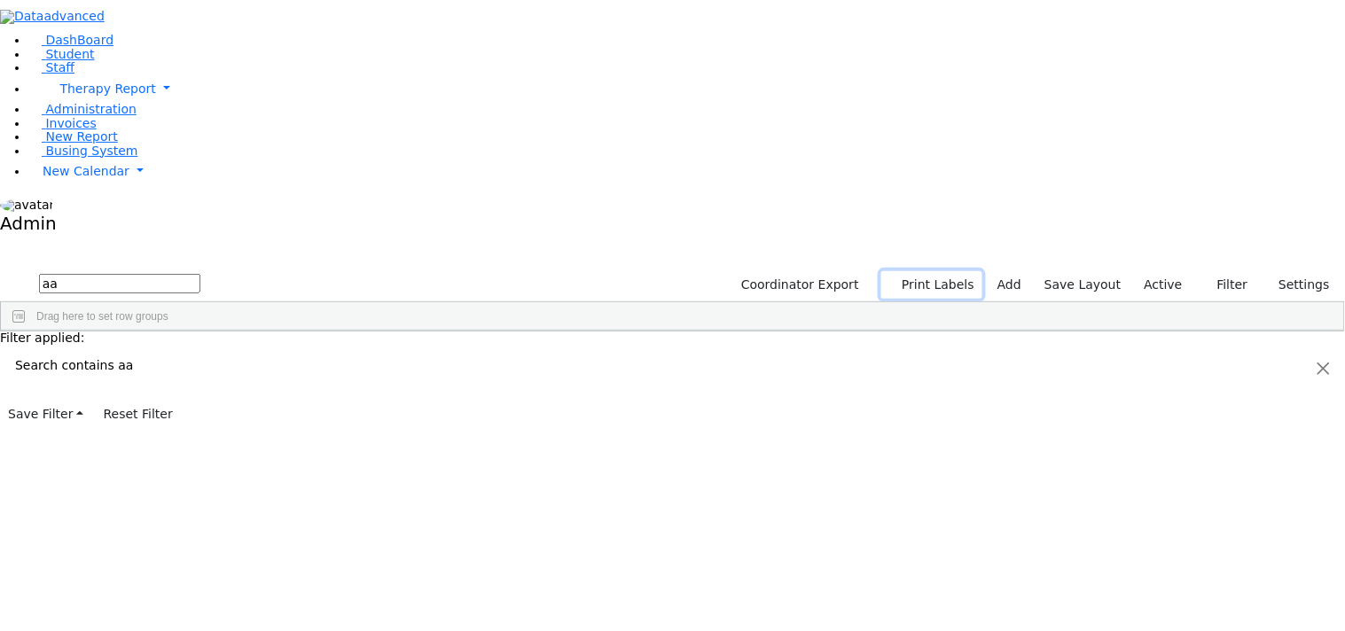
click at [932, 271] on button "Print Labels" at bounding box center [931, 284] width 101 height 27
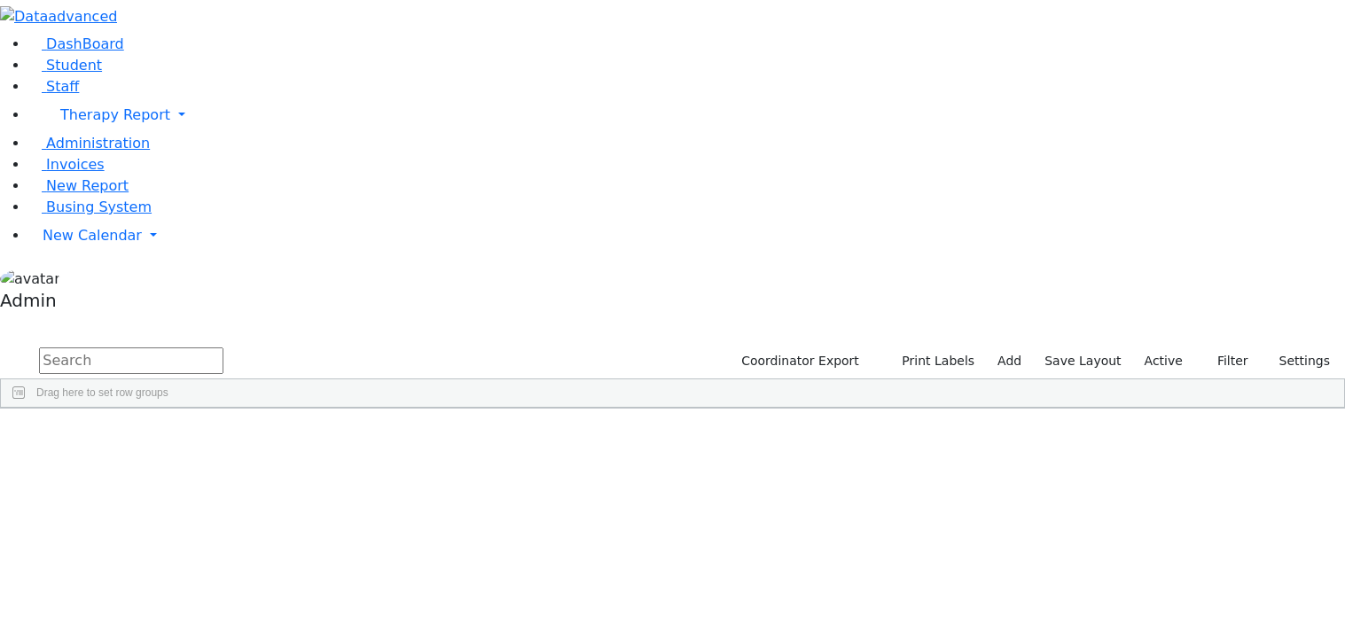
click at [223, 348] on input "text" at bounding box center [131, 361] width 184 height 27
type input "aa"
click at [910, 348] on button "Print Labels" at bounding box center [931, 361] width 101 height 27
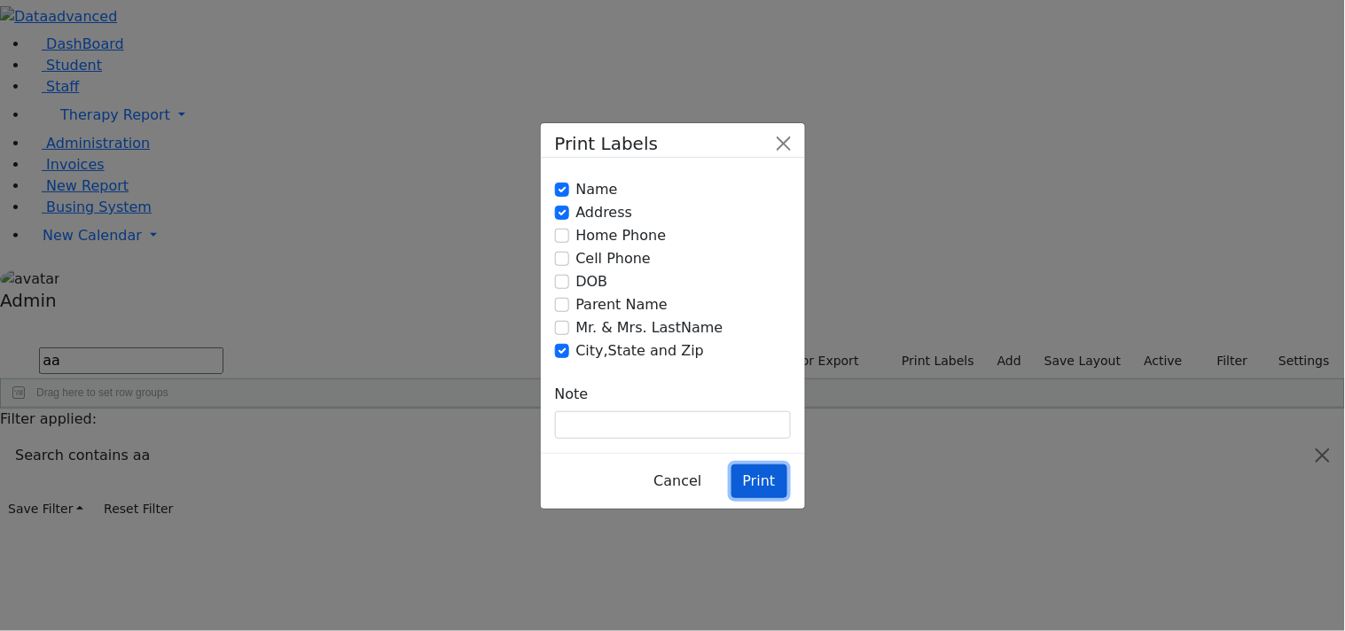
click at [755, 465] on button "Print" at bounding box center [759, 482] width 56 height 34
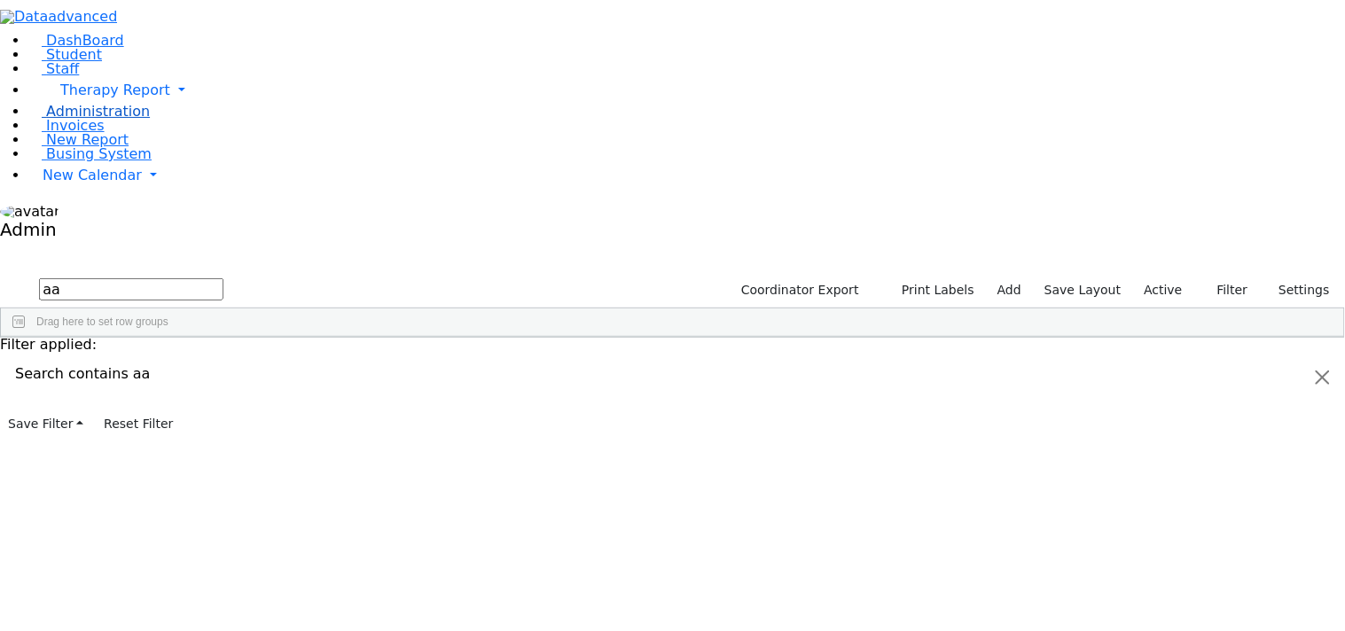
click at [80, 120] on link "Administration" at bounding box center [88, 111] width 121 height 17
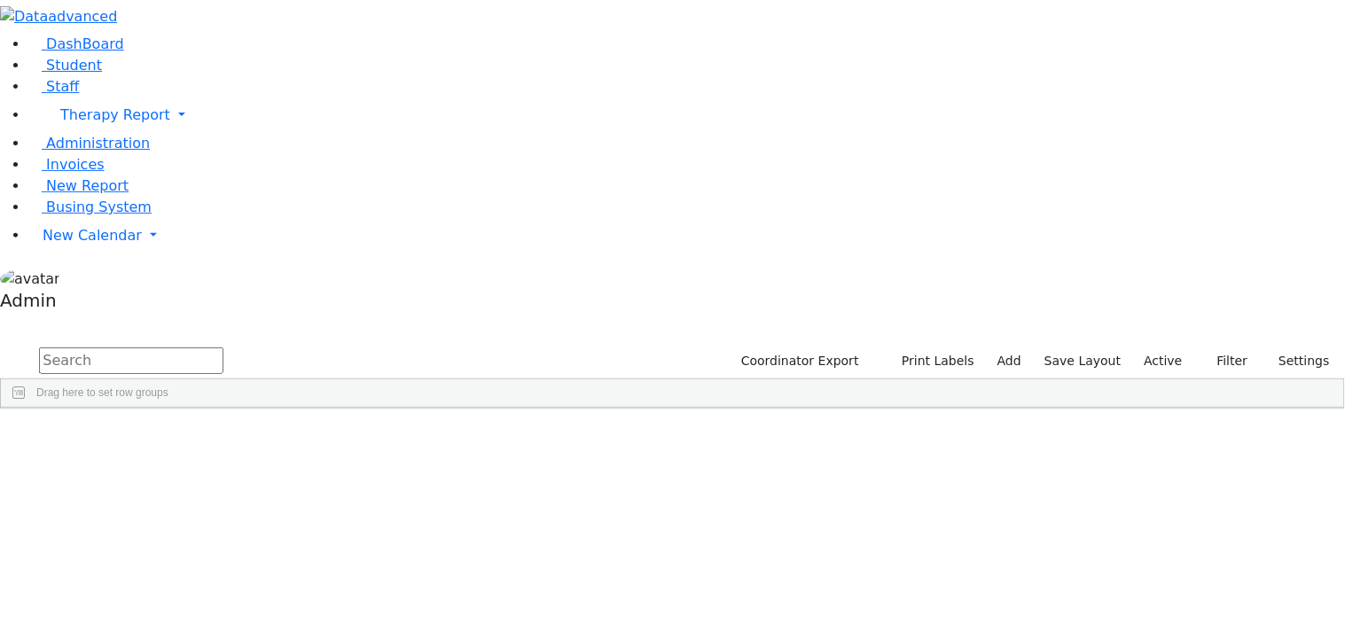
click at [223, 348] on input "text" at bounding box center [131, 361] width 184 height 27
type input "aa"
click at [932, 348] on button "Print Labels" at bounding box center [931, 361] width 101 height 27
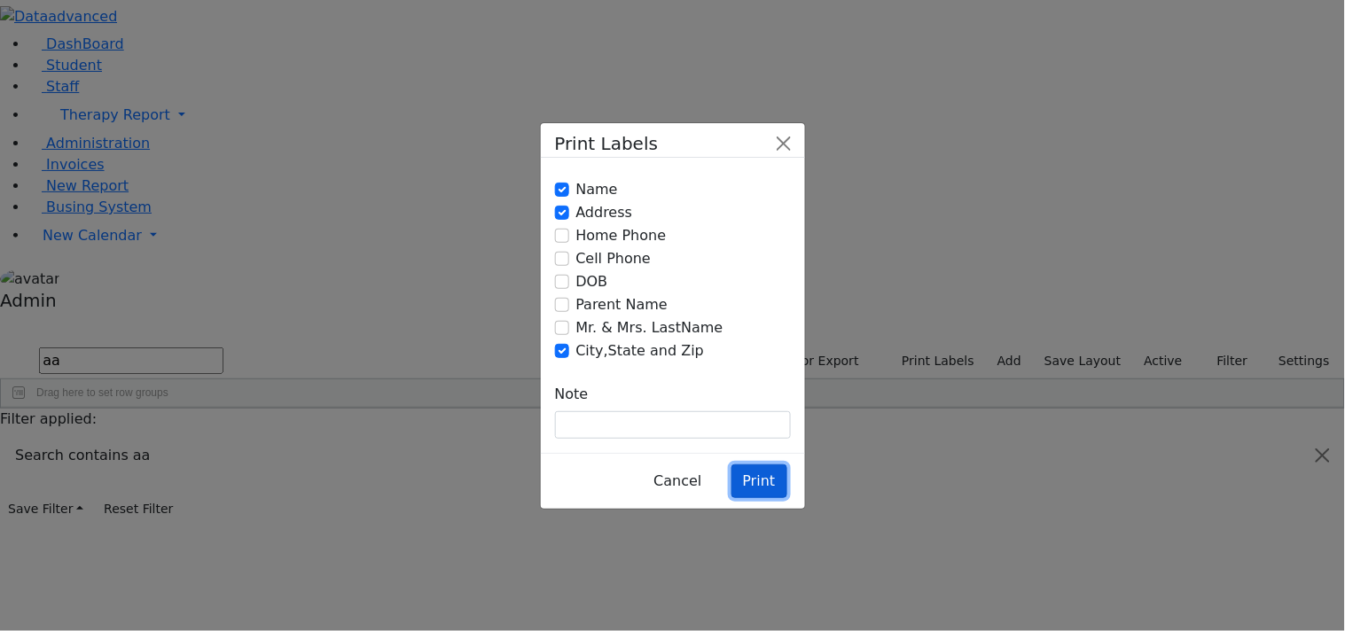
click at [760, 465] on button "Print" at bounding box center [759, 482] width 56 height 34
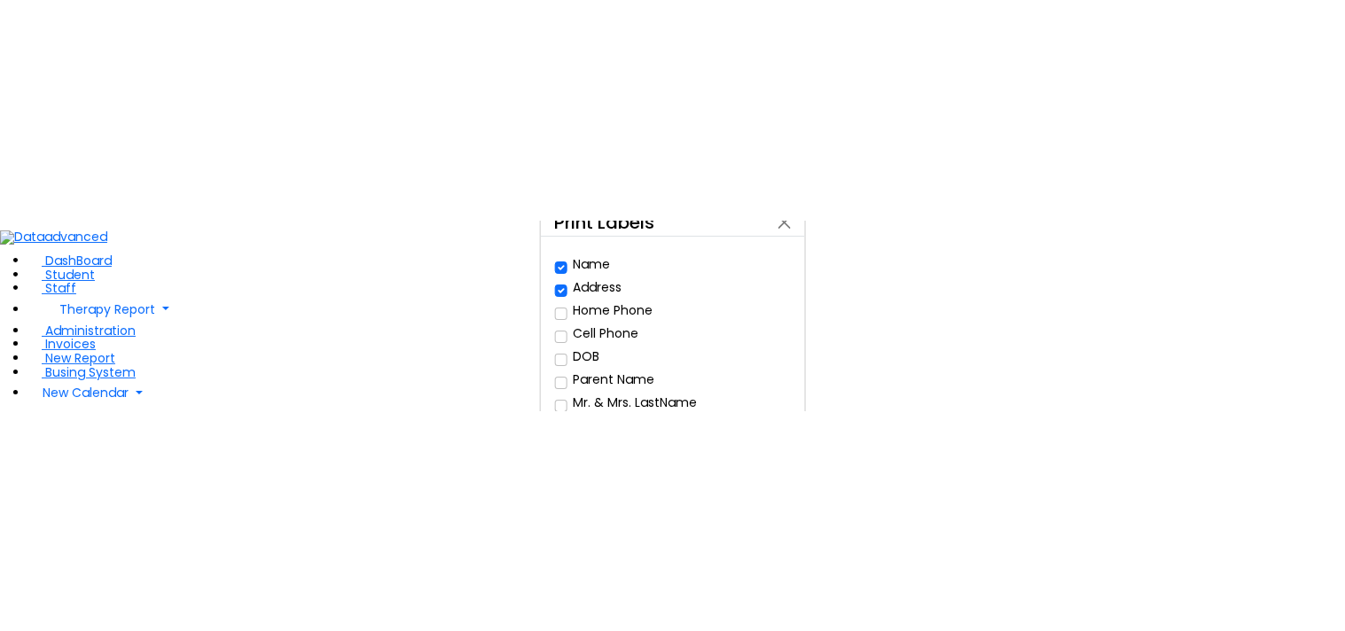
scroll to position [22, 0]
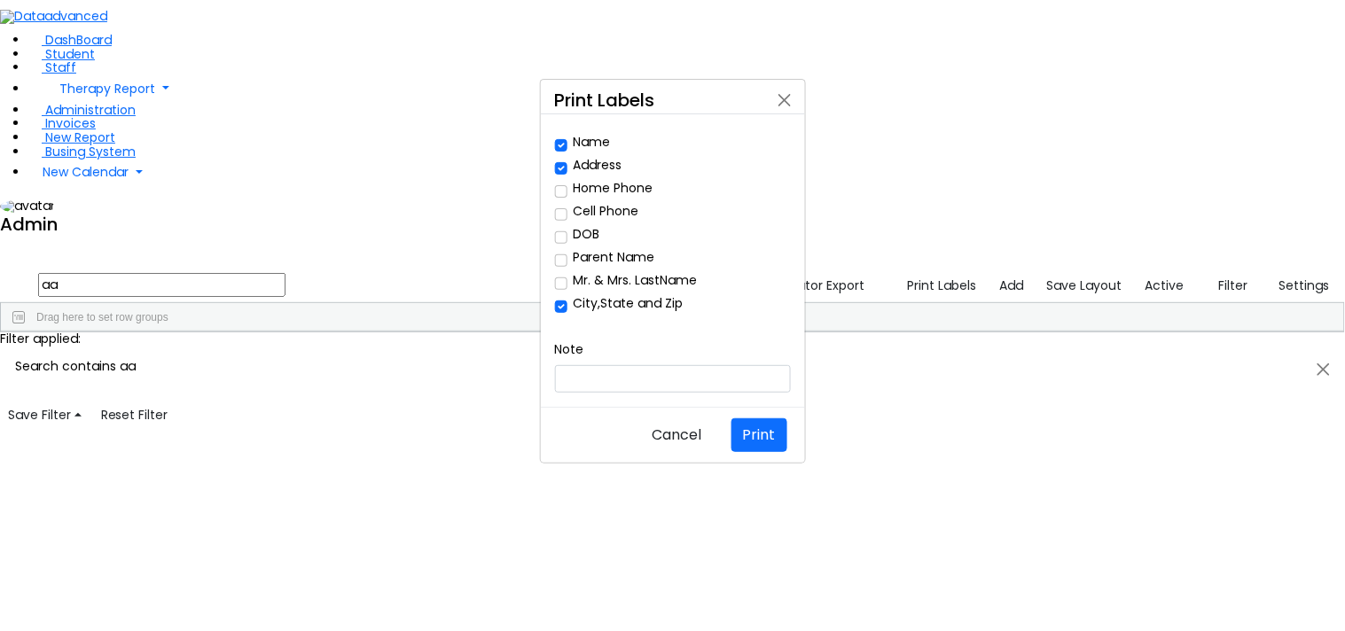
click at [310, 73] on div "Print Labels Name Address Home Phone Cell Phone Note" at bounding box center [672, 315] width 1345 height 631
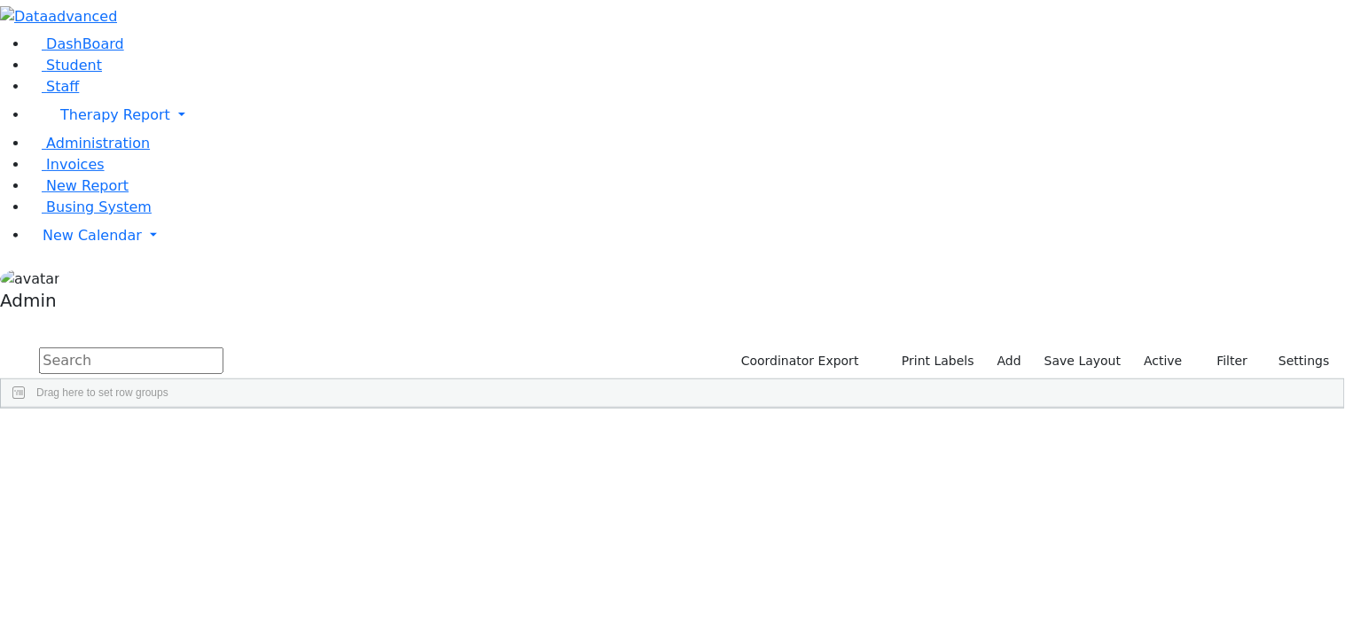
click at [223, 348] on input "text" at bounding box center [131, 361] width 184 height 27
type input "aa"
click at [950, 348] on button "Print Labels" at bounding box center [931, 361] width 101 height 27
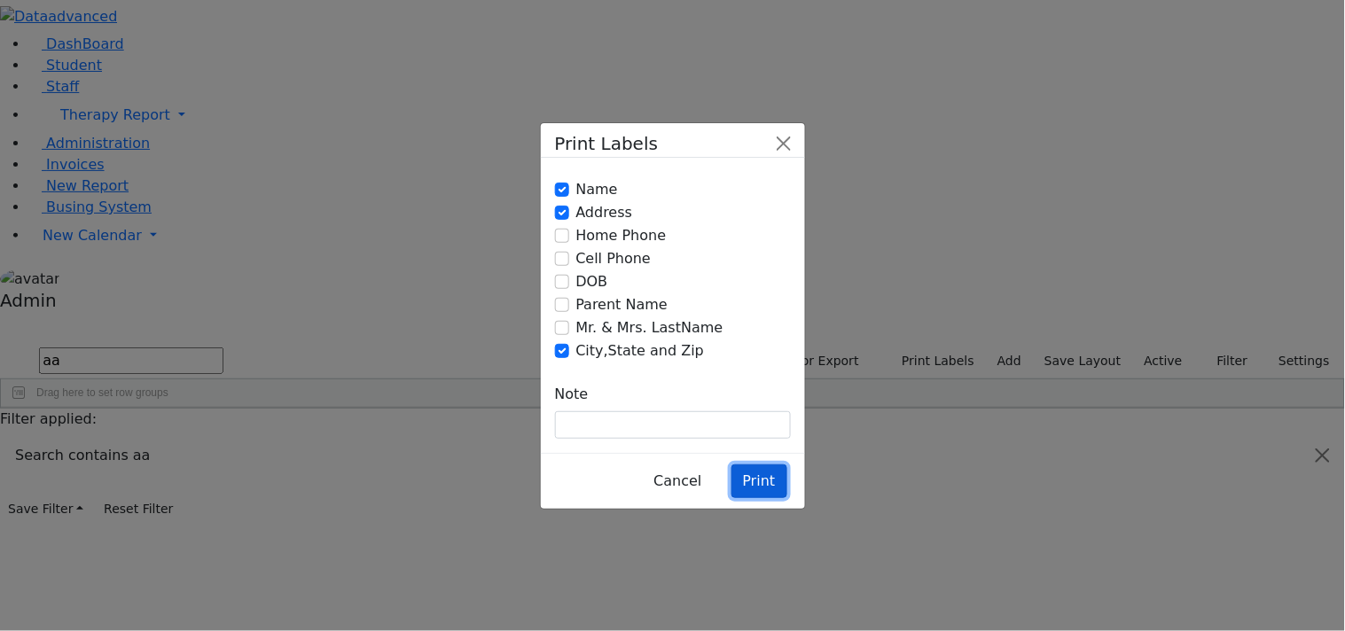
click at [755, 465] on button "Print" at bounding box center [759, 482] width 56 height 34
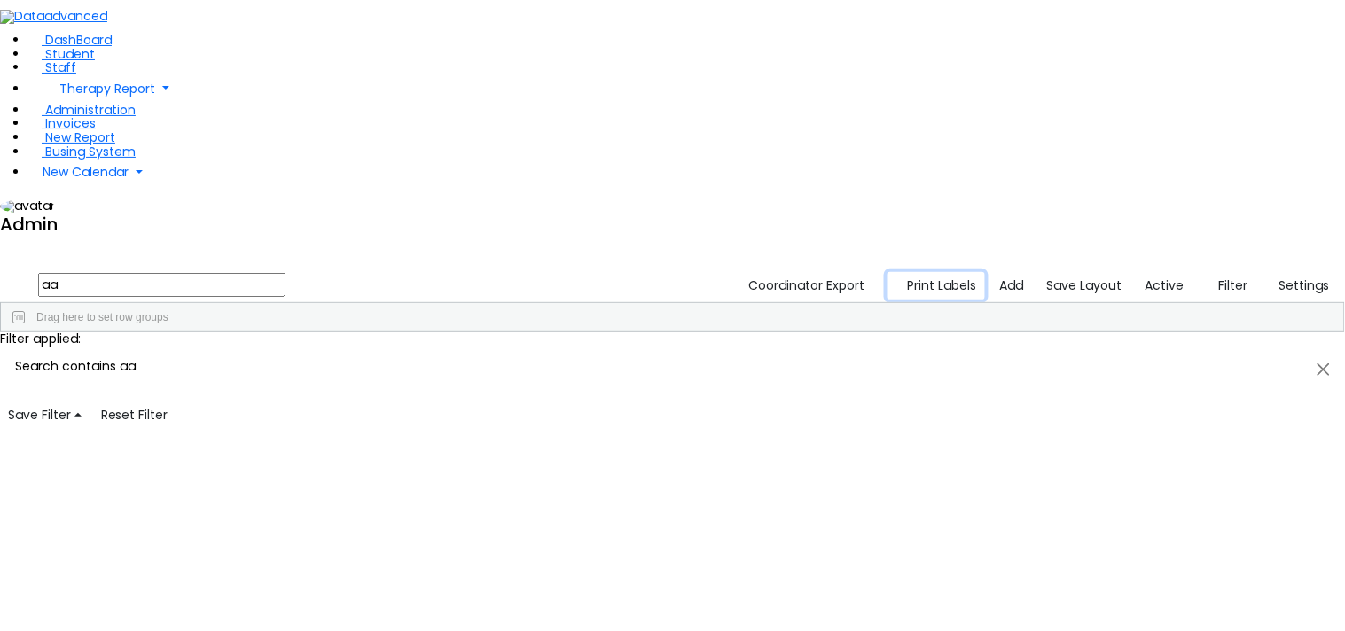
click at [970, 272] on button "Print Labels" at bounding box center [936, 285] width 98 height 27
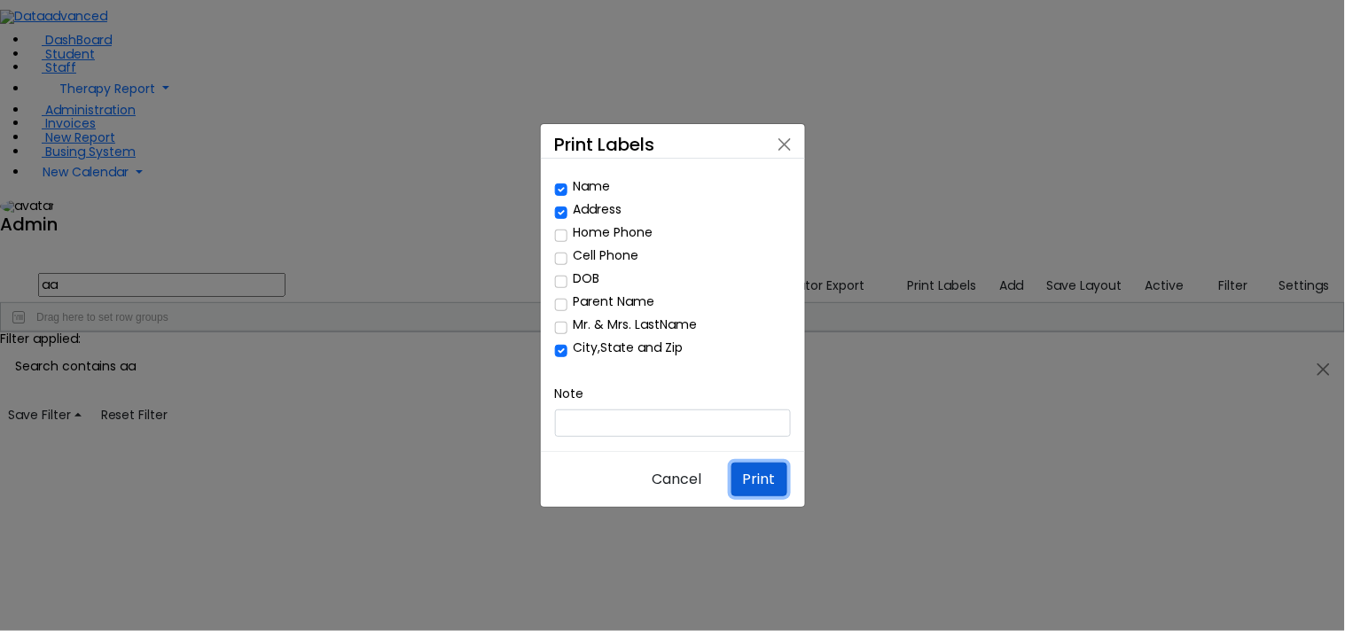
click at [752, 463] on button "Print" at bounding box center [759, 480] width 56 height 34
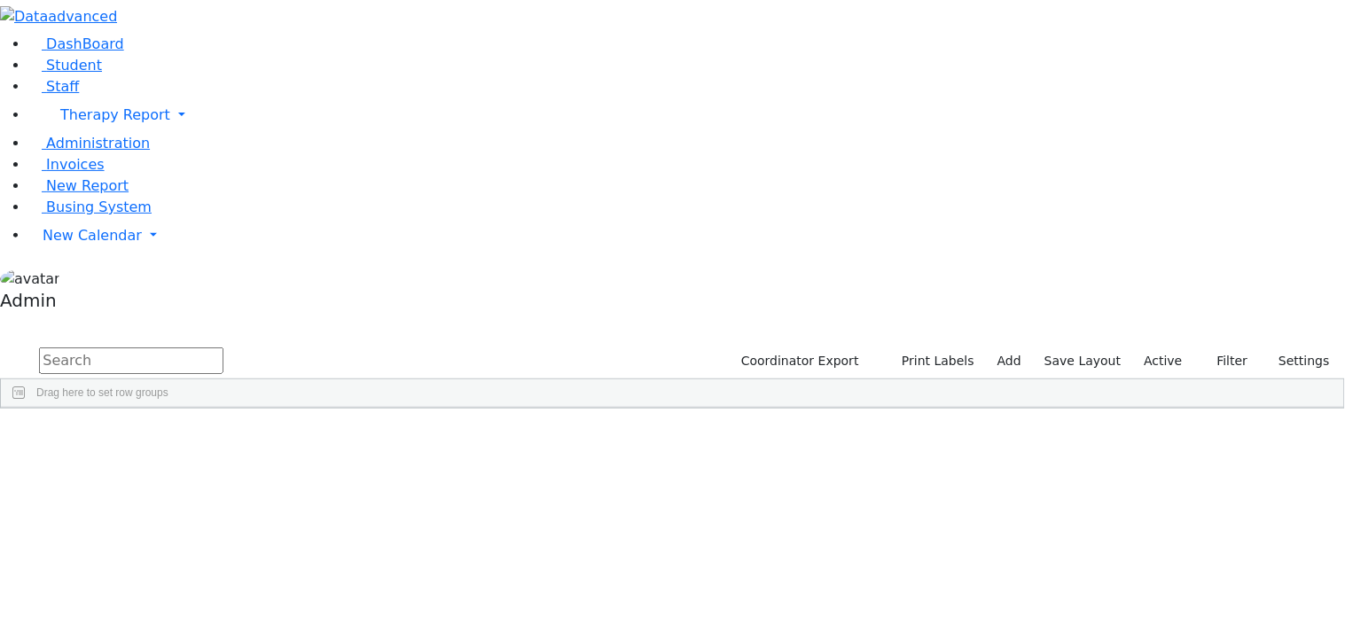
click at [223, 348] on input "text" at bounding box center [131, 361] width 184 height 27
type input "aa"
click at [946, 348] on button "Print Labels" at bounding box center [931, 361] width 101 height 27
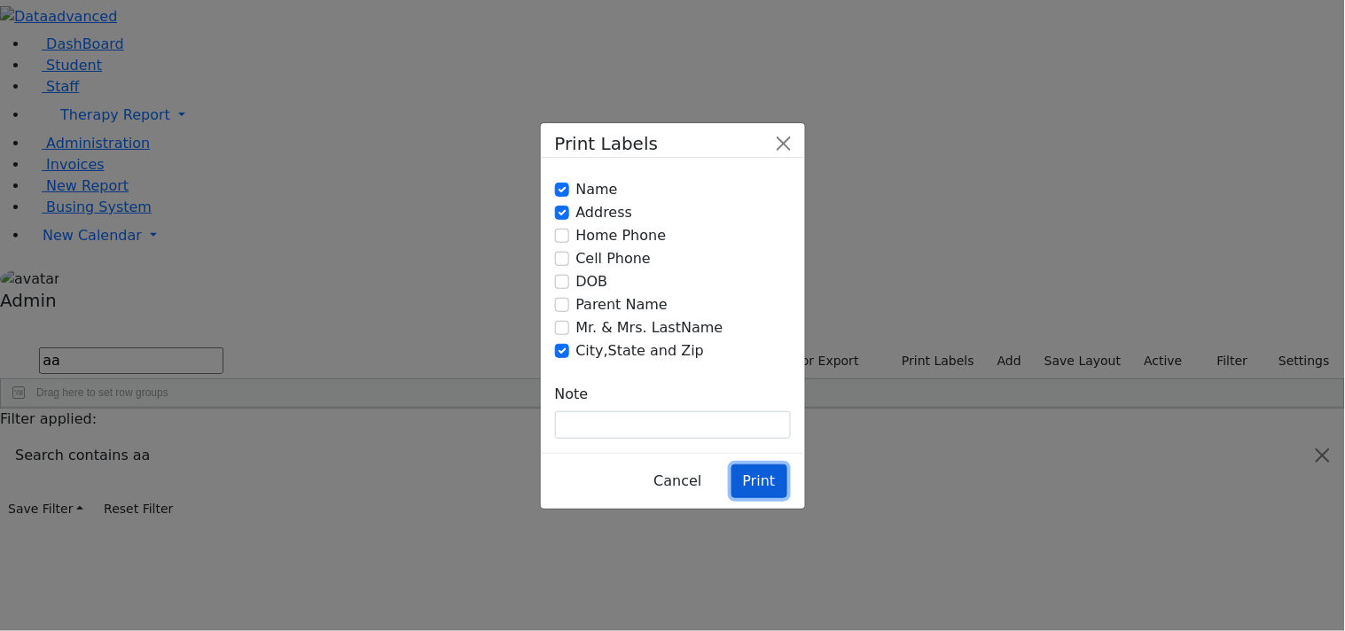
click at [759, 465] on button "Print" at bounding box center [759, 482] width 56 height 34
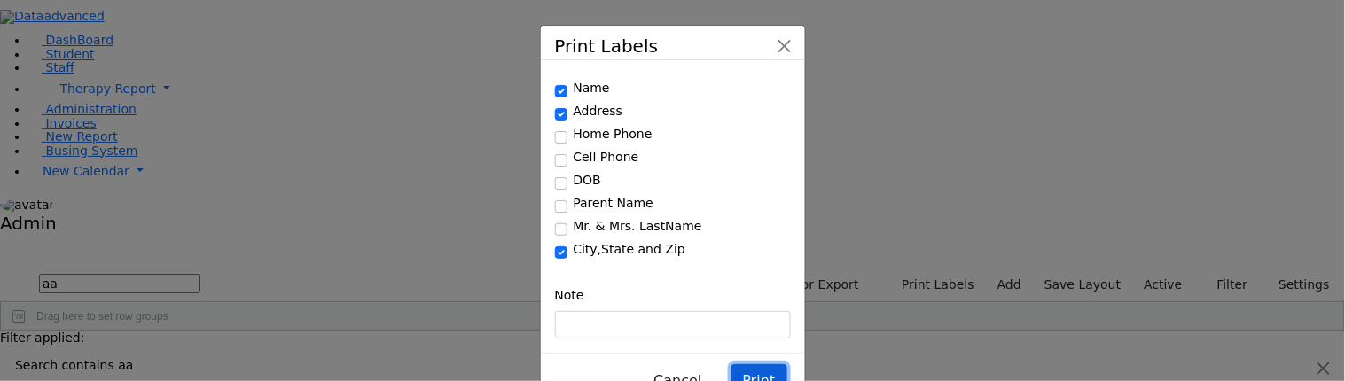
click at [767, 364] on button "Print" at bounding box center [759, 381] width 56 height 34
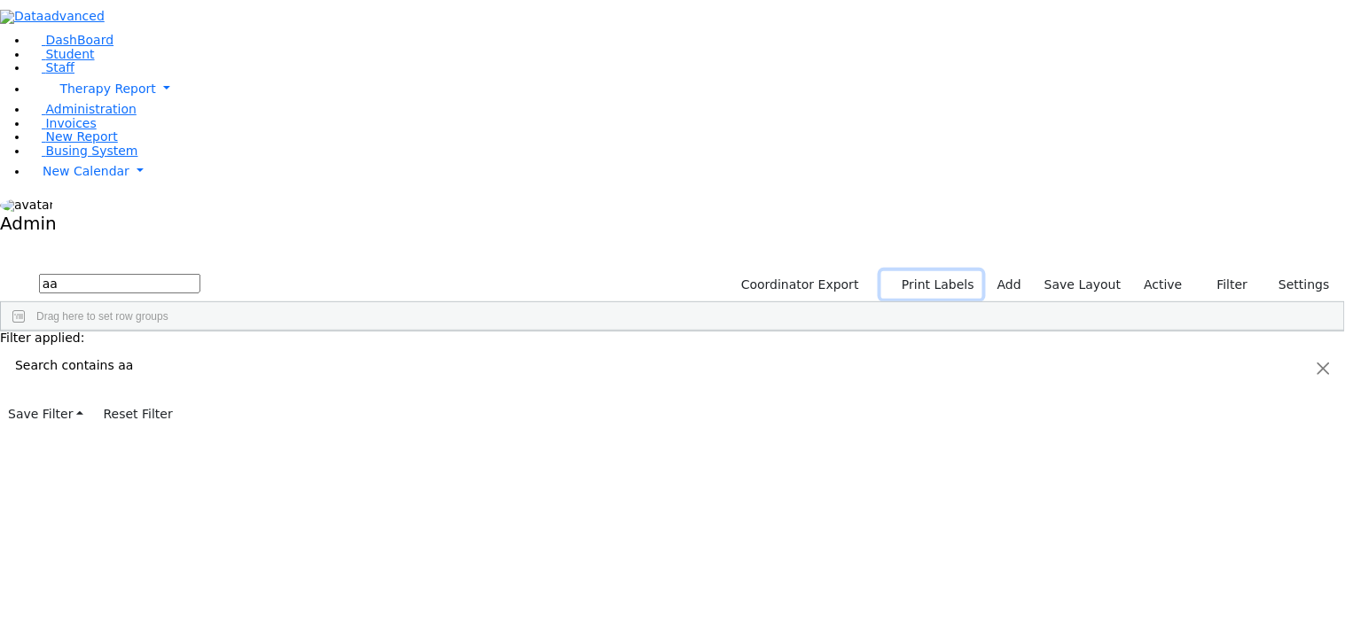
click at [934, 271] on button "Print Labels" at bounding box center [931, 284] width 101 height 27
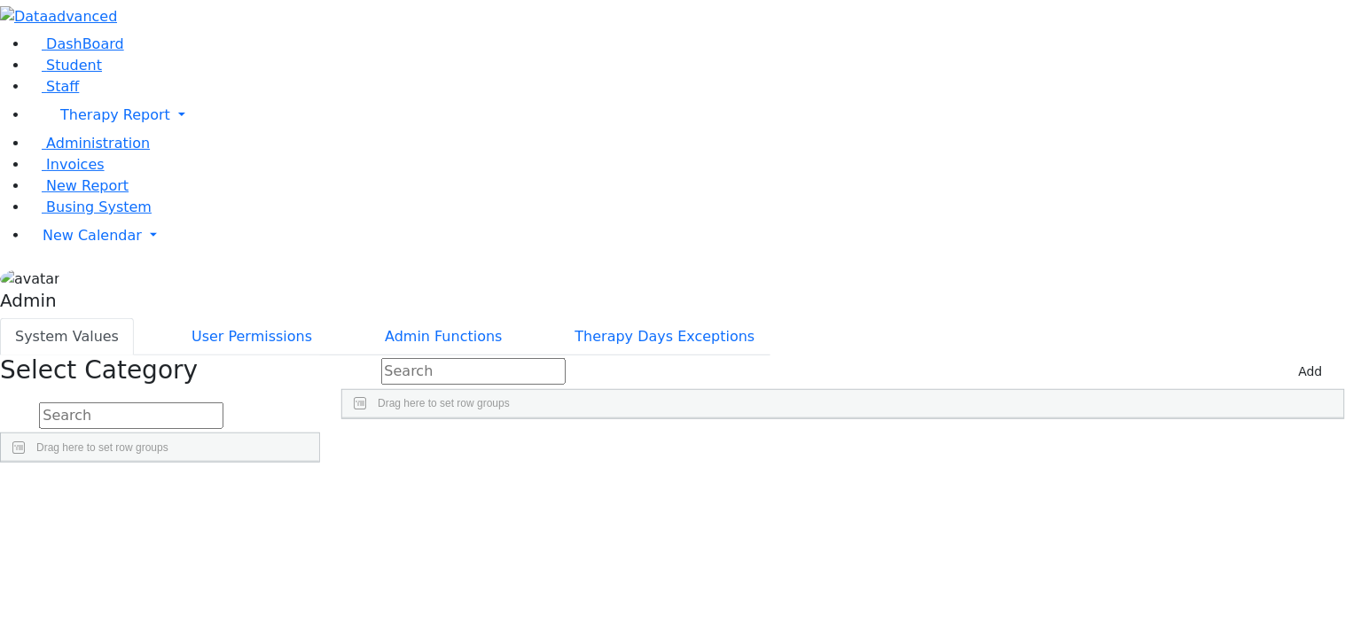
scroll to position [809, 0]
click at [899, 447] on div "'Times New Roman', Times, serif" at bounding box center [829, 459] width 139 height 24
drag, startPoint x: 966, startPoint y: 227, endPoint x: 914, endPoint y: 258, distance: 60.8
click at [914, 447] on div "14 11 106 'Poppins', sans-serif 500 14" at bounding box center [843, 459] width 1002 height 24
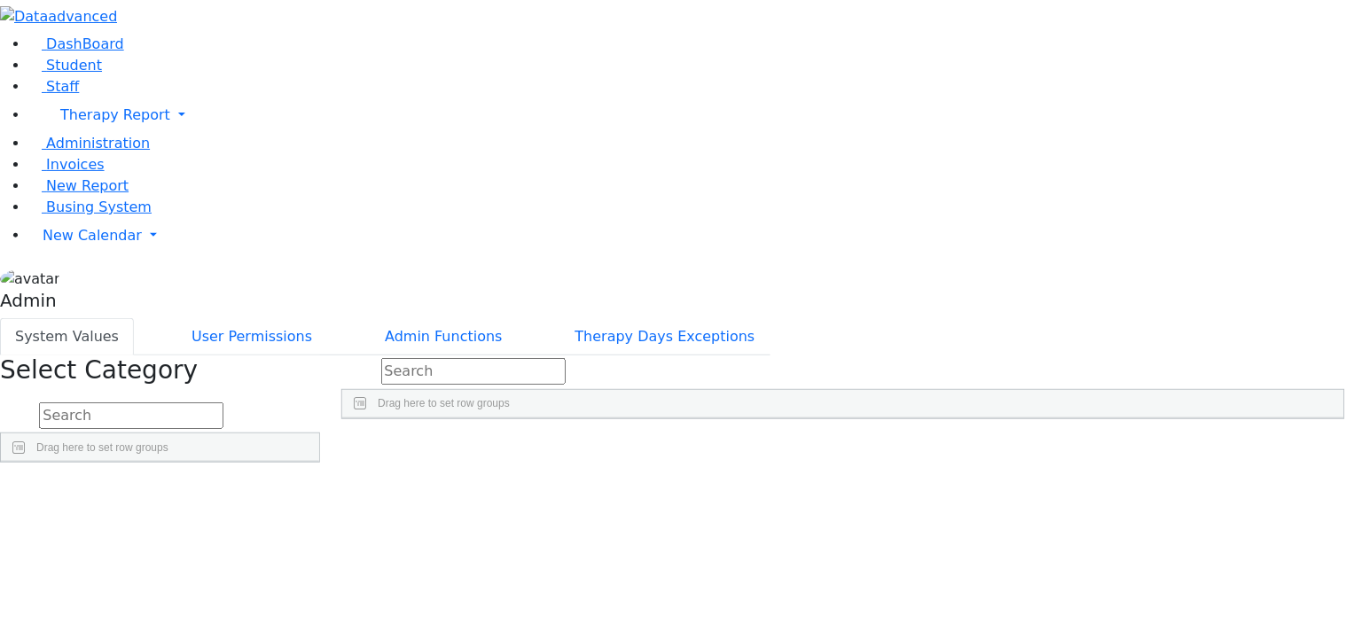
click at [899, 447] on div "'Poppins', sans-serif" at bounding box center [829, 459] width 139 height 24
click at [1038, 447] on div "500" at bounding box center [968, 459] width 139 height 24
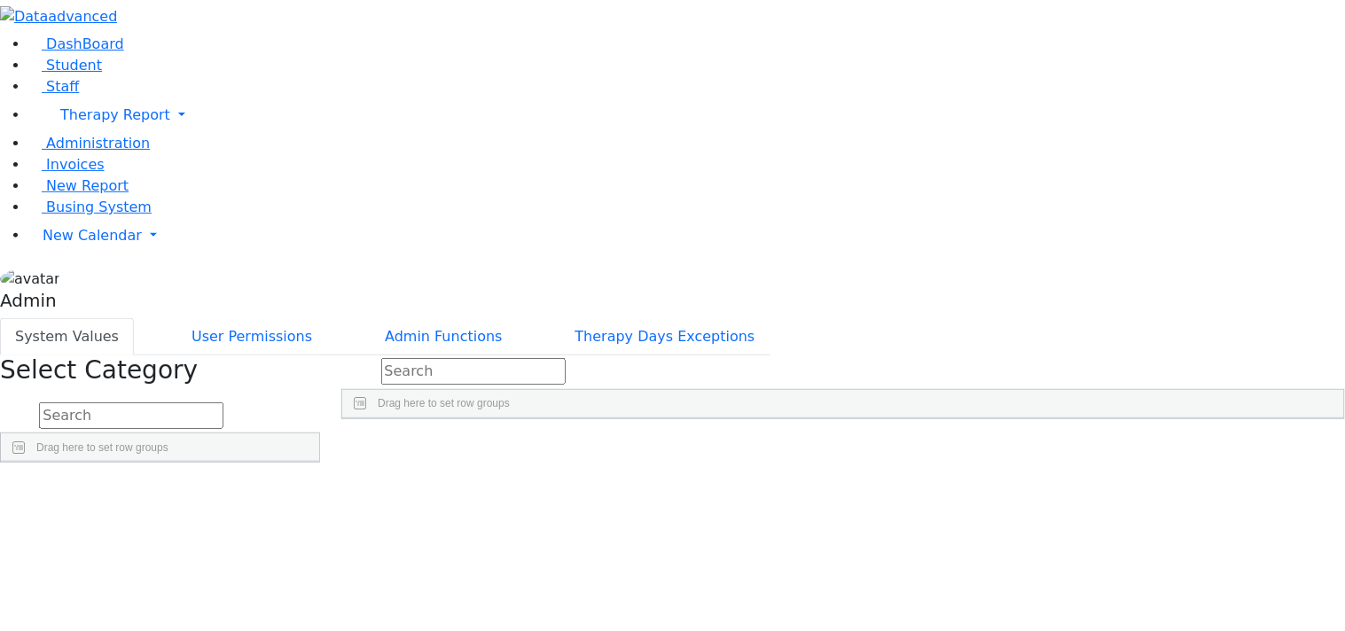
click at [1038, 447] on div "400" at bounding box center [968, 459] width 139 height 24
click at [899, 447] on div "Poppins" at bounding box center [829, 459] width 139 height 24
click at [1177, 447] on div "14" at bounding box center [1107, 459] width 139 height 24
click at [1073, 447] on div "14 11 106 Times New Roman 500 10" at bounding box center [843, 459] width 1002 height 24
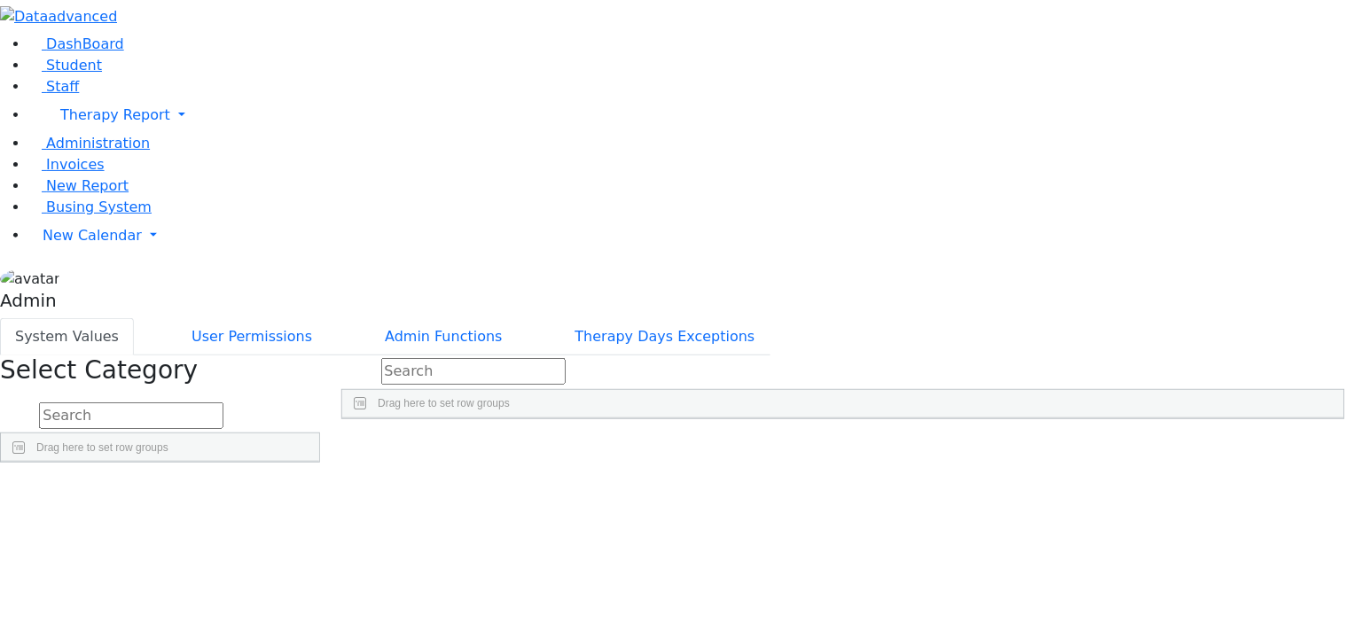
click at [899, 447] on div "Times New Roman" at bounding box center [829, 459] width 139 height 24
click at [1177, 447] on div "10" at bounding box center [1107, 459] width 139 height 24
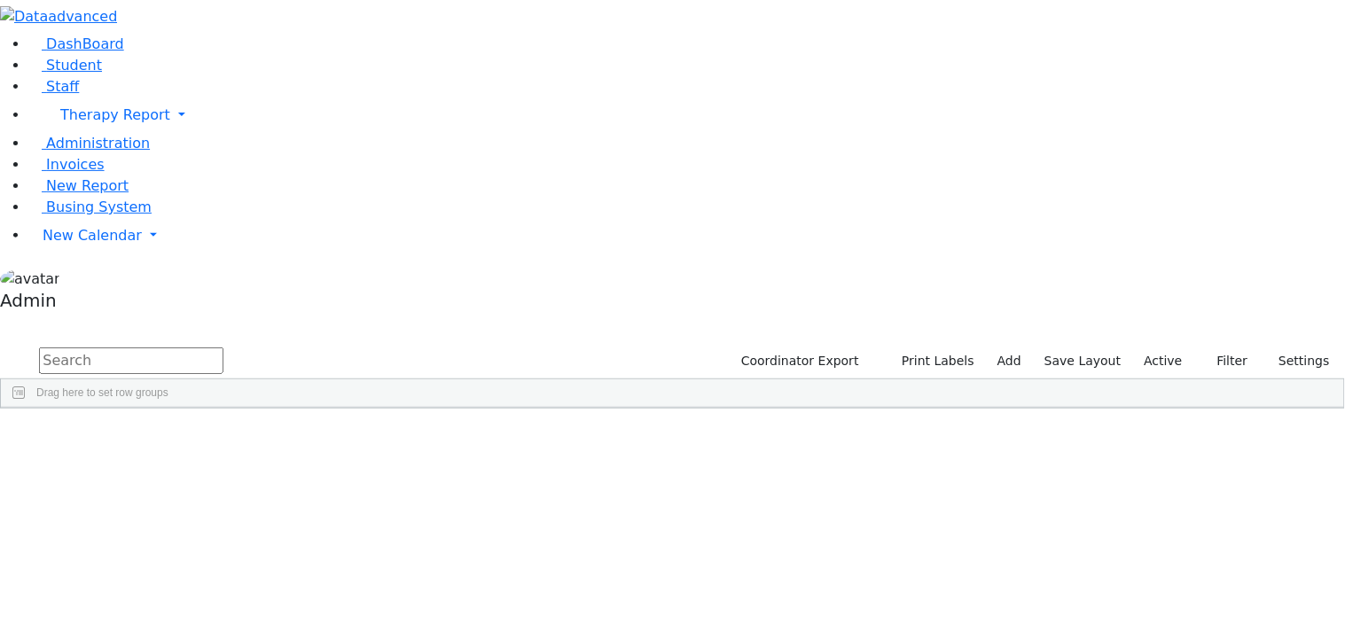
type input "a"
type input "aa"
click at [949, 345] on div "Coordinator Export Print Labels Add Save Layout Active Filter All Active Inacti…" at bounding box center [1033, 362] width 622 height 34
click at [949, 348] on button "Print Labels" at bounding box center [931, 361] width 101 height 27
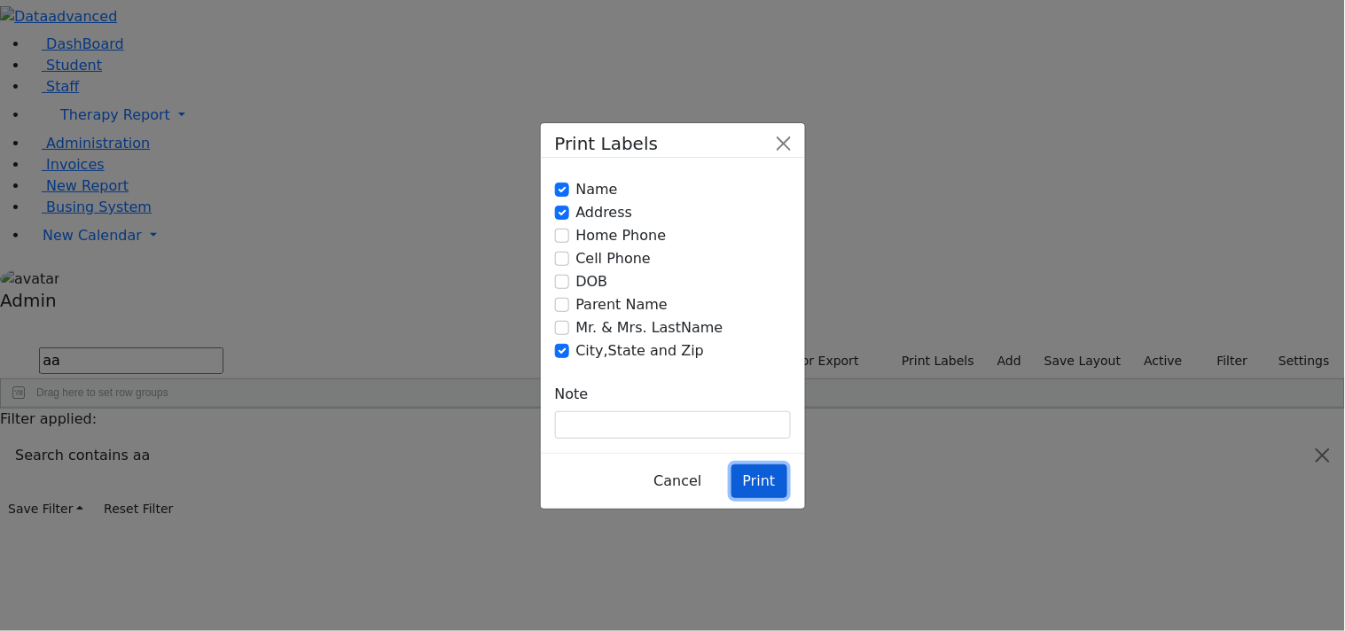
click at [762, 465] on button "Print" at bounding box center [759, 482] width 56 height 34
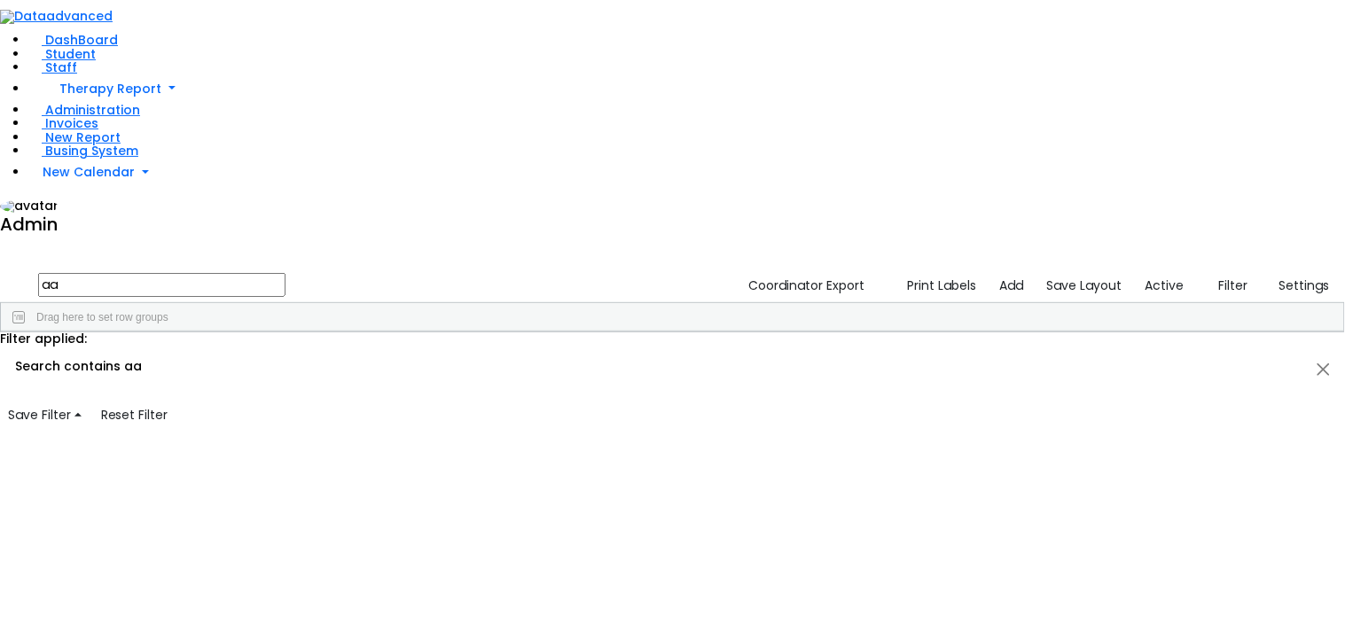
drag, startPoint x: 497, startPoint y: 73, endPoint x: 508, endPoint y: 27, distance: 47.3
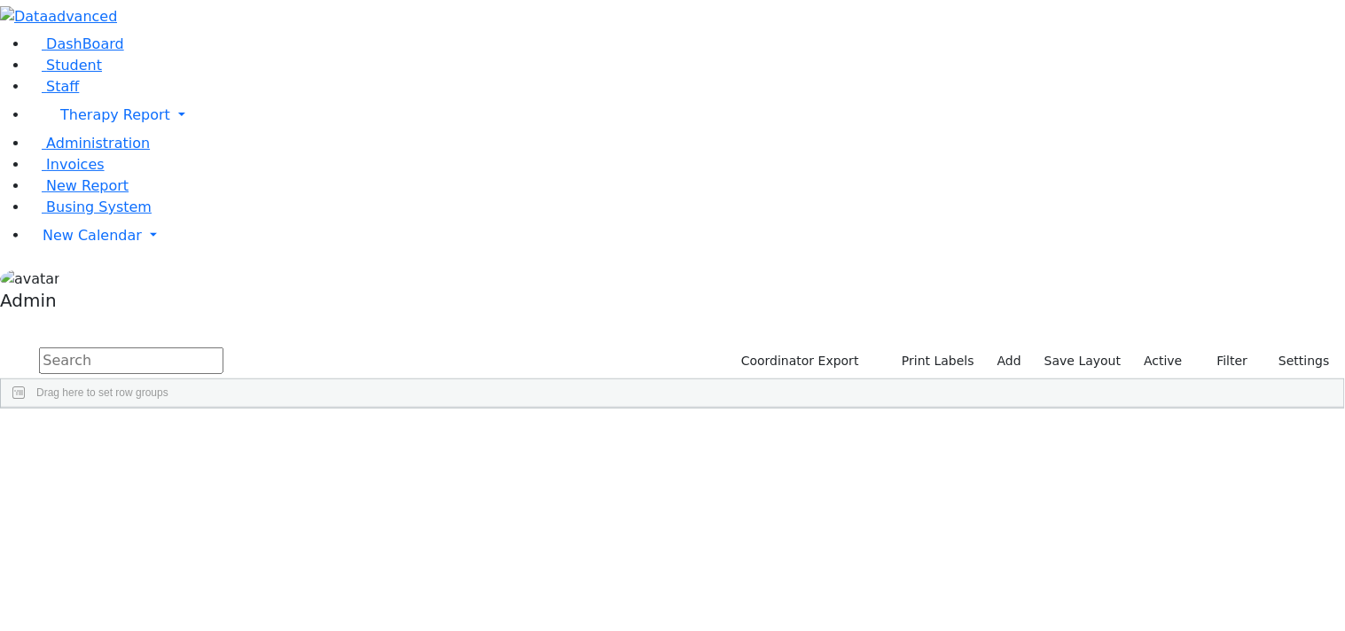
click at [223, 348] on input "text" at bounding box center [131, 361] width 184 height 27
type input "aa"
click at [899, 357] on icon "button" at bounding box center [894, 362] width 10 height 10
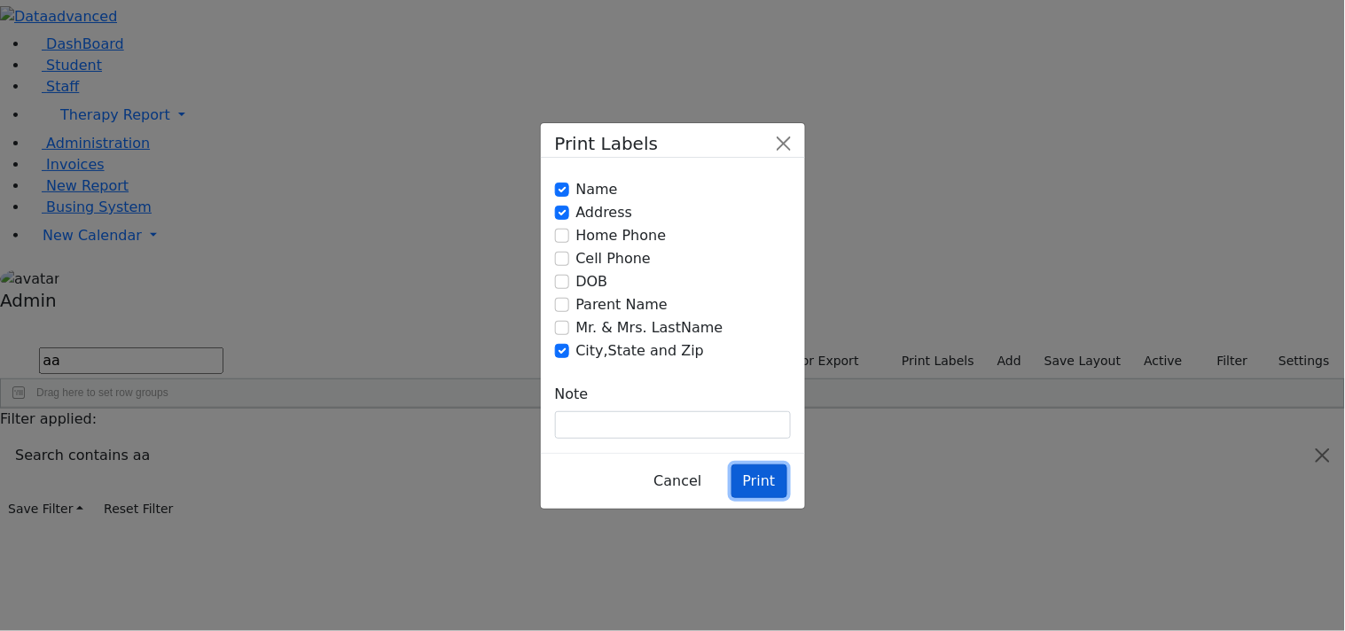
click at [747, 465] on button "Print" at bounding box center [759, 482] width 56 height 34
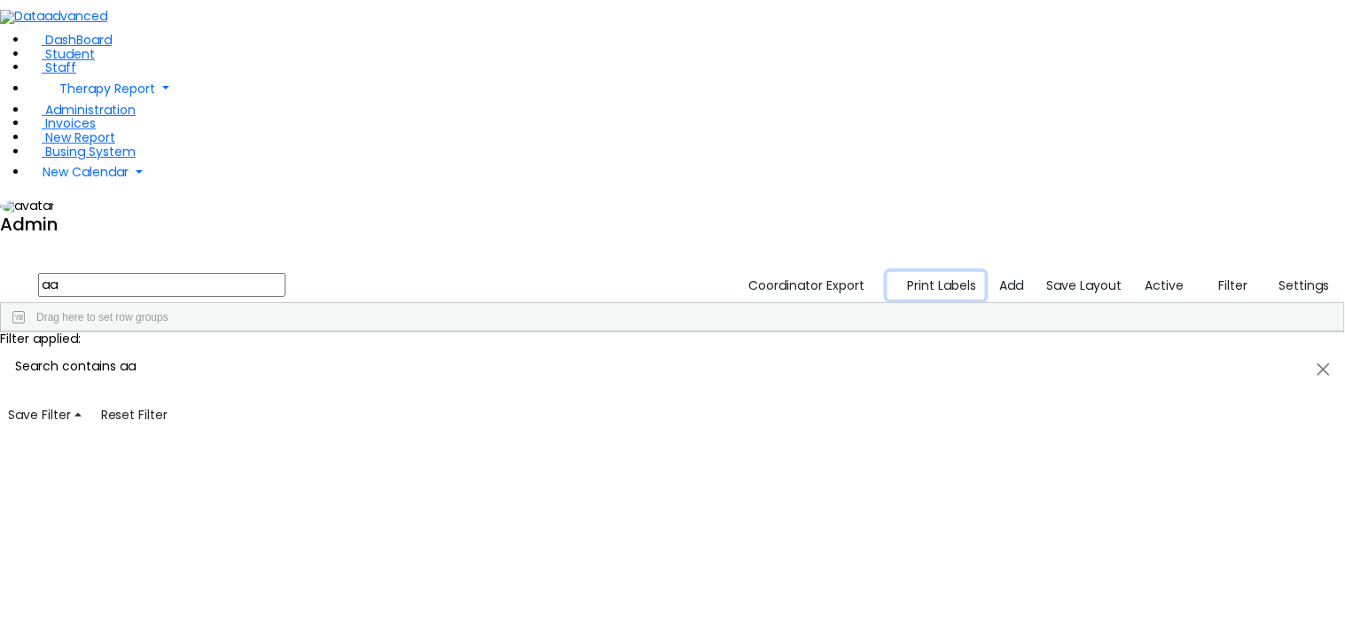
click at [936, 272] on button "Print Labels" at bounding box center [936, 285] width 98 height 27
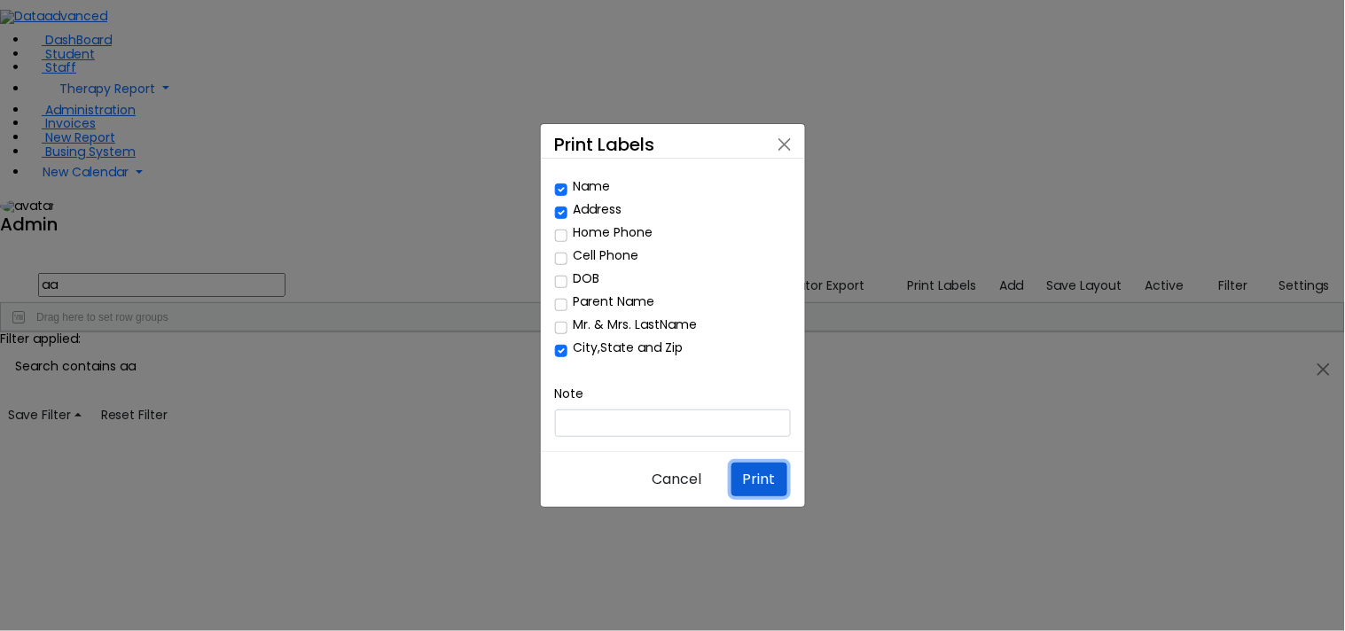
click at [769, 463] on button "Print" at bounding box center [759, 480] width 56 height 34
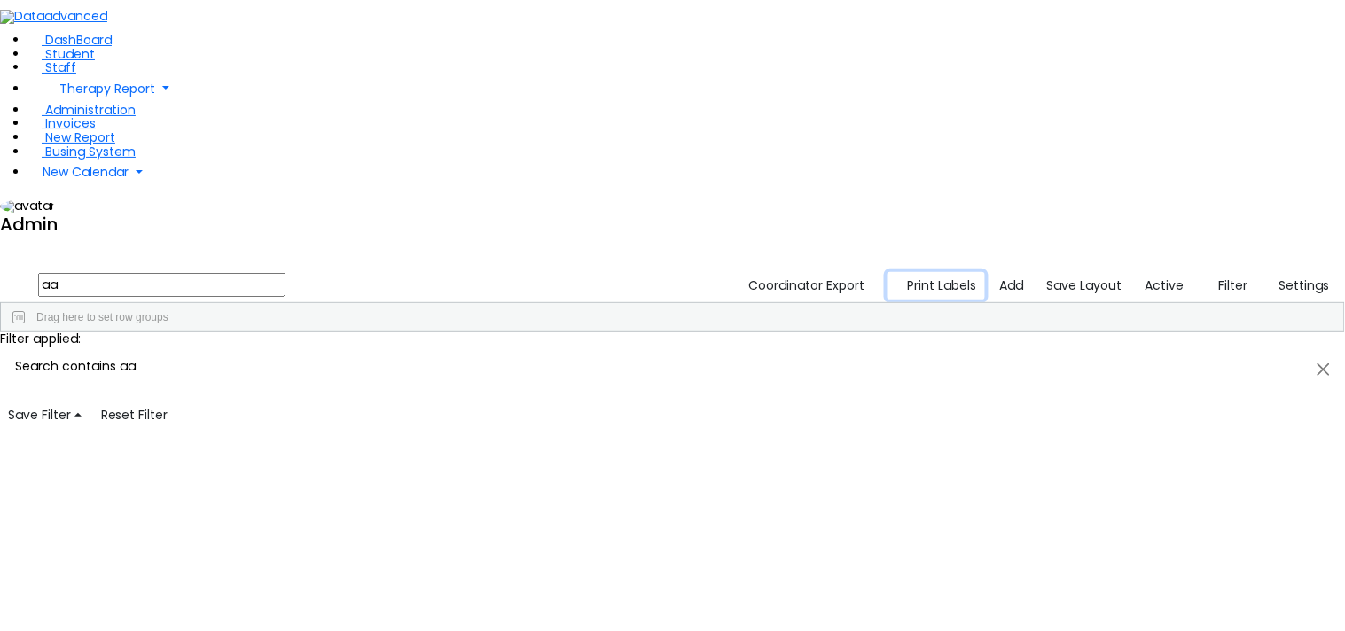
click at [957, 272] on button "Print Labels" at bounding box center [936, 285] width 98 height 27
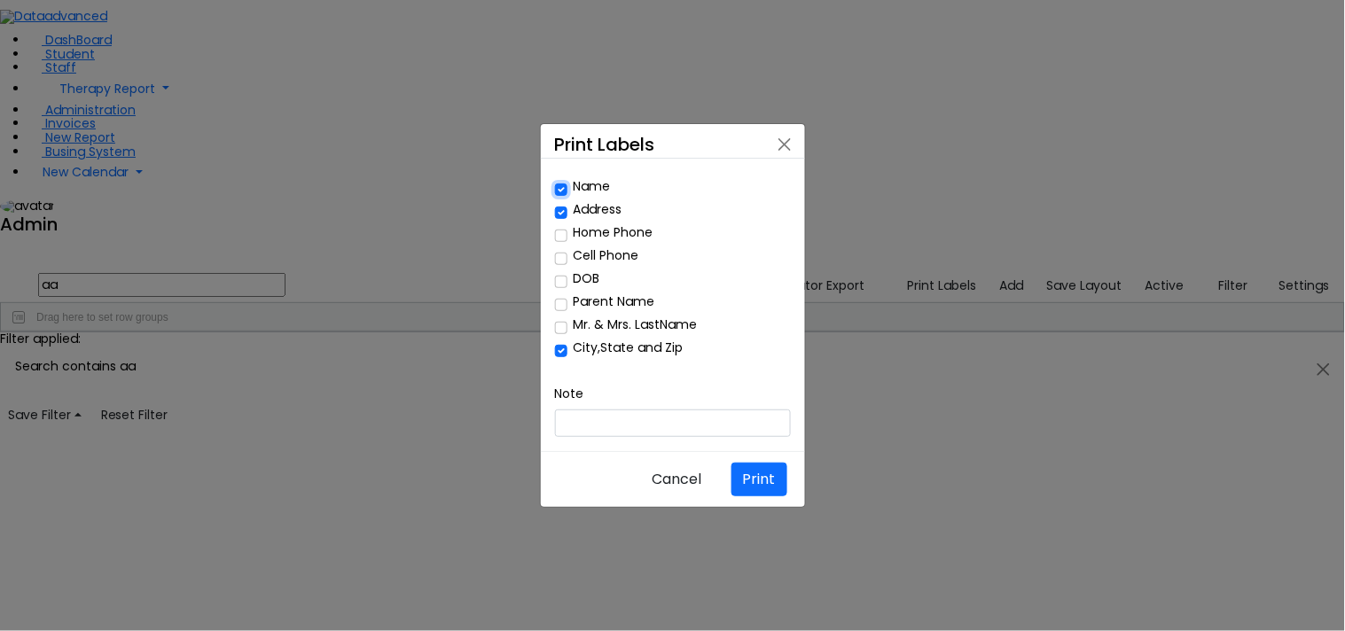
click at [558, 196] on input "Name" at bounding box center [561, 190] width 12 height 12
checkbox input "false"
click at [562, 324] on input "Mr. & Mrs. LastName" at bounding box center [561, 328] width 12 height 12
checkbox input "true"
click at [758, 463] on button "Print" at bounding box center [759, 480] width 56 height 34
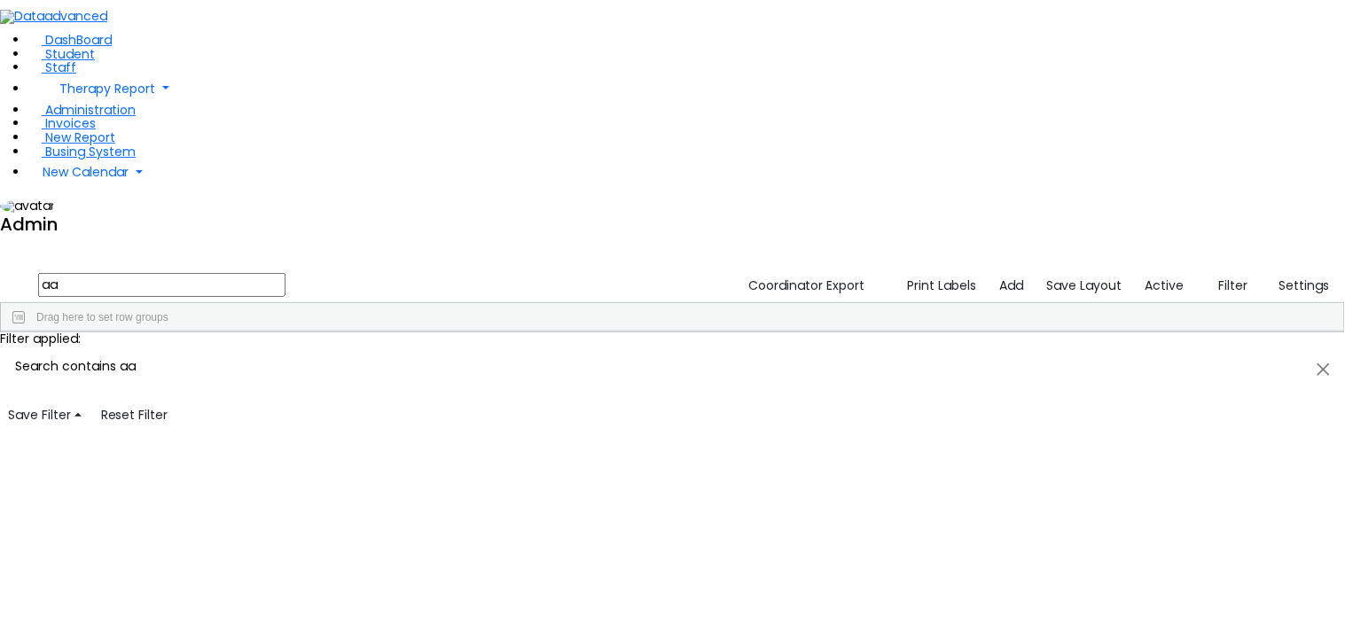
click at [285, 273] on input "aa" at bounding box center [161, 285] width 247 height 24
type input "a"
click at [932, 272] on button "Print Labels" at bounding box center [936, 285] width 98 height 27
checkbox input "true"
checkbox input "false"
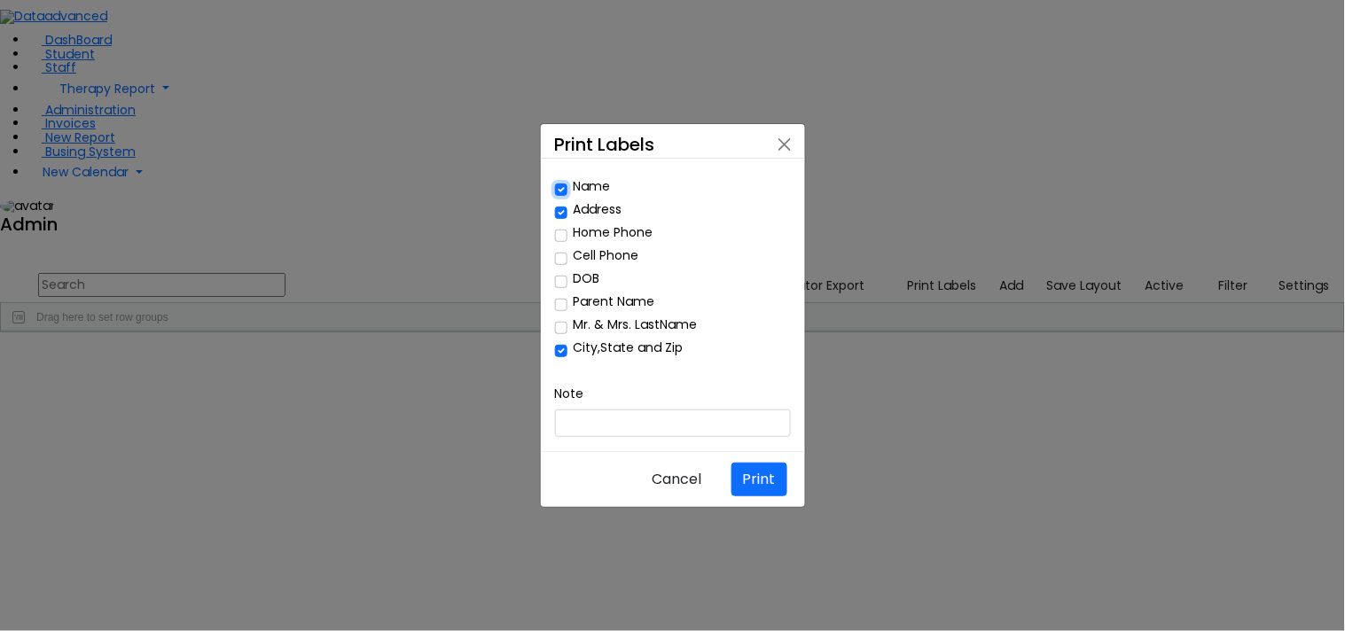
click at [559, 196] on input "Name" at bounding box center [561, 190] width 12 height 12
checkbox input "false"
click at [564, 325] on input "Mr. & Mrs. LastName" at bounding box center [561, 328] width 12 height 12
checkbox input "true"
click at [740, 463] on button "Print" at bounding box center [759, 480] width 56 height 34
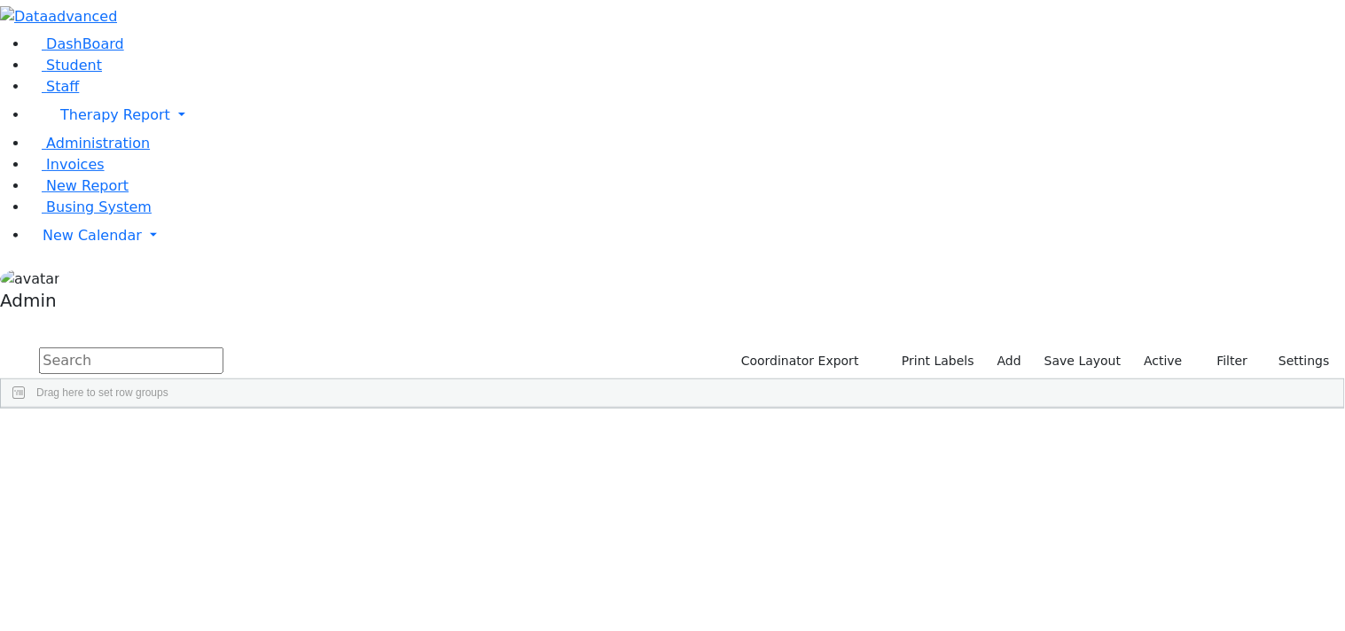
click at [223, 348] on input "text" at bounding box center [131, 361] width 184 height 27
type input "aa"
click at [947, 348] on button "Print Labels" at bounding box center [931, 361] width 101 height 27
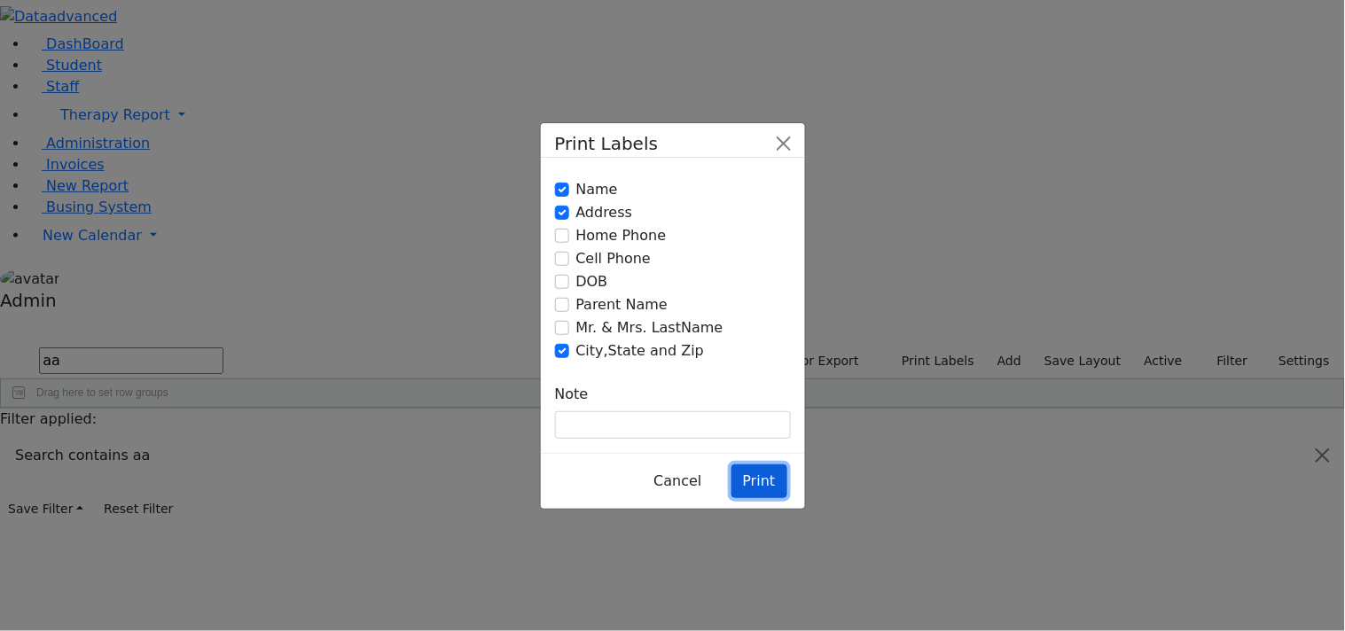
click at [752, 465] on button "Print" at bounding box center [759, 482] width 56 height 34
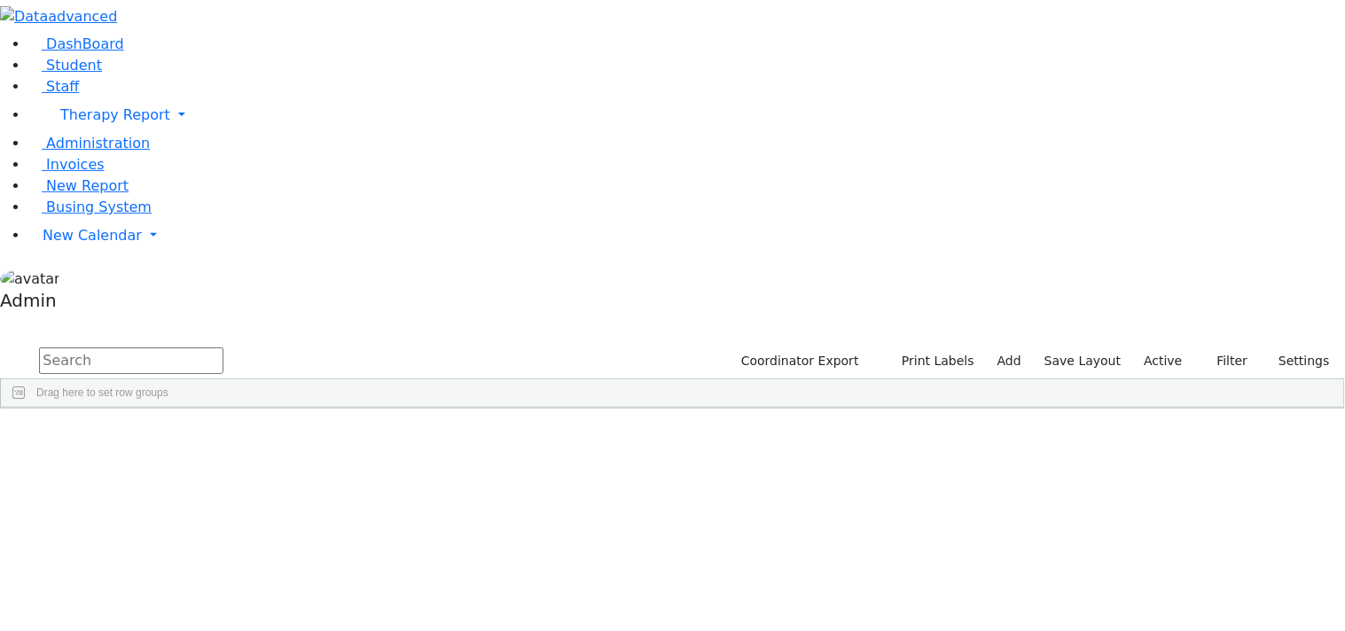
click at [223, 348] on input "text" at bounding box center [131, 361] width 184 height 27
click at [919, 348] on button "Print Labels" at bounding box center [931, 361] width 101 height 27
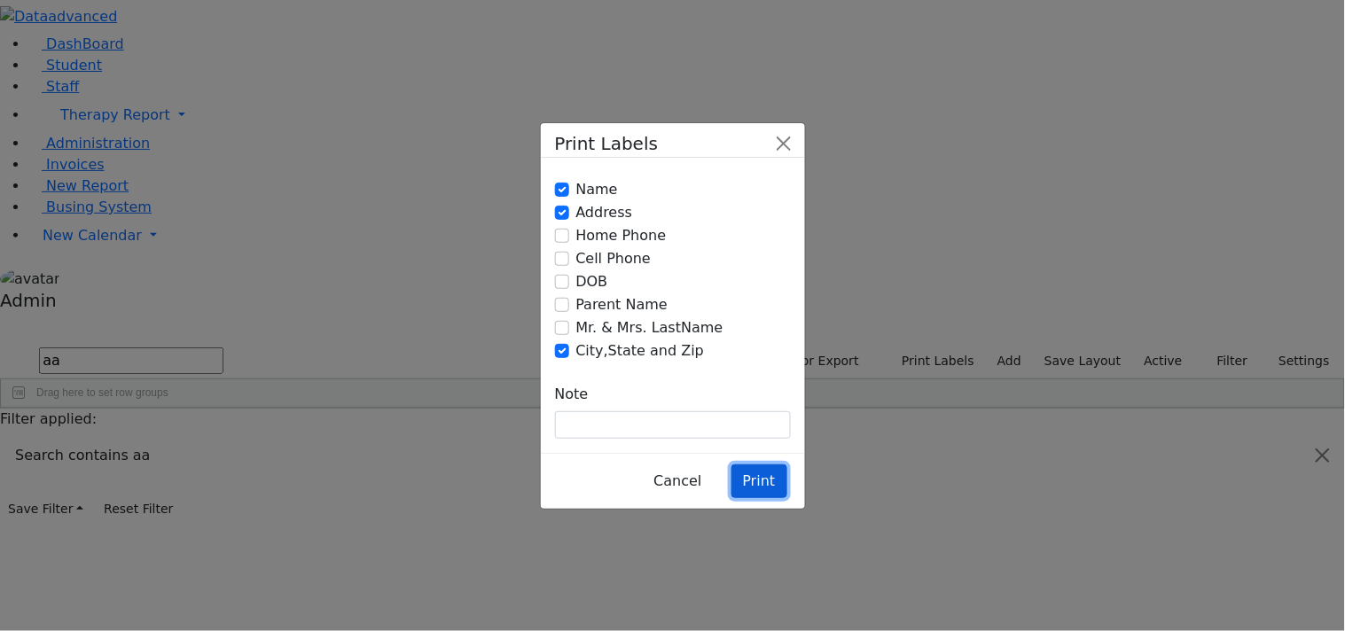
click at [759, 465] on button "Print" at bounding box center [759, 482] width 56 height 34
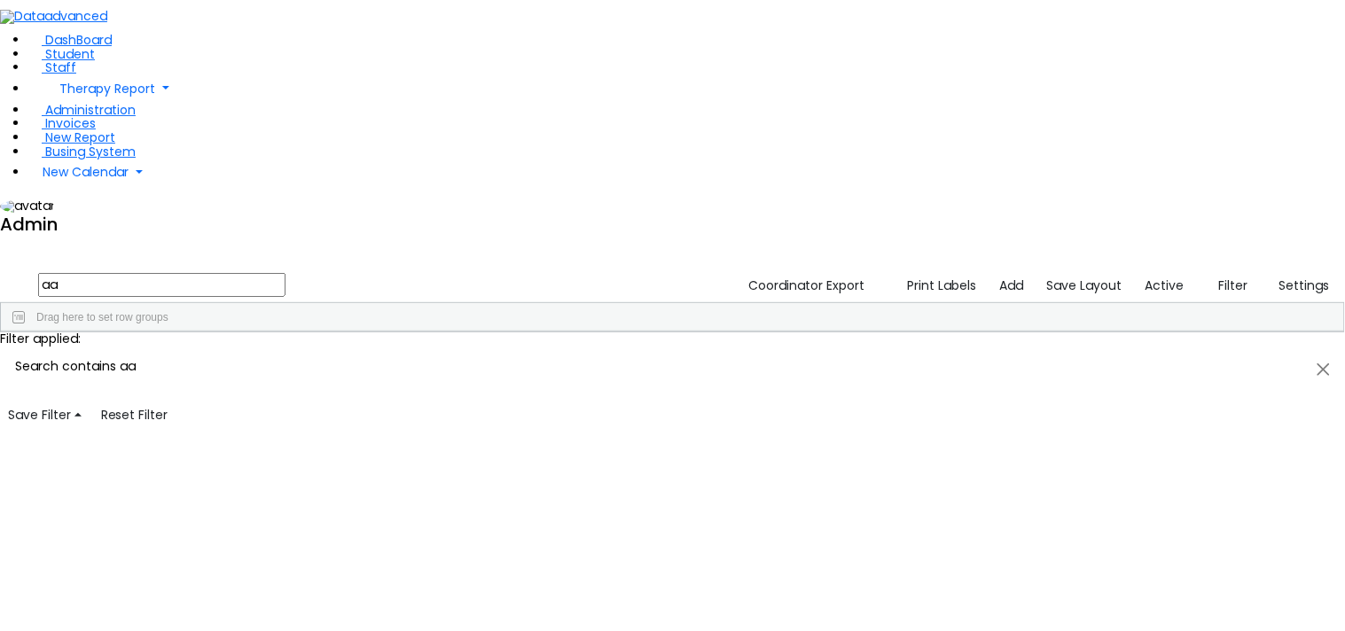
click at [285, 273] on input "aa" at bounding box center [161, 285] width 247 height 24
type input "a"
click at [941, 272] on button "Print Labels" at bounding box center [936, 285] width 98 height 27
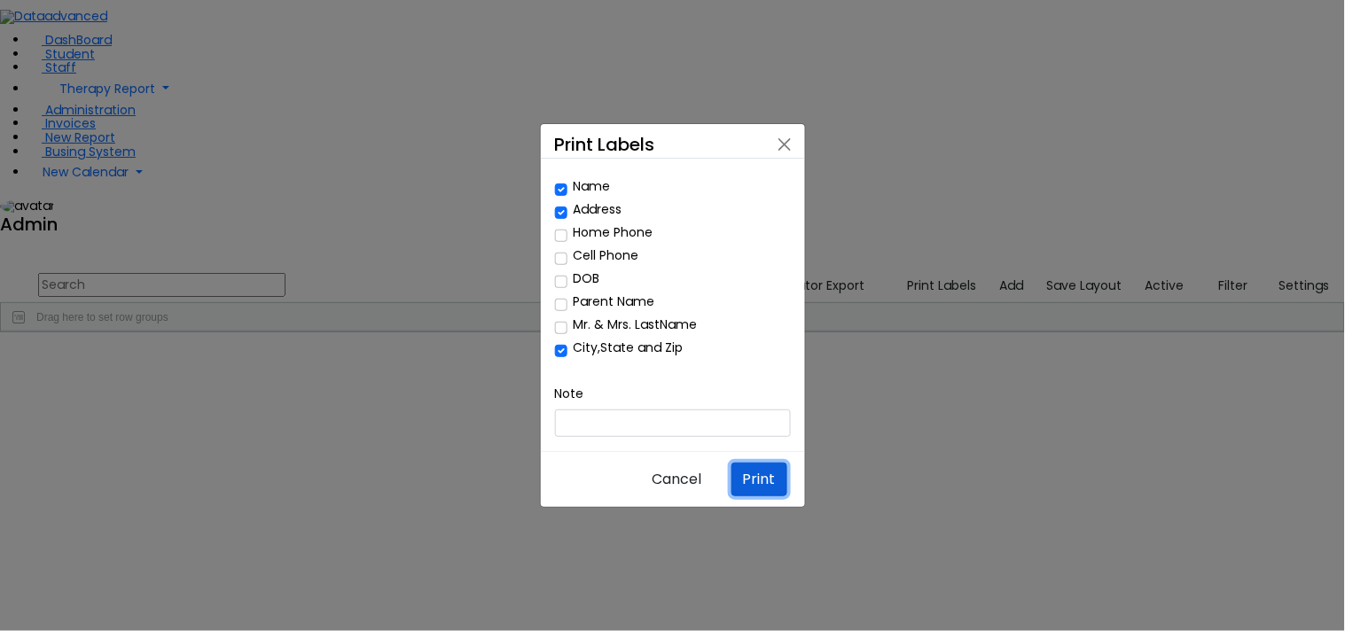
click at [766, 463] on button "Print" at bounding box center [759, 480] width 56 height 34
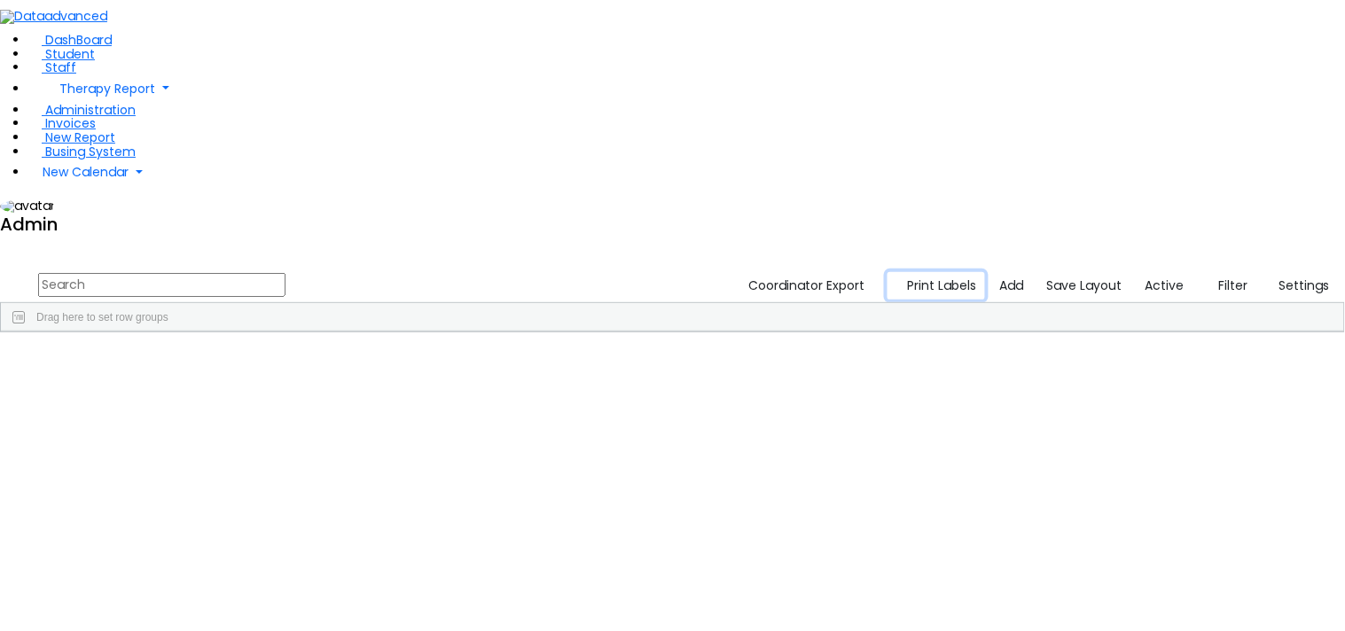
click at [918, 272] on button "Print Labels" at bounding box center [936, 285] width 98 height 27
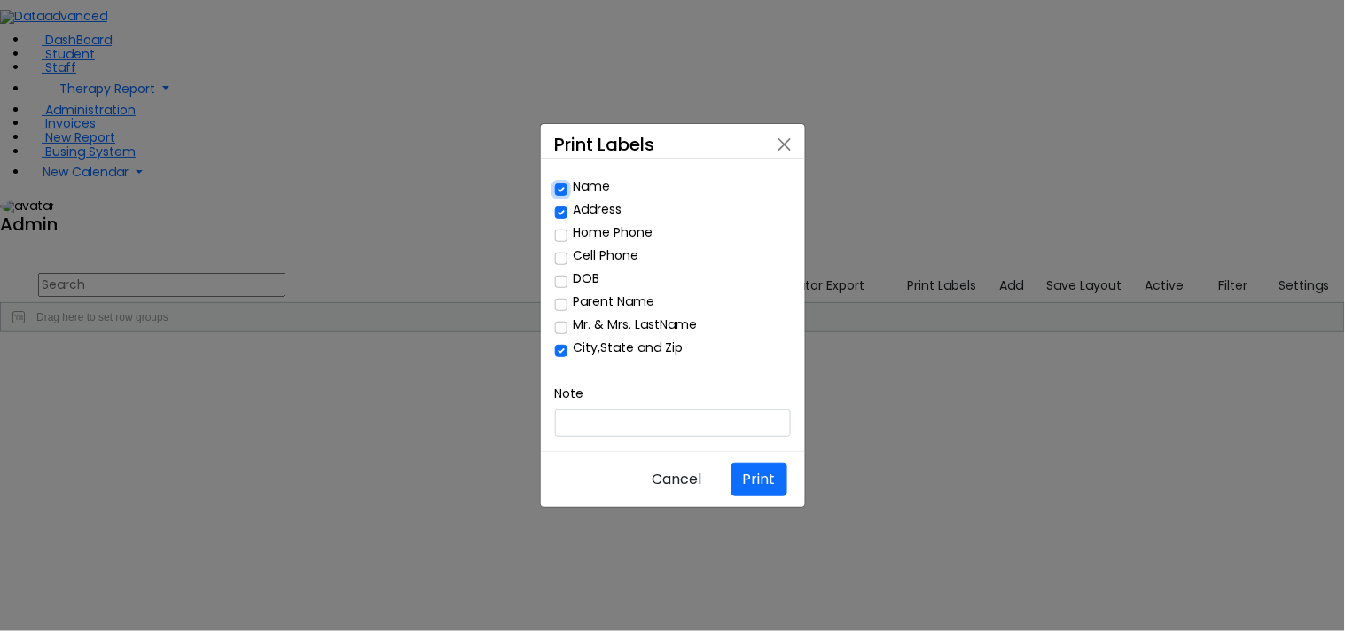
click at [556, 196] on input "Name" at bounding box center [561, 190] width 12 height 12
checkbox input "false"
click at [560, 325] on input "Mr. & Mrs. LastName" at bounding box center [561, 328] width 12 height 12
checkbox input "true"
click at [769, 463] on button "Print" at bounding box center [759, 480] width 56 height 34
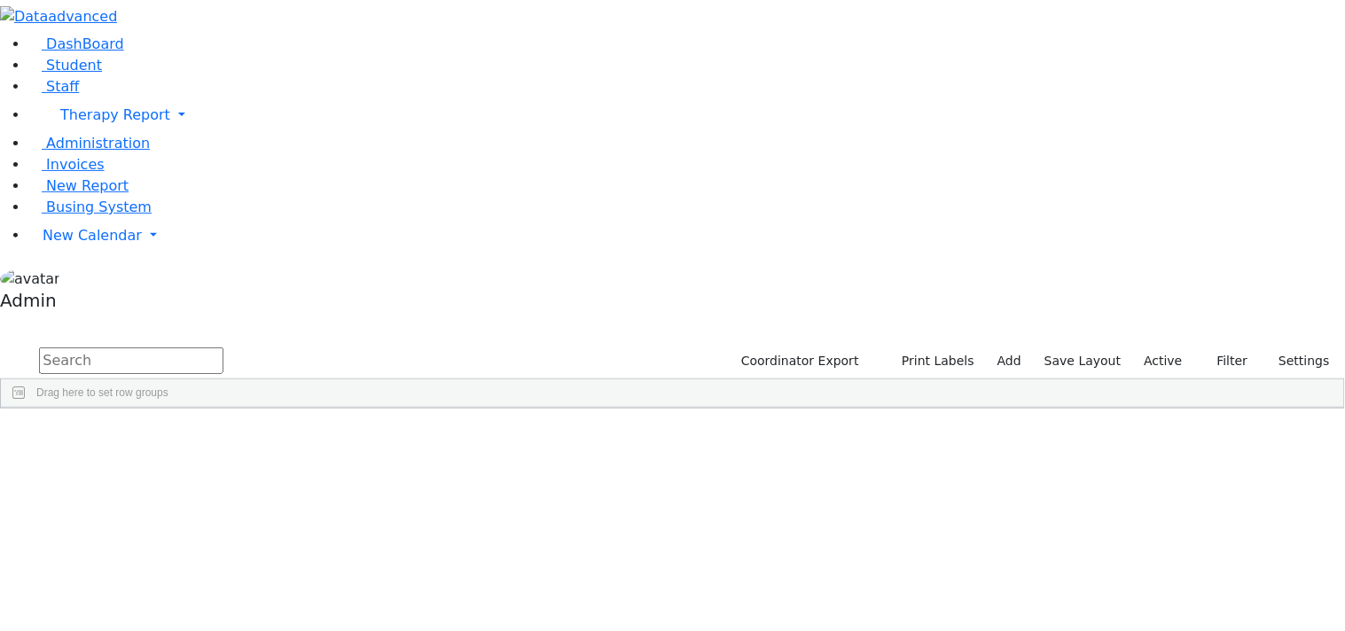
click at [223, 348] on input "text" at bounding box center [131, 361] width 184 height 27
type input "aa"
click at [931, 348] on button "Print Labels" at bounding box center [931, 361] width 101 height 27
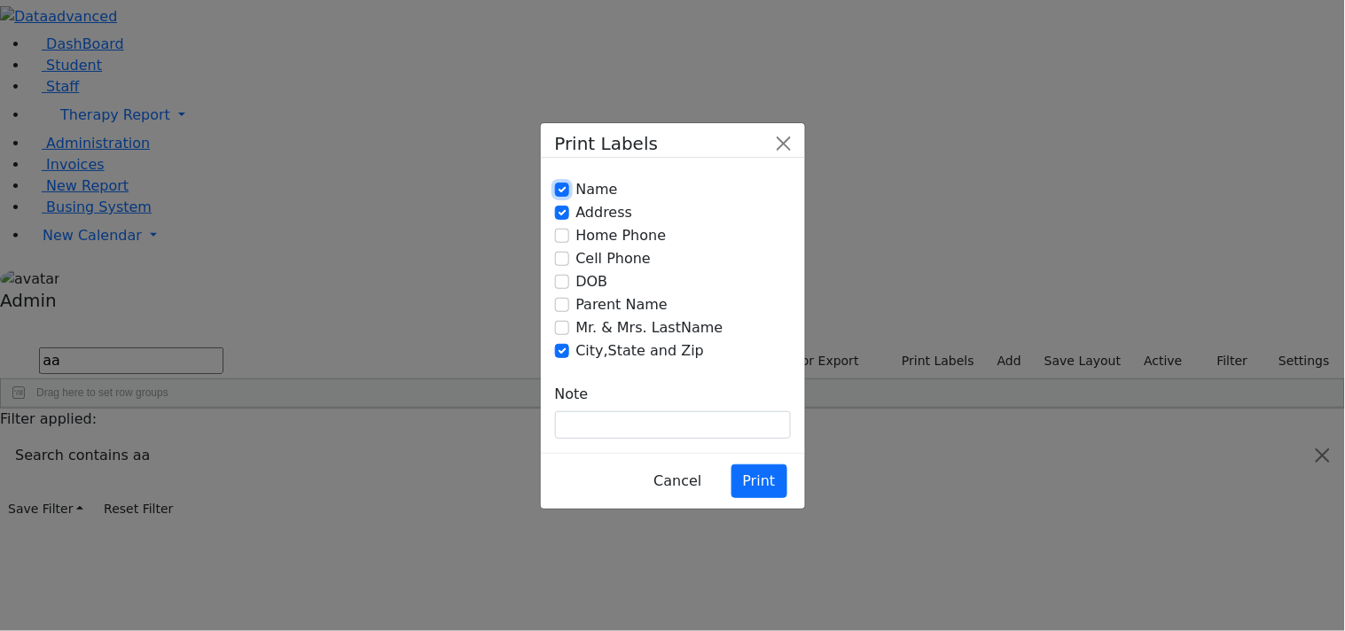
click at [558, 197] on input "Name" at bounding box center [562, 190] width 14 height 14
checkbox input "false"
click at [558, 329] on input "Mr. & Mrs. LastName" at bounding box center [562, 328] width 14 height 14
checkbox input "true"
click at [742, 465] on button "Print" at bounding box center [759, 482] width 56 height 34
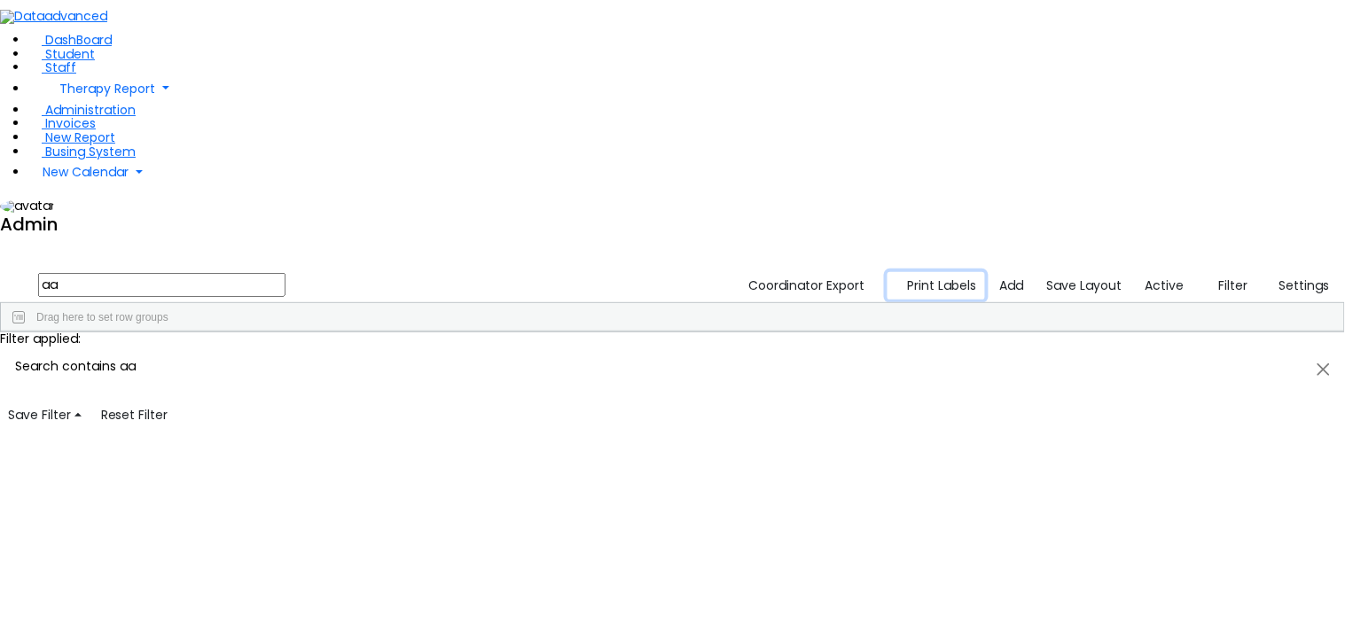
click at [936, 272] on button "Print Labels" at bounding box center [936, 285] width 98 height 27
checkbox input "true"
checkbox input "false"
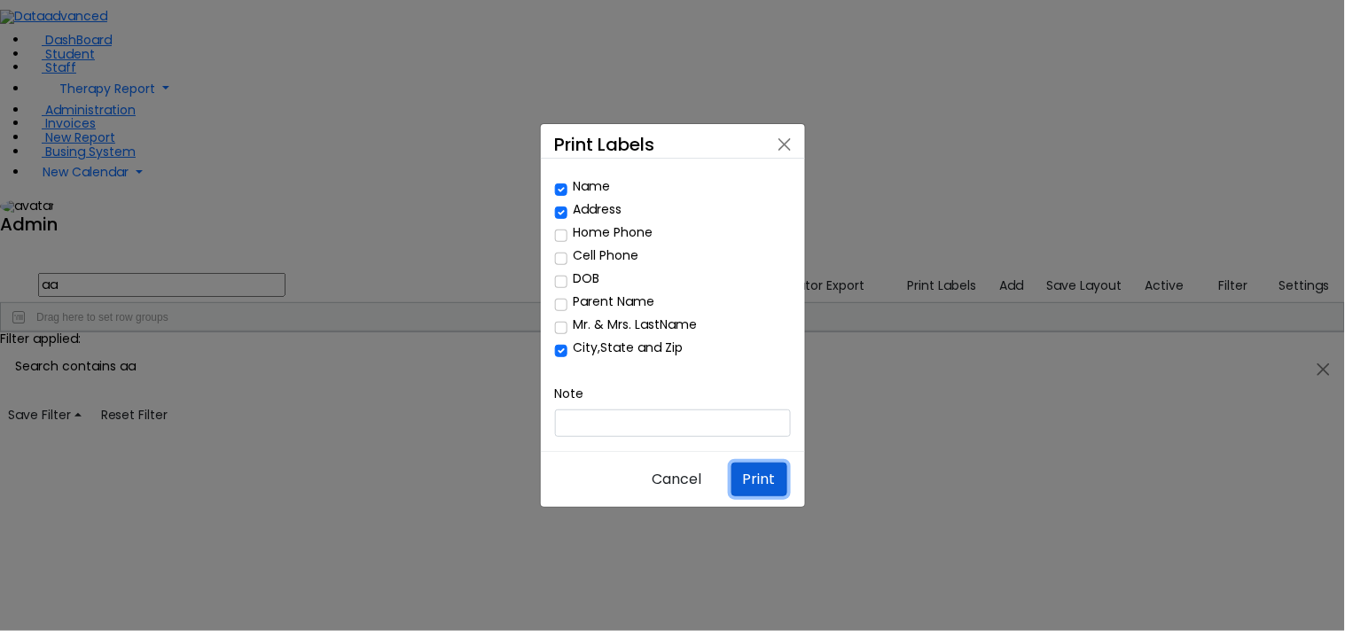
click at [749, 463] on button "Print" at bounding box center [759, 480] width 56 height 34
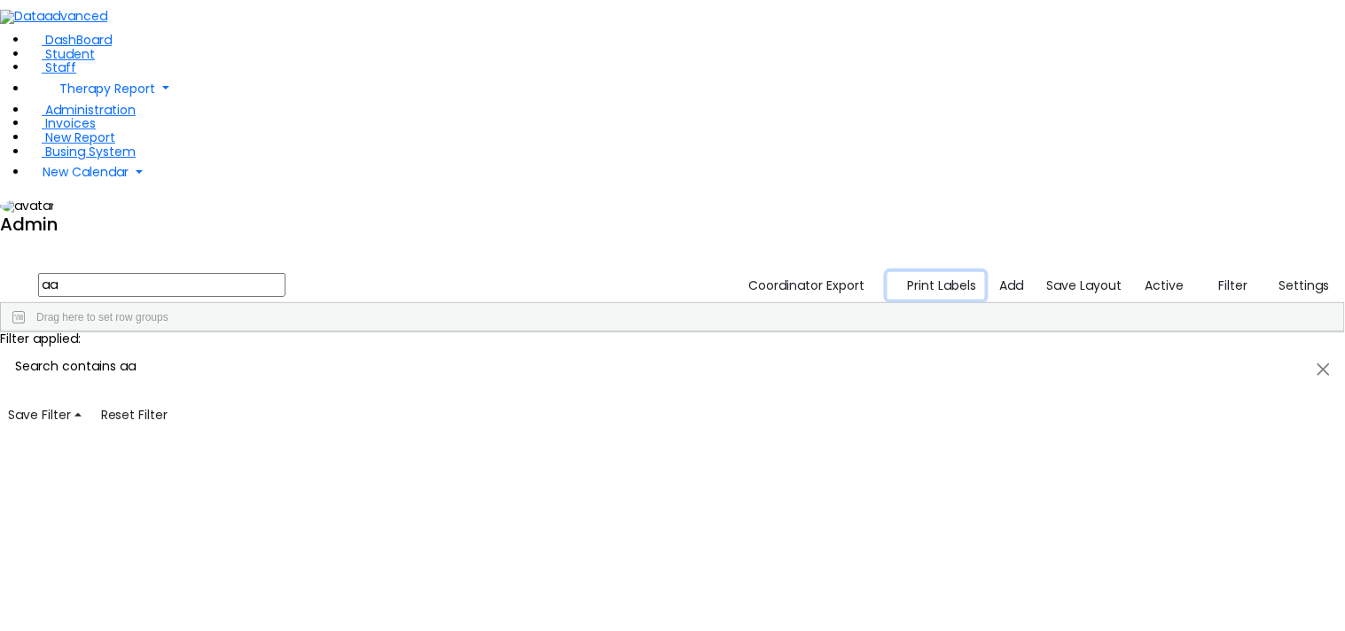
click at [944, 272] on button "Print Labels" at bounding box center [936, 285] width 98 height 27
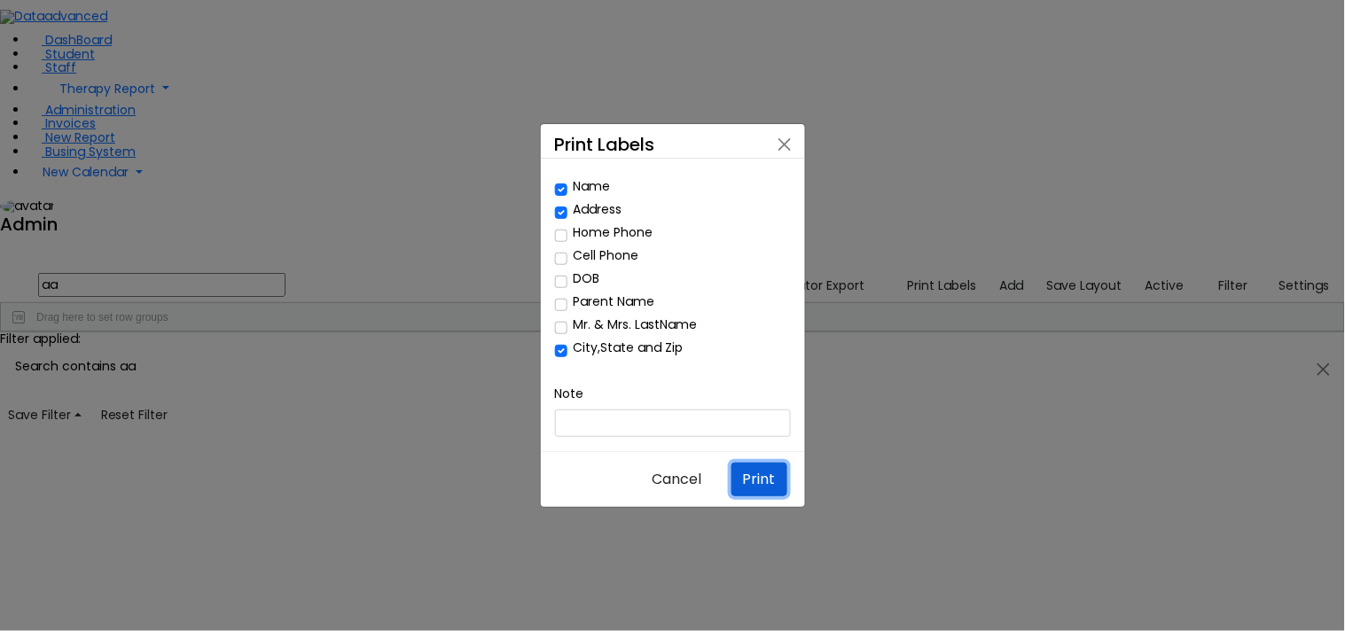
click at [756, 463] on button "Print" at bounding box center [759, 480] width 56 height 34
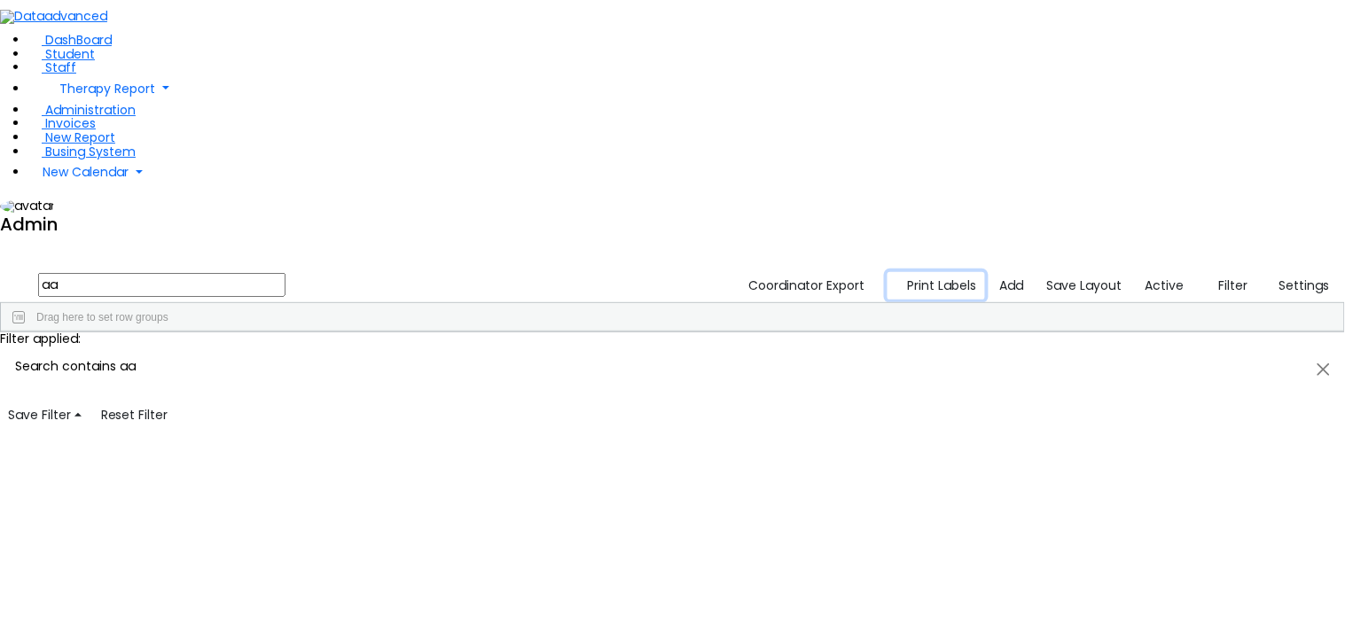
click at [947, 272] on button "Print Labels" at bounding box center [936, 285] width 98 height 27
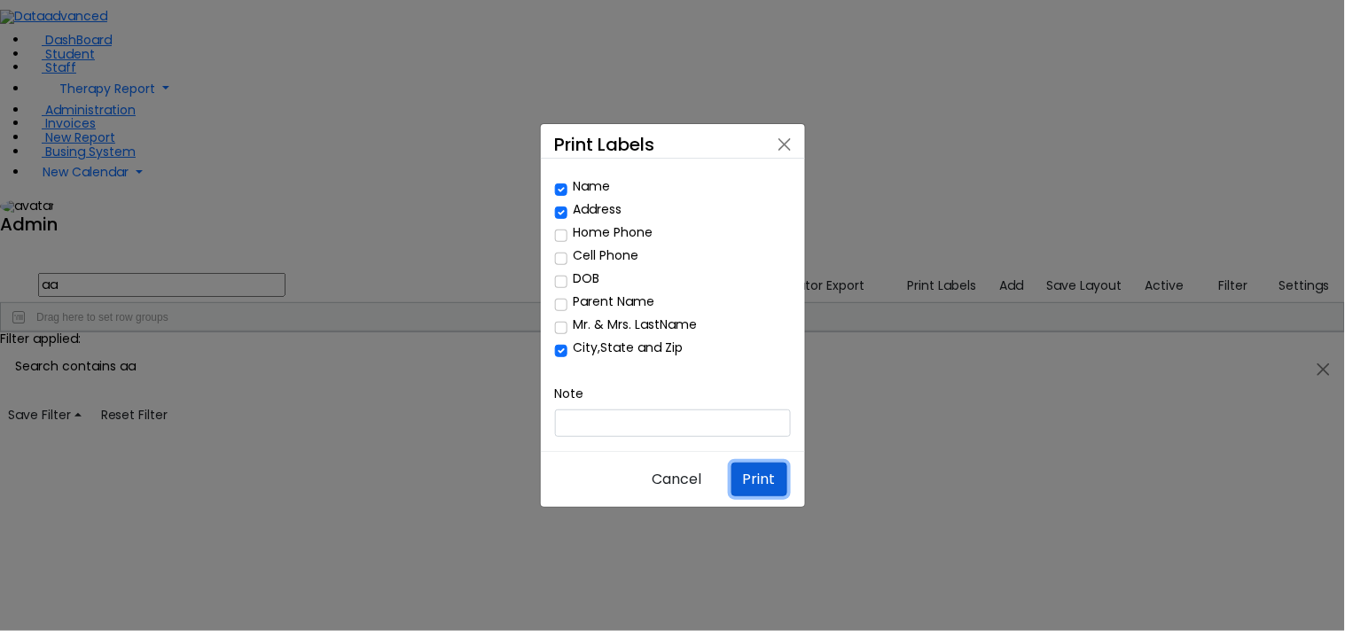
click at [761, 463] on button "Print" at bounding box center [759, 480] width 56 height 34
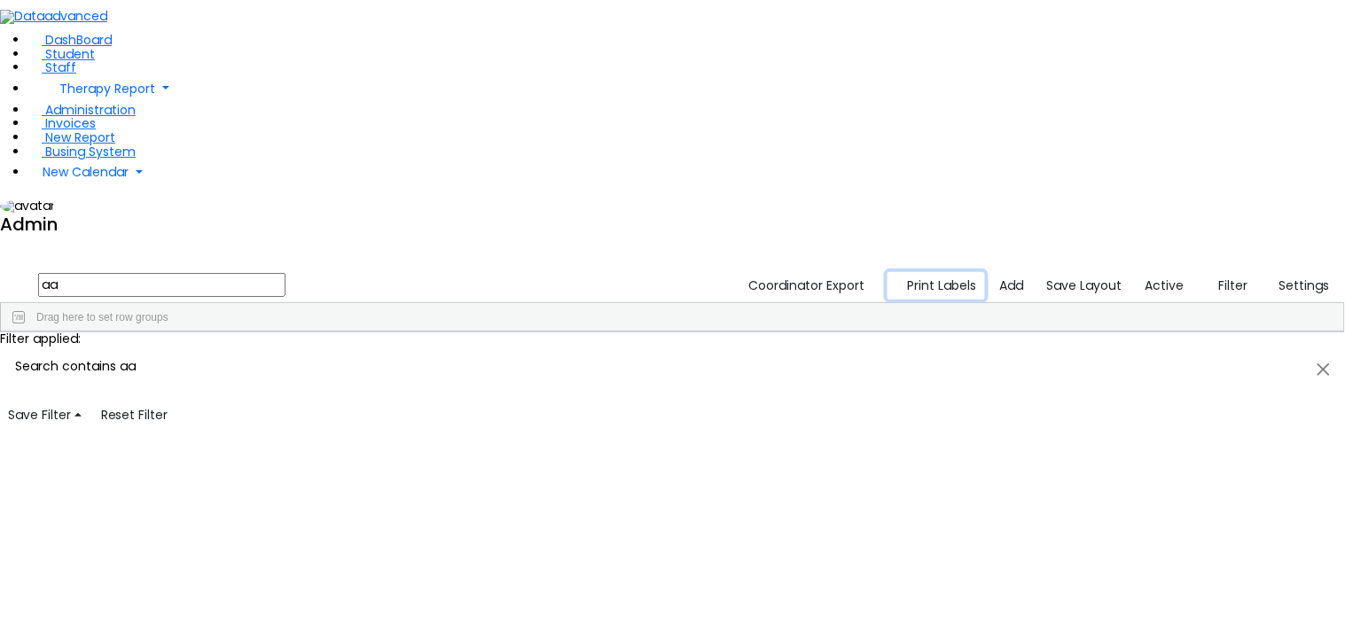
click at [919, 272] on button "Print Labels" at bounding box center [936, 285] width 98 height 27
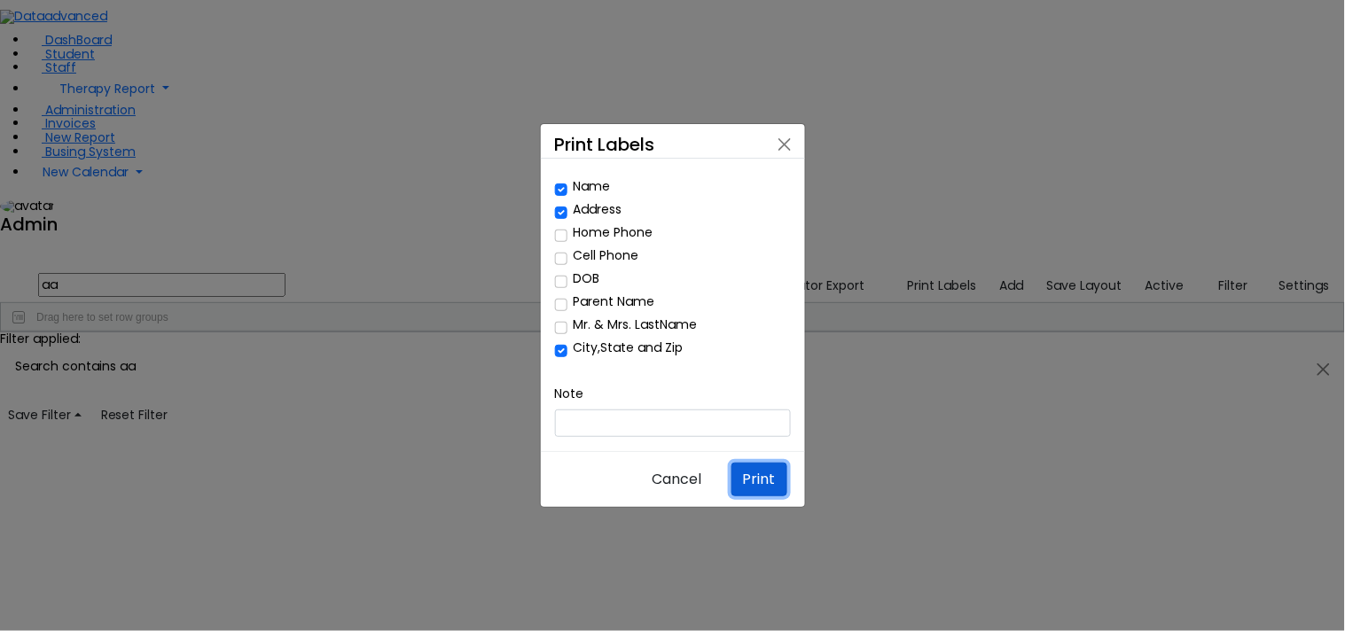
click at [761, 463] on button "Print" at bounding box center [759, 480] width 56 height 34
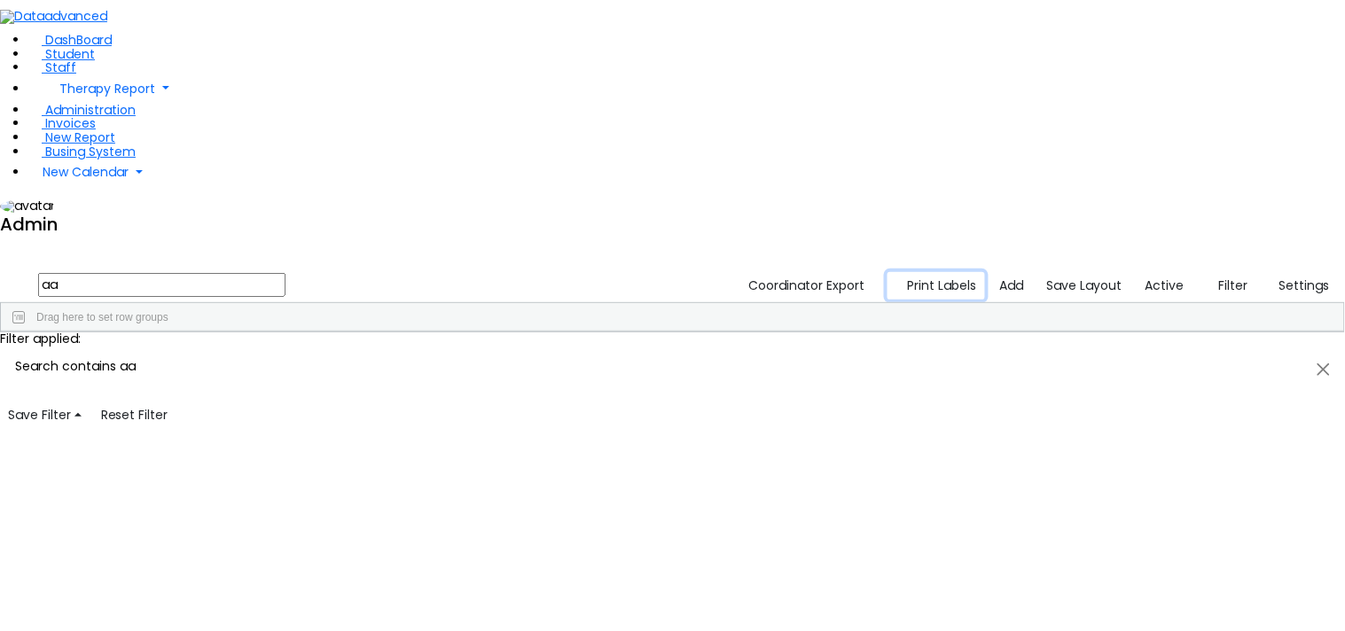
click at [943, 272] on button "Print Labels" at bounding box center [936, 285] width 98 height 27
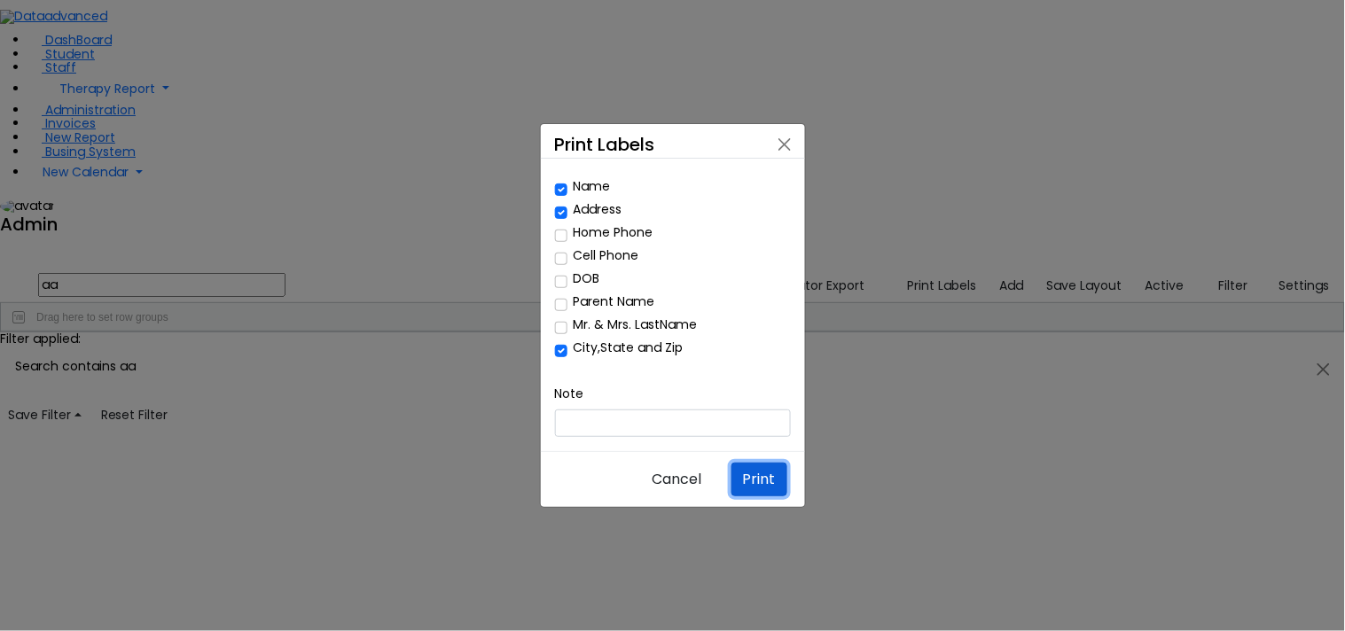
click at [754, 463] on button "Print" at bounding box center [759, 480] width 56 height 34
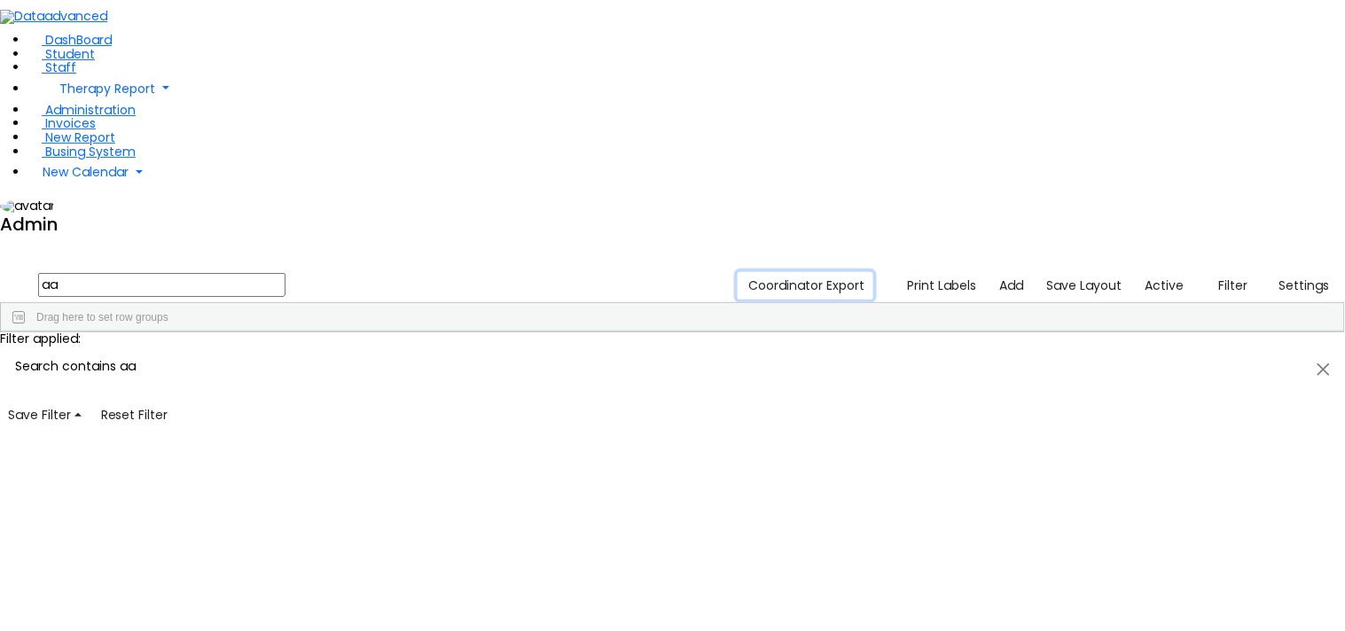
click at [814, 272] on button "Coordinator Export" at bounding box center [806, 285] width 136 height 27
click at [949, 272] on button "Print Labels" at bounding box center [936, 285] width 98 height 27
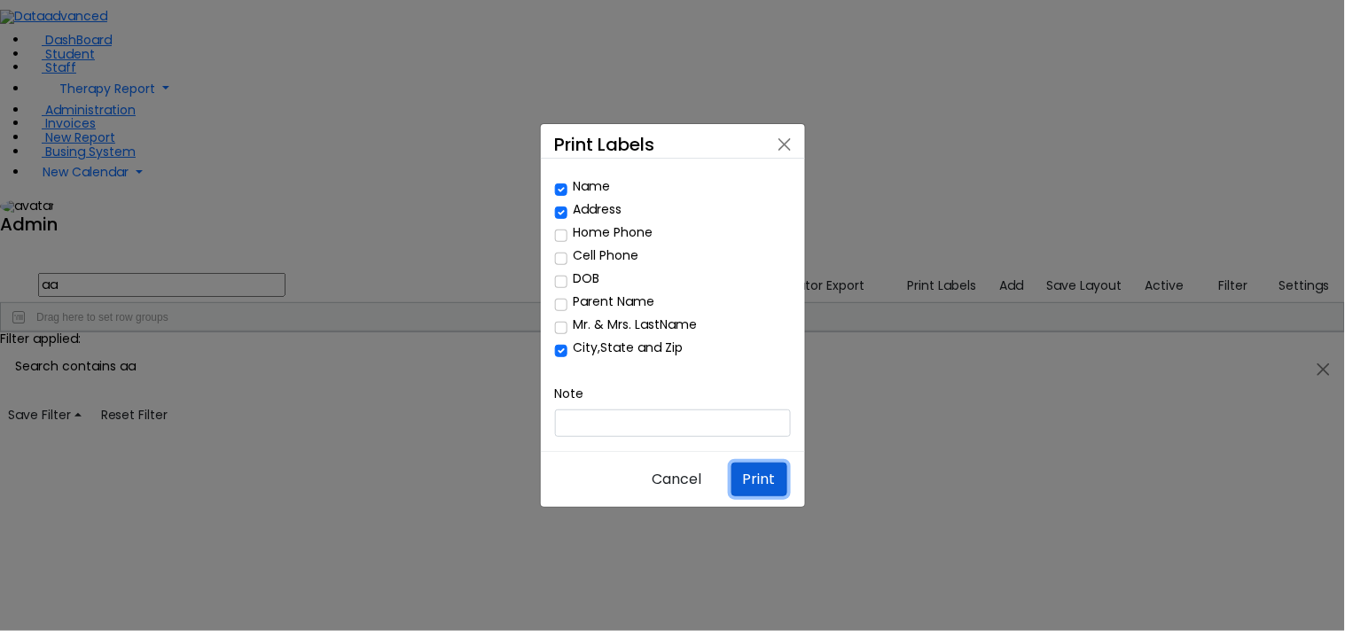
click at [738, 463] on button "Print" at bounding box center [759, 480] width 56 height 34
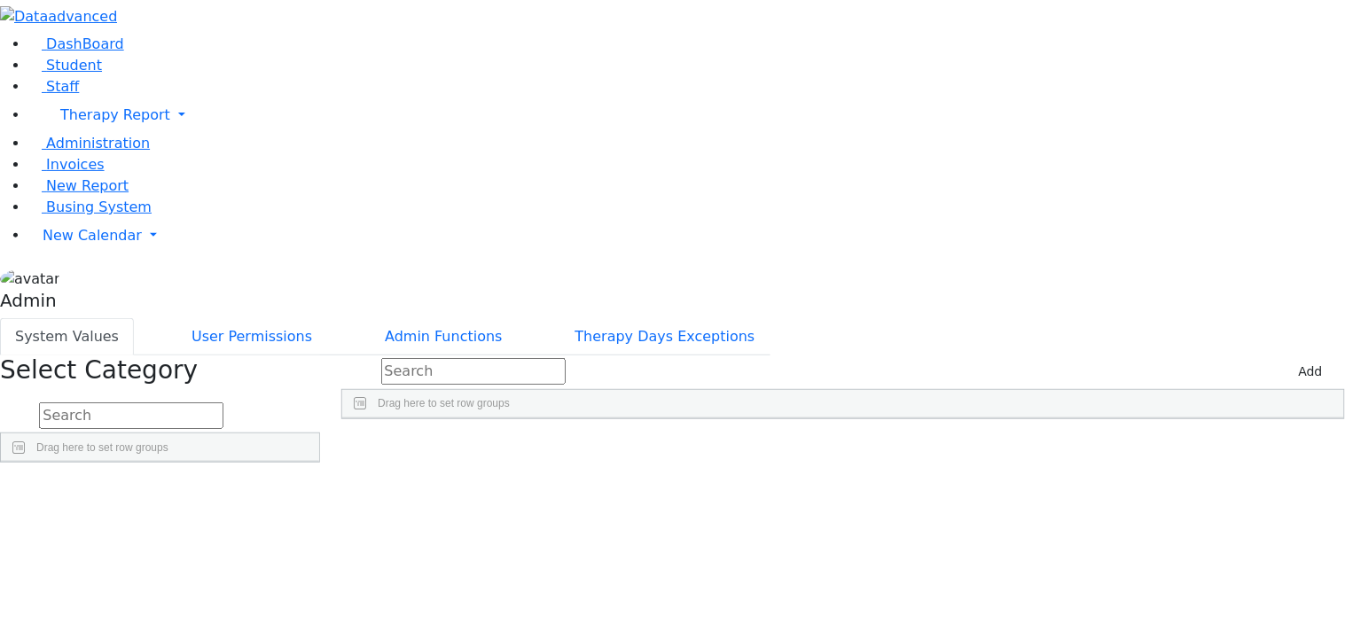
scroll to position [809, 0]
click at [899, 447] on div "Poppins" at bounding box center [829, 459] width 139 height 24
click at [899, 447] on div "[US_STATE]" at bounding box center [829, 459] width 139 height 24
click at [899, 447] on div "Poppins" at bounding box center [829, 459] width 139 height 24
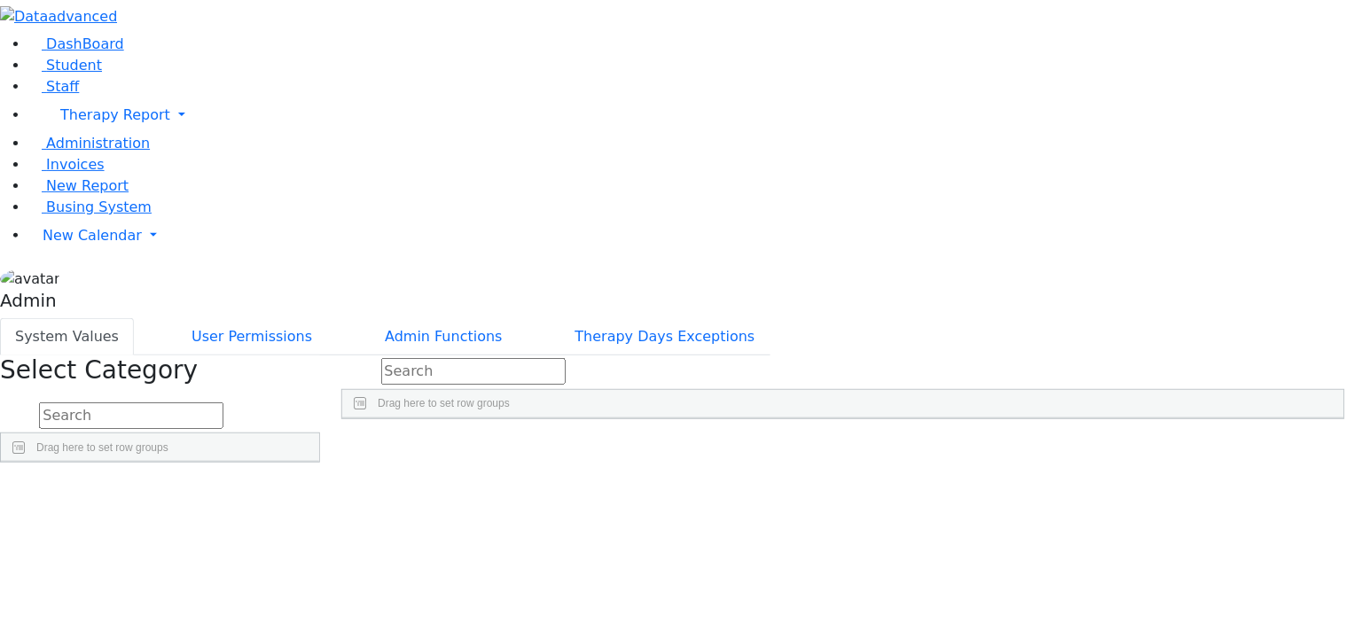
click at [1038, 447] on div "500" at bounding box center [968, 459] width 139 height 24
click at [899, 447] on div "Arial" at bounding box center [829, 459] width 139 height 24
click at [899, 447] on div "Helvetica" at bounding box center [829, 459] width 139 height 24
click at [1038, 447] on div "500" at bounding box center [968, 459] width 139 height 24
click at [899, 447] on div "Times New Roman" at bounding box center [829, 459] width 139 height 24
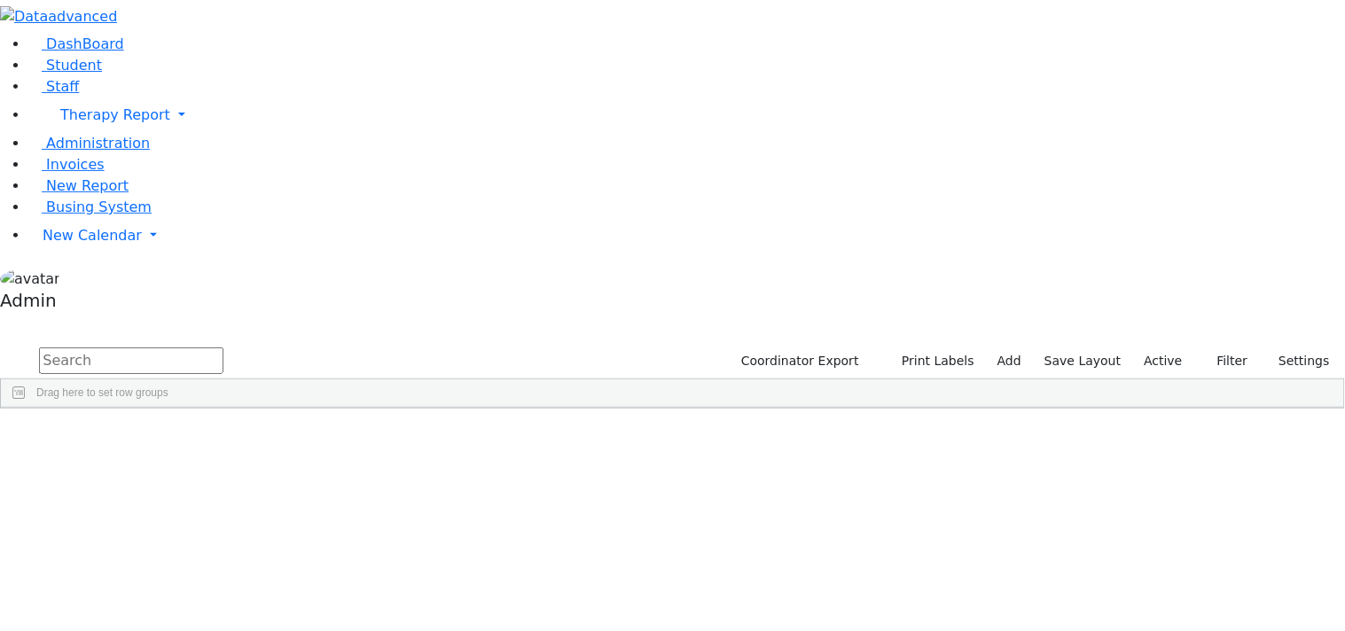
click at [223, 348] on input "text" at bounding box center [131, 361] width 184 height 27
type input "aa"
click at [928, 348] on button "Print Labels" at bounding box center [931, 361] width 101 height 27
checkbox input "true"
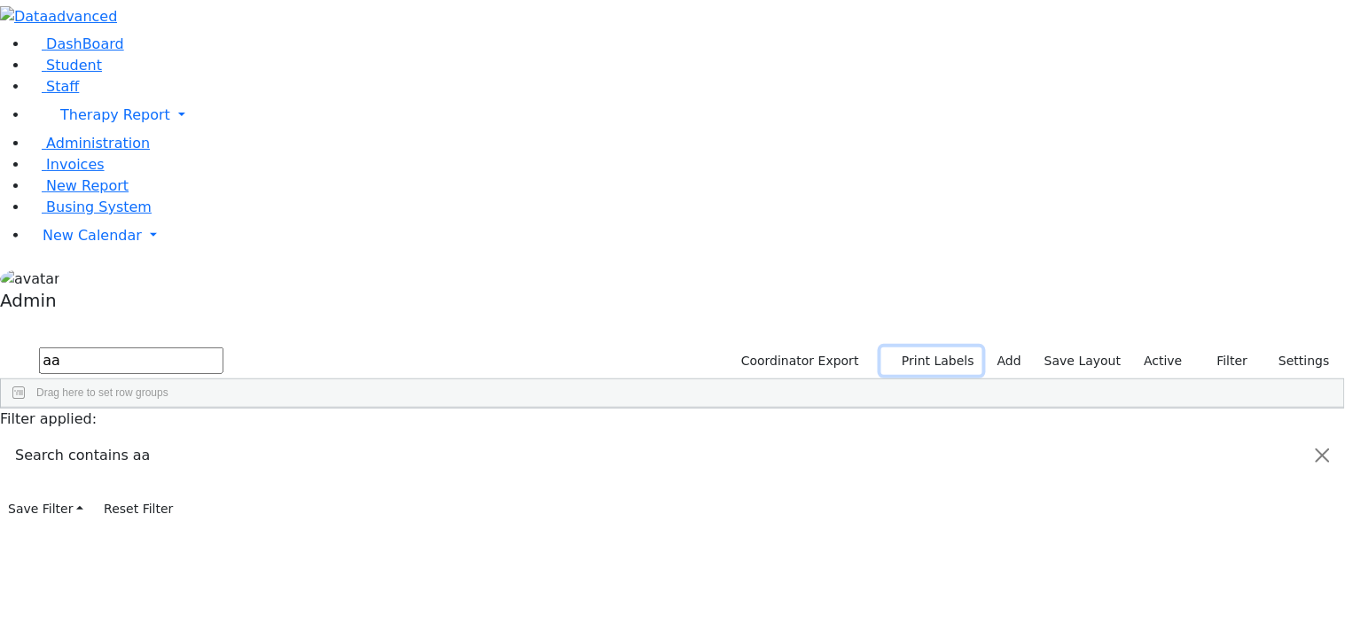
checkbox input "true"
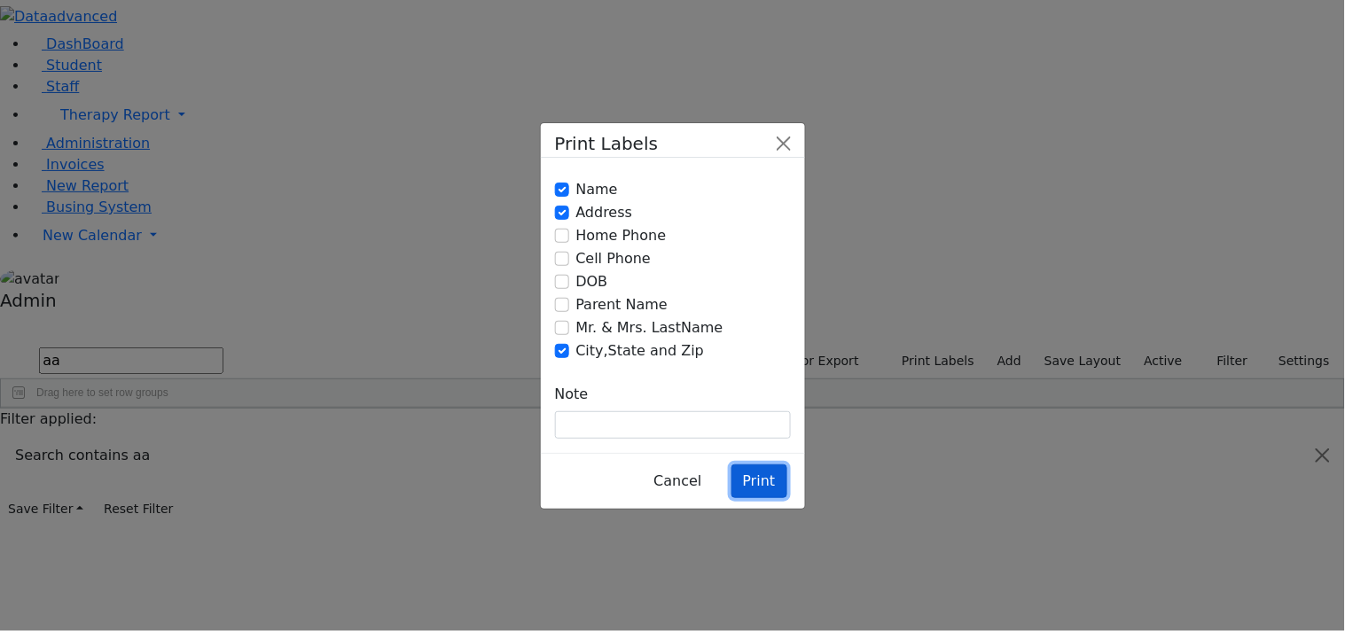
click at [773, 465] on button "Print" at bounding box center [759, 482] width 56 height 34
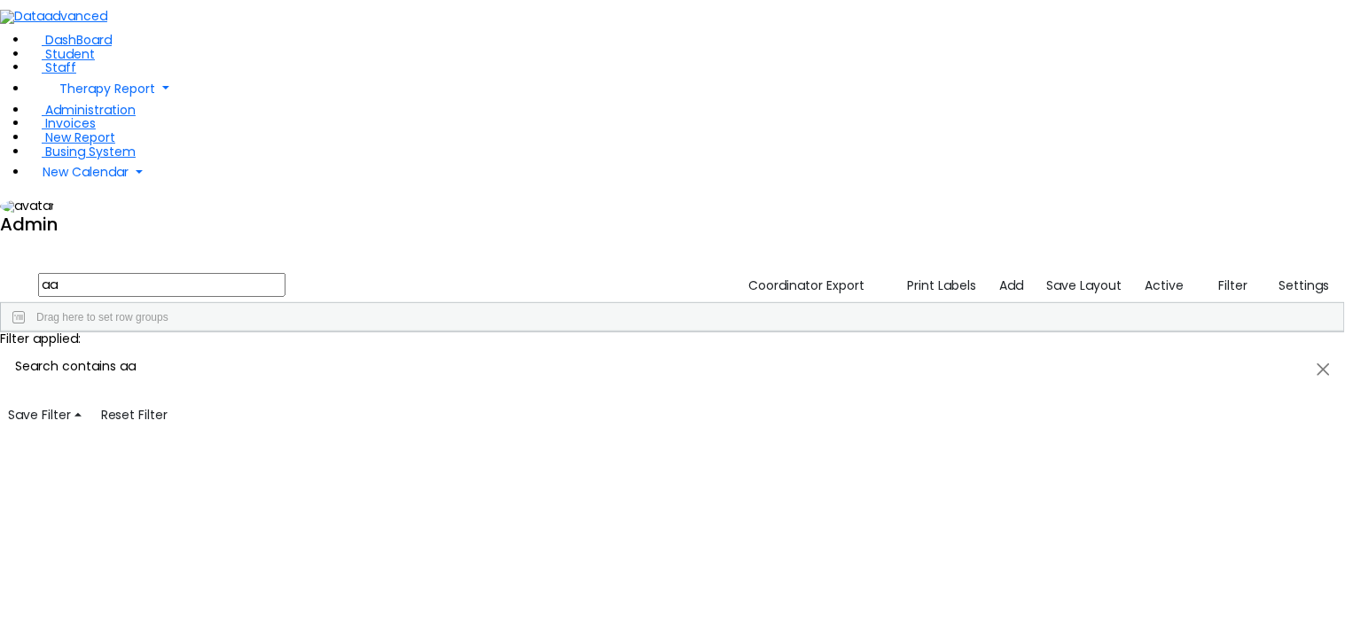
click at [918, 269] on div "Coordinator Export Print Labels Add Save Layout Active Filter All Active Inacti…" at bounding box center [1037, 286] width 615 height 34
click at [937, 272] on button "Print Labels" at bounding box center [936, 285] width 98 height 27
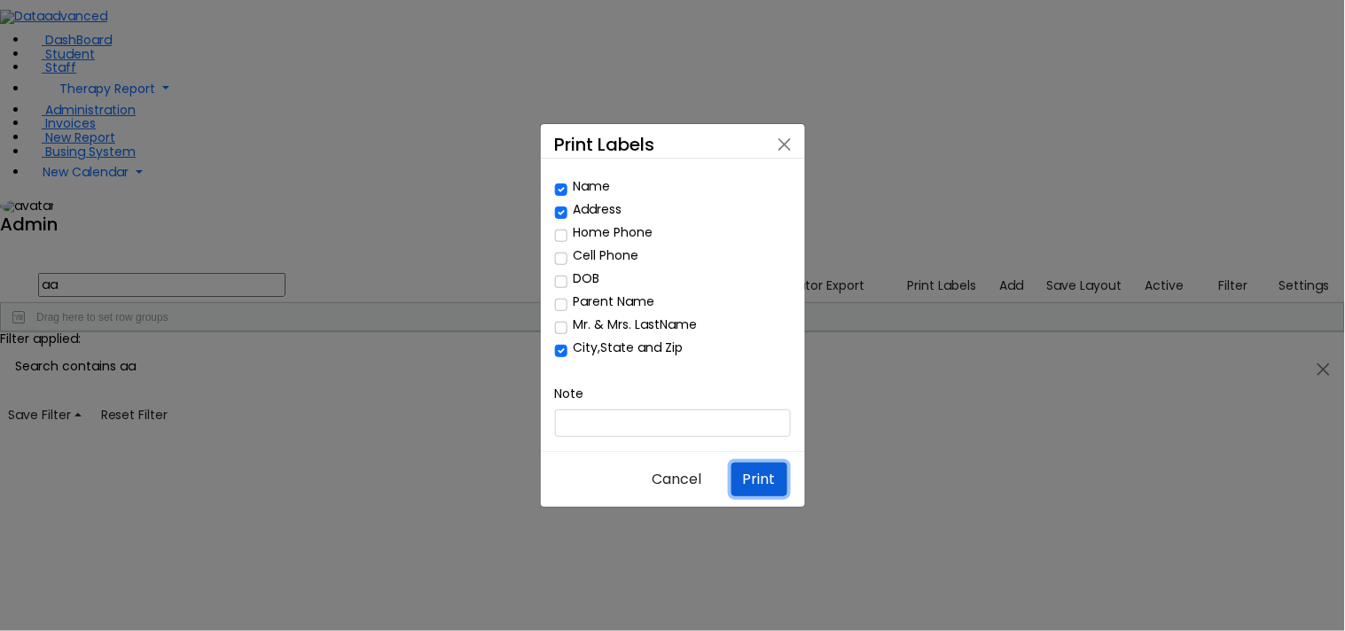
click at [746, 463] on button "Print" at bounding box center [759, 480] width 56 height 34
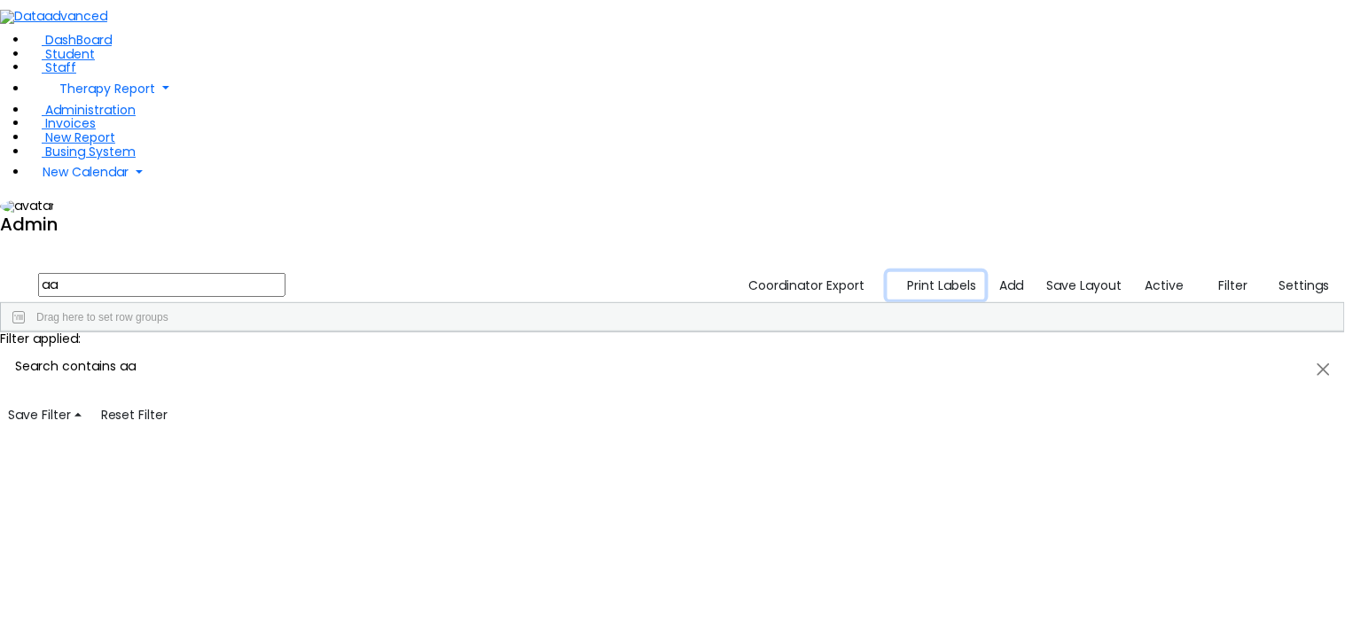
click at [947, 272] on button "Print Labels" at bounding box center [936, 285] width 98 height 27
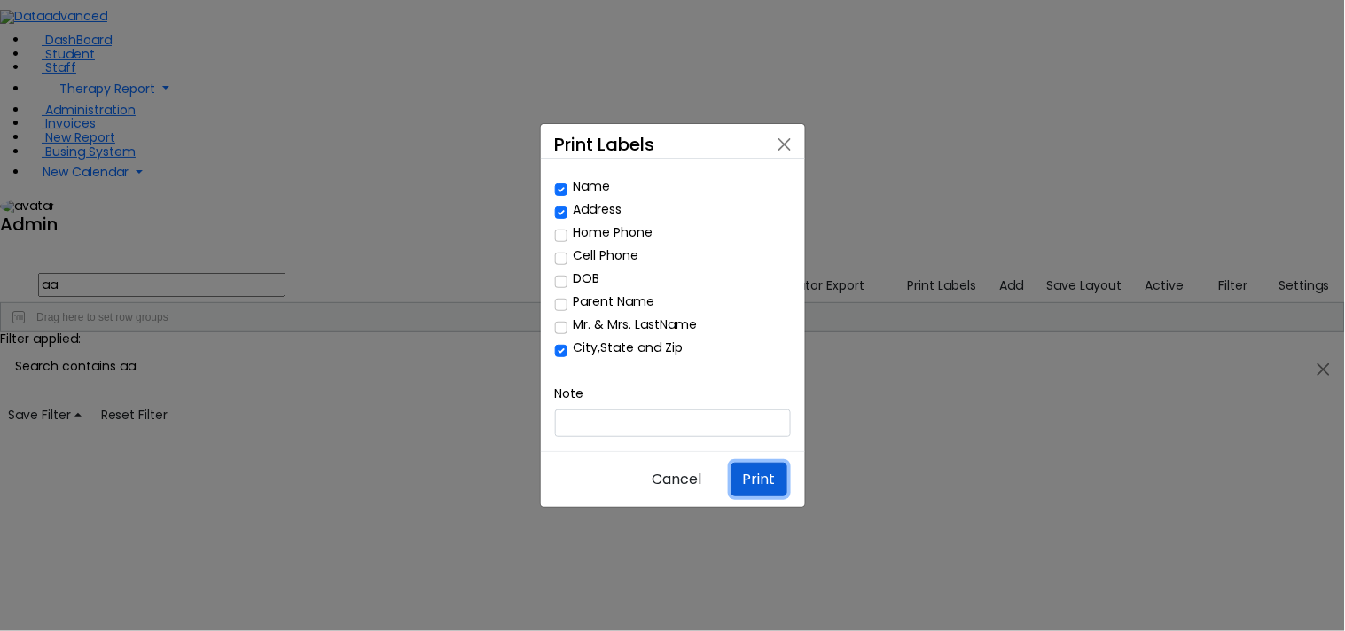
click at [759, 463] on button "Print" at bounding box center [759, 480] width 56 height 34
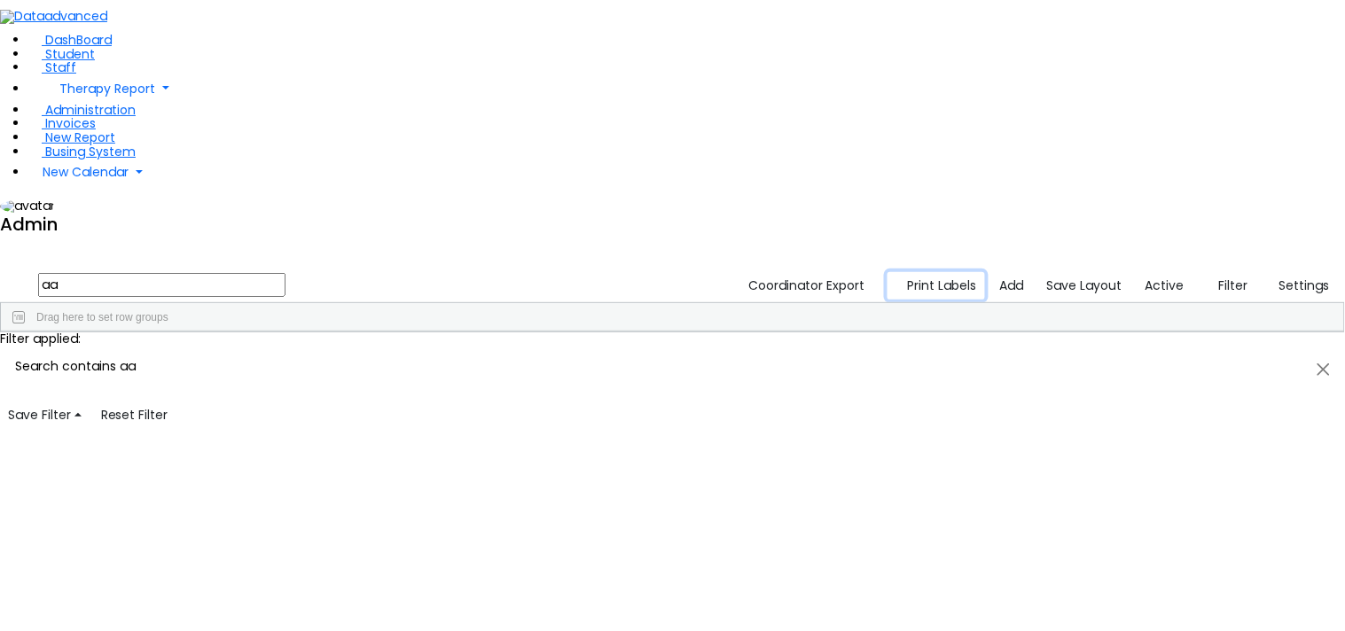
click at [942, 272] on button "Print Labels" at bounding box center [936, 285] width 98 height 27
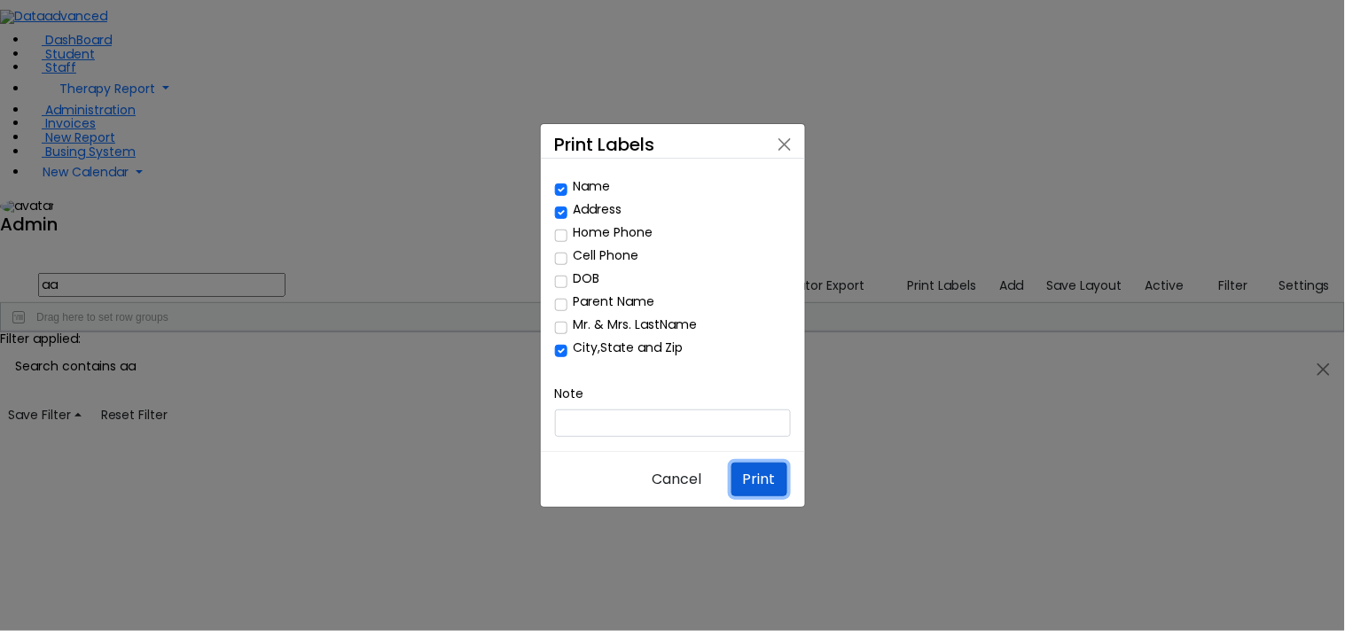
click at [767, 463] on button "Print" at bounding box center [759, 480] width 56 height 34
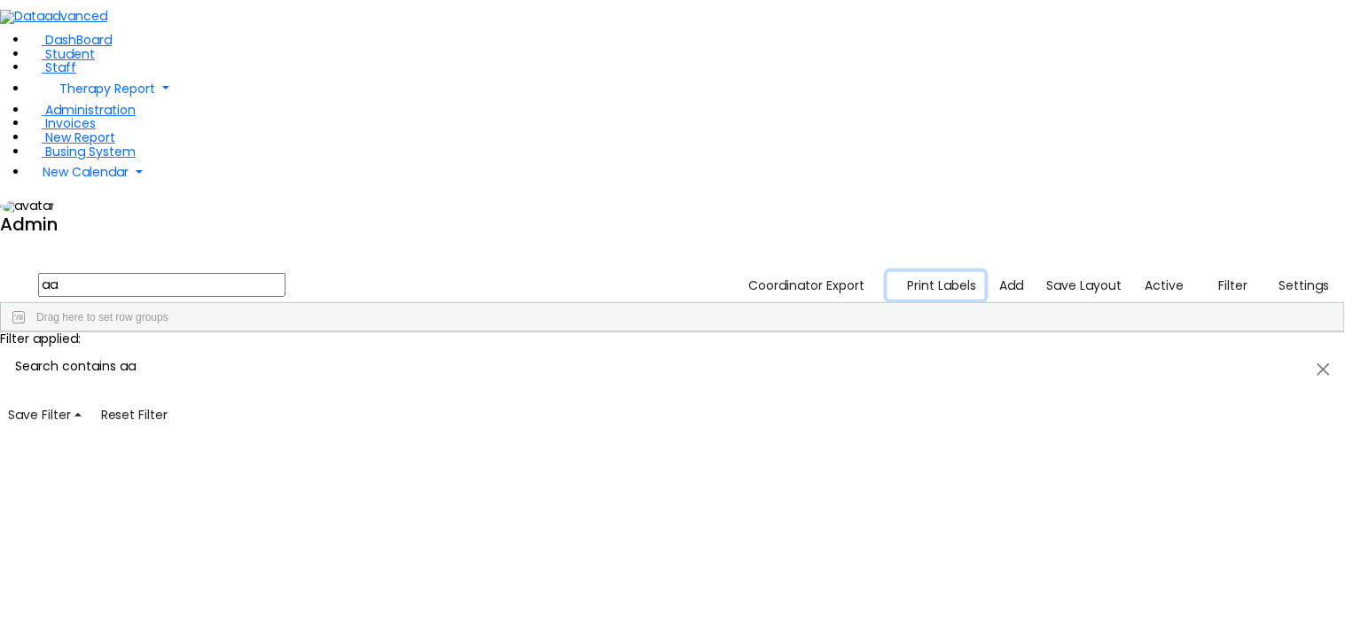
click at [929, 272] on button "Print Labels" at bounding box center [936, 285] width 98 height 27
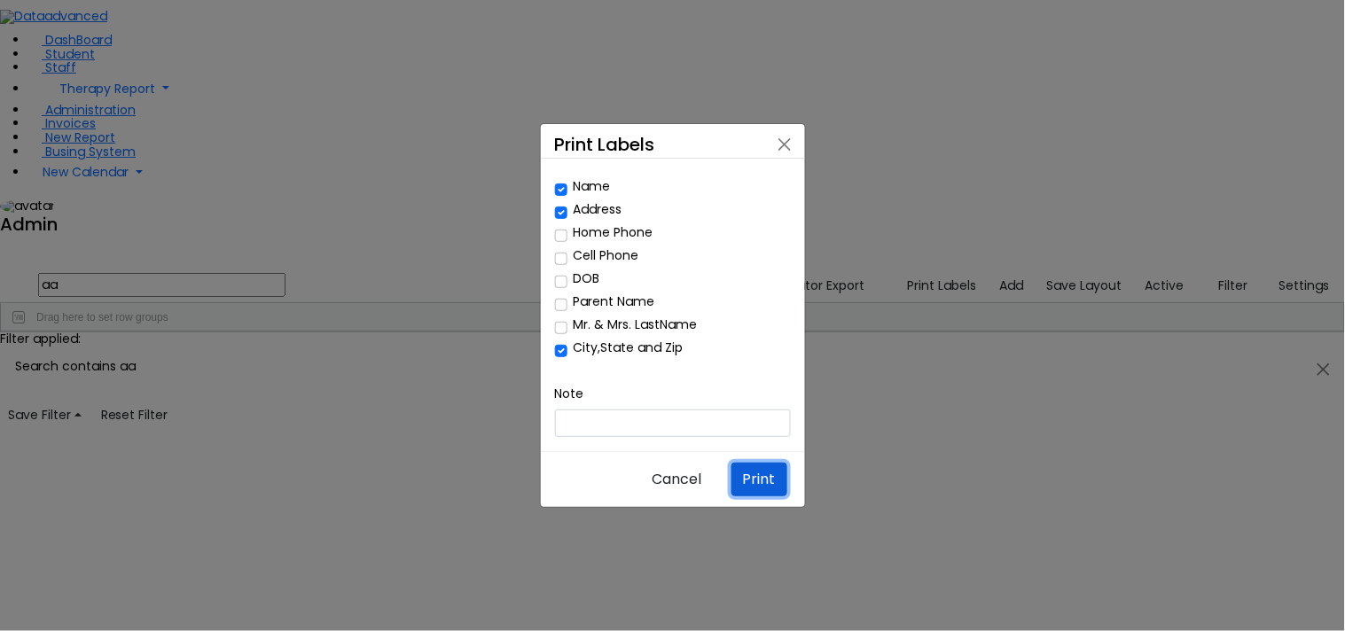
click at [747, 463] on button "Print" at bounding box center [759, 480] width 56 height 34
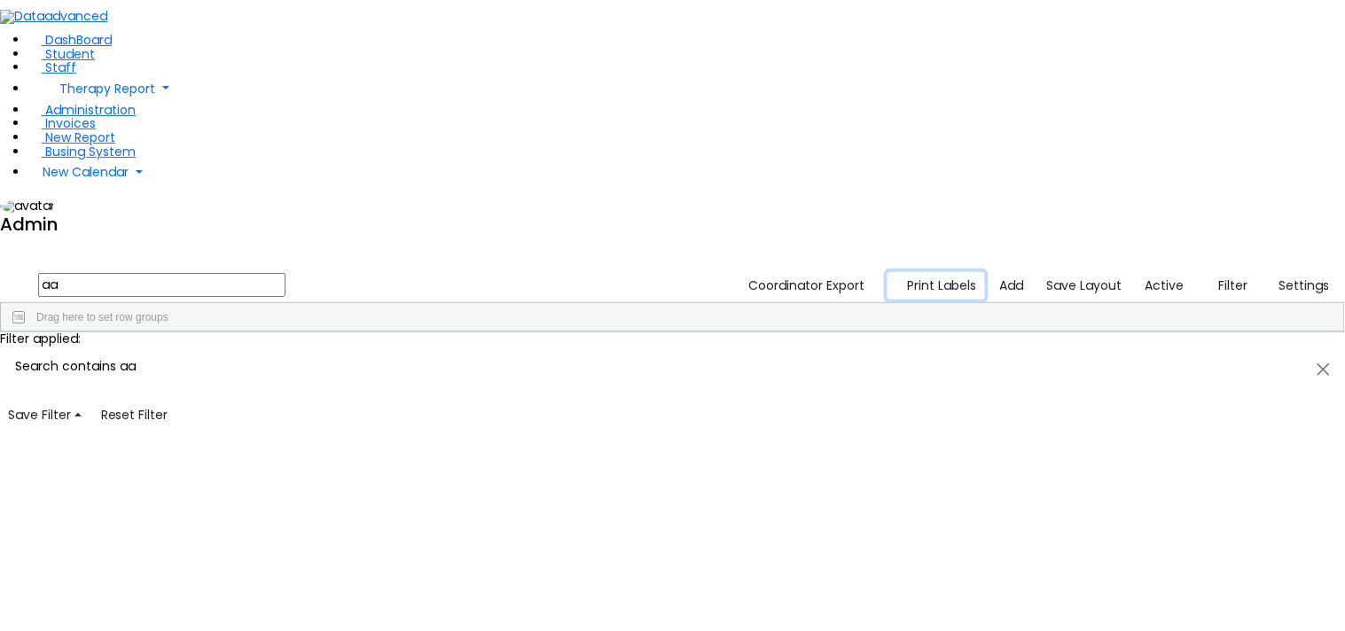
click at [968, 272] on button "Print Labels" at bounding box center [936, 285] width 98 height 27
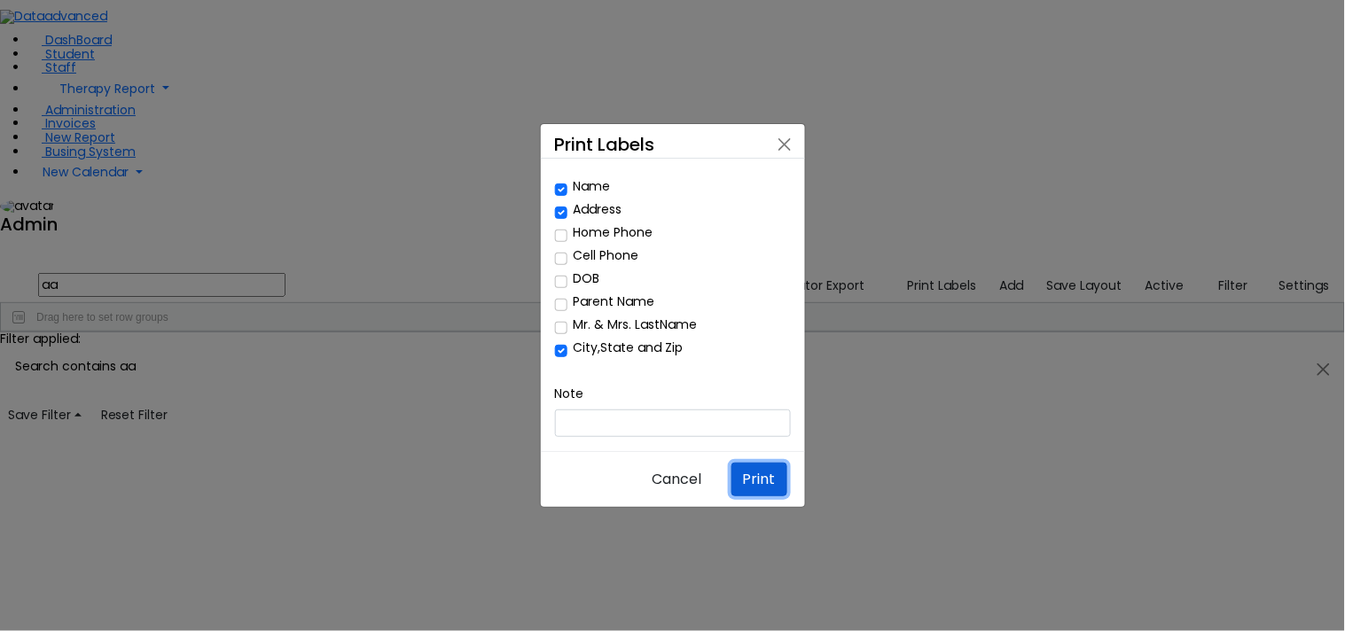
click at [758, 463] on button "Print" at bounding box center [759, 480] width 56 height 34
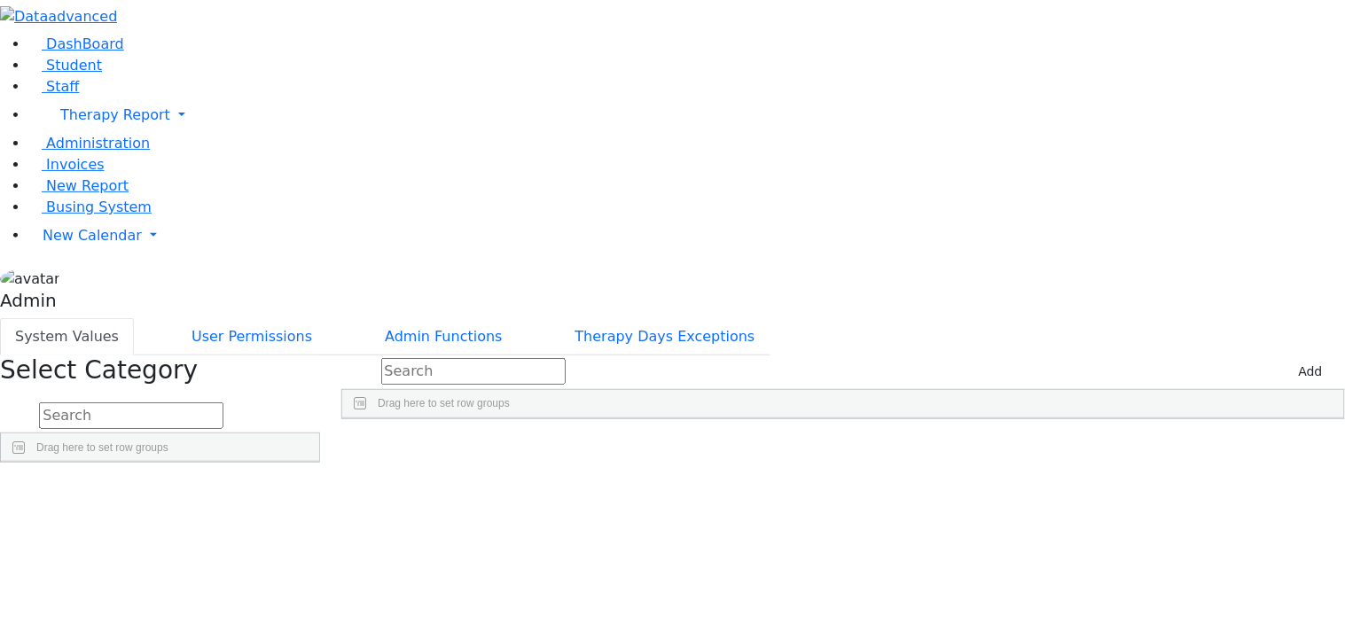
scroll to position [809, 0]
click at [1038, 447] on div "400" at bounding box center [968, 459] width 139 height 24
click at [1038, 447] on div "1000" at bounding box center [968, 459] width 139 height 24
click at [1038, 447] on div "900" at bounding box center [968, 459] width 139 height 24
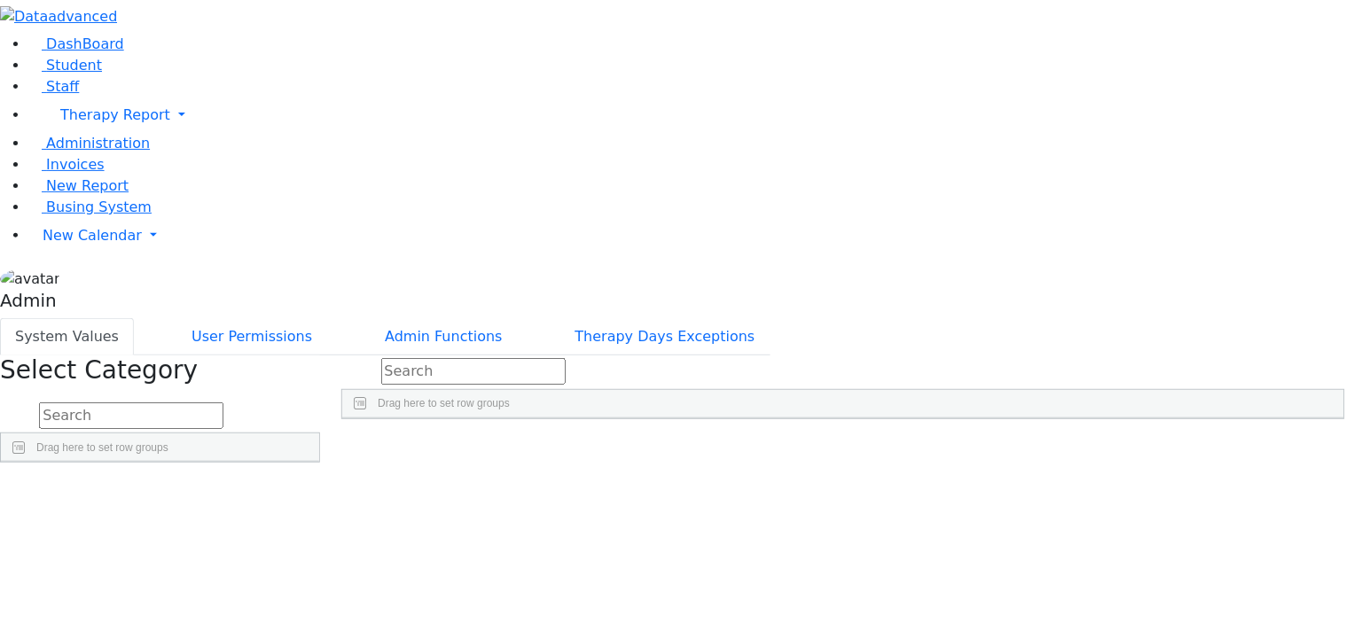
click at [1038, 447] on div "1000" at bounding box center [968, 459] width 139 height 24
click at [1038, 447] on div "800" at bounding box center [968, 459] width 139 height 24
